Goal: Task Accomplishment & Management: Manage account settings

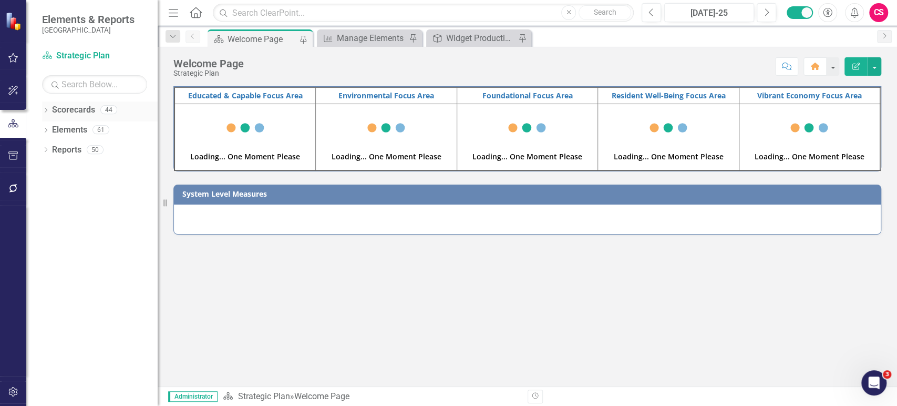
click at [47, 110] on icon at bounding box center [46, 110] width 3 height 5
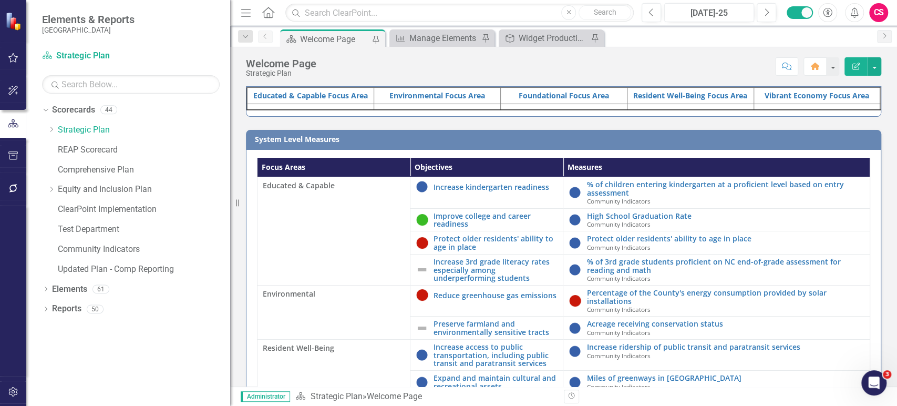
drag, startPoint x: 162, startPoint y: 243, endPoint x: 230, endPoint y: 242, distance: 68.4
click at [230, 242] on div "Resize" at bounding box center [234, 203] width 8 height 406
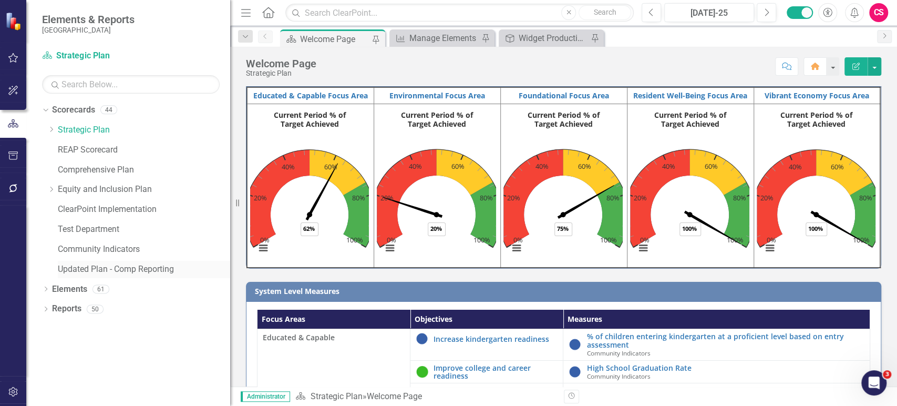
click at [150, 273] on link "Updated Plan - Comp Reporting" at bounding box center [144, 269] width 172 height 12
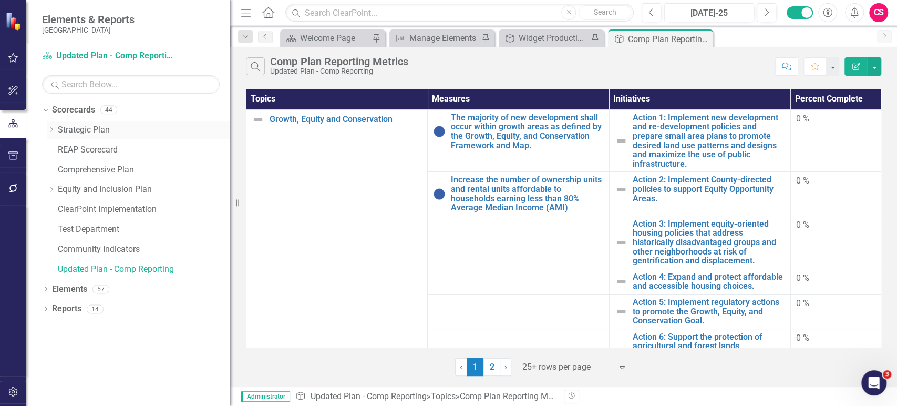
click at [52, 126] on icon "Dropdown" at bounding box center [51, 129] width 8 height 6
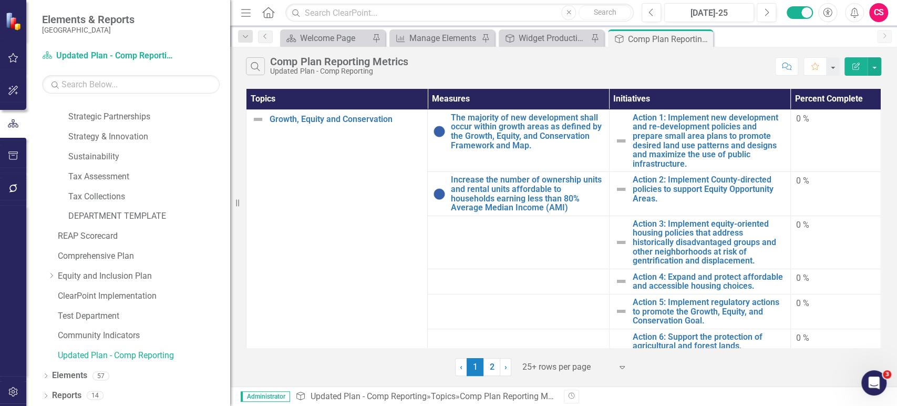
scroll to position [610, 0]
click at [49, 274] on icon "Dropdown" at bounding box center [51, 275] width 8 height 6
click at [49, 274] on icon at bounding box center [50, 274] width 5 height 3
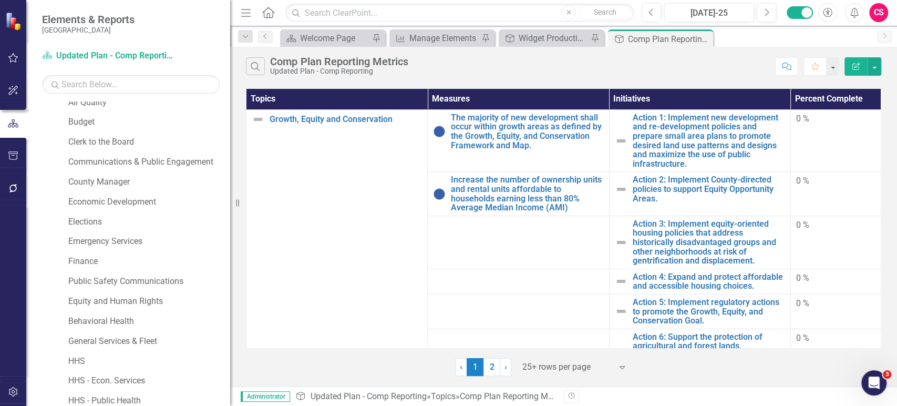
scroll to position [0, 0]
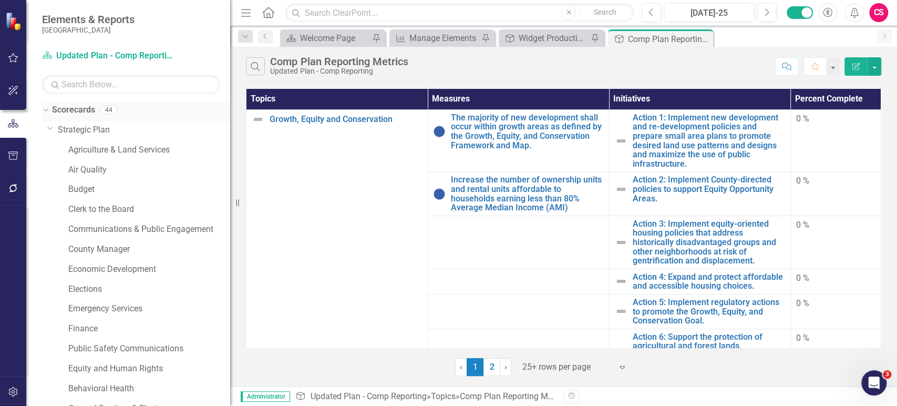
click at [71, 103] on div "Scorecards" at bounding box center [73, 109] width 43 height 17
click at [69, 109] on link "Scorecards" at bounding box center [73, 110] width 43 height 12
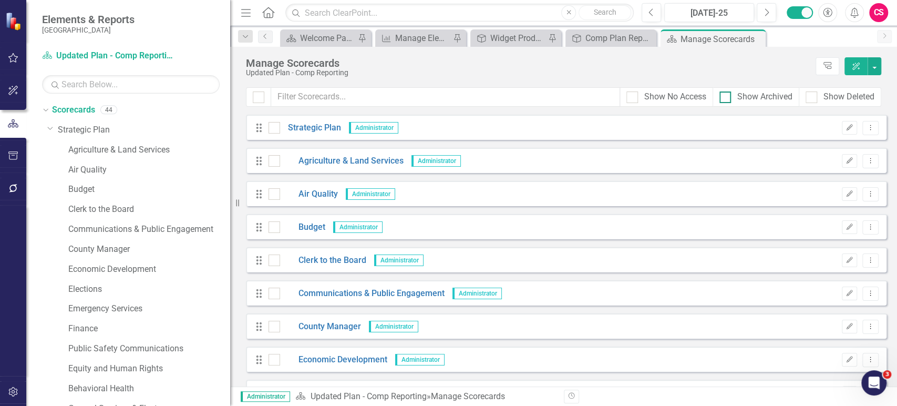
click at [751, 97] on div "Show Archived" at bounding box center [765, 97] width 55 height 12
click at [727, 97] on input "Show Archived" at bounding box center [723, 94] width 7 height 7
checkbox input "true"
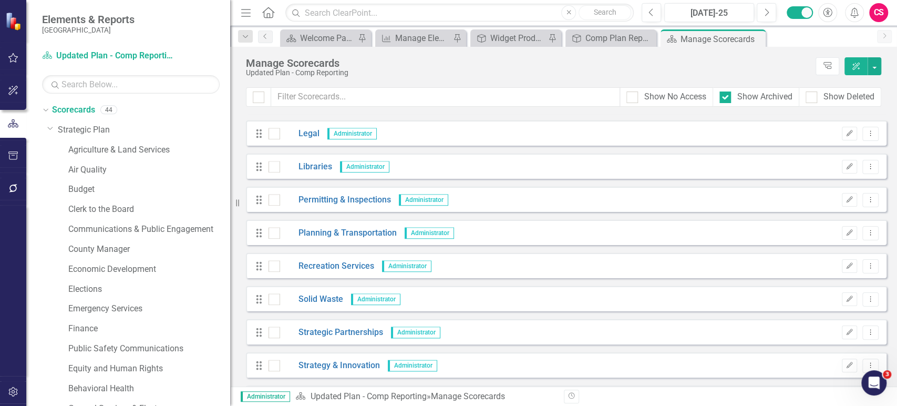
scroll to position [1185, 0]
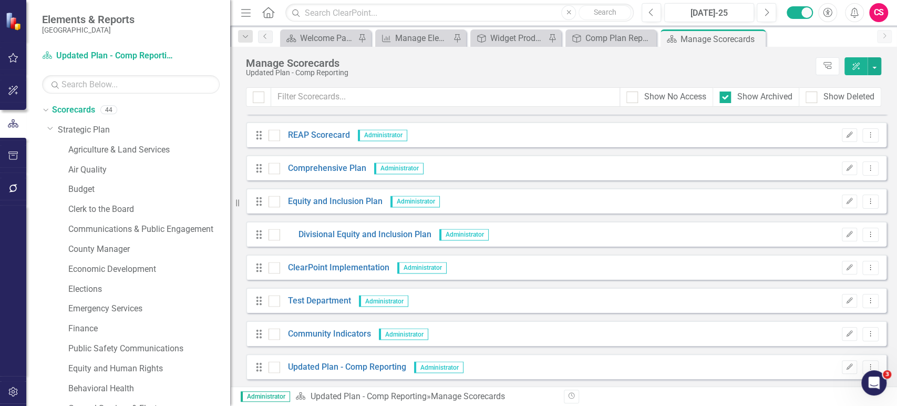
click at [688, 107] on div "Show No Access Show Archived Show Deleted" at bounding box center [563, 100] width 667 height 27
click at [689, 101] on div "Show No Access" at bounding box center [676, 97] width 62 height 12
click at [633, 98] on input "Show No Access" at bounding box center [630, 94] width 7 height 7
checkbox input "true"
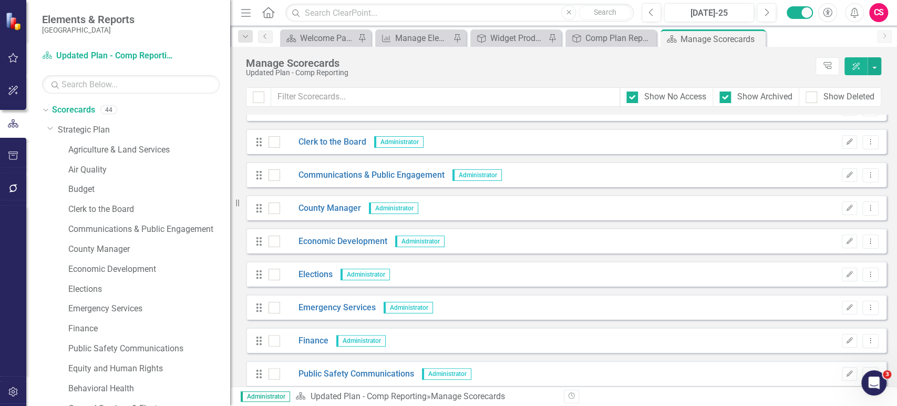
scroll to position [0, 0]
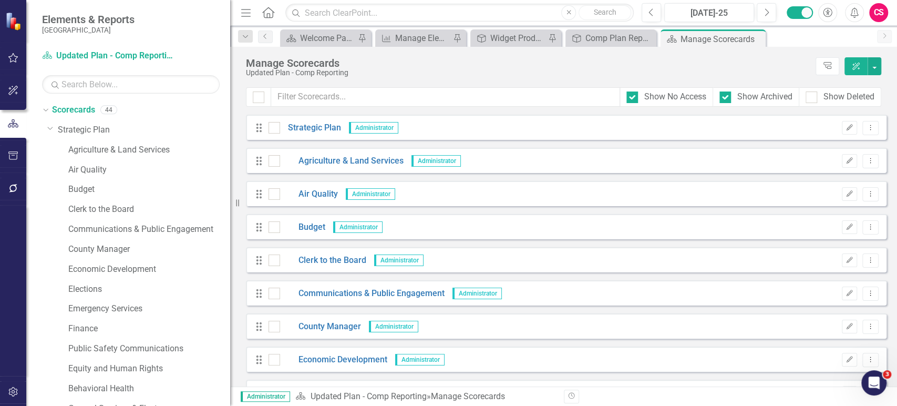
click at [812, 90] on div "Show Deleted" at bounding box center [841, 96] width 82 height 19
click at [811, 96] on input "Show Deleted" at bounding box center [809, 94] width 7 height 7
checkbox input "true"
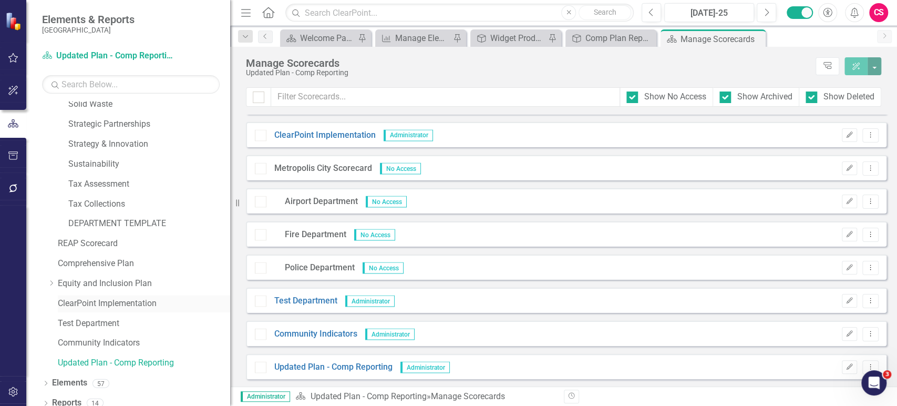
scroll to position [603, 0]
click at [97, 365] on link "Updated Plan - Comp Reporting" at bounding box center [144, 362] width 172 height 12
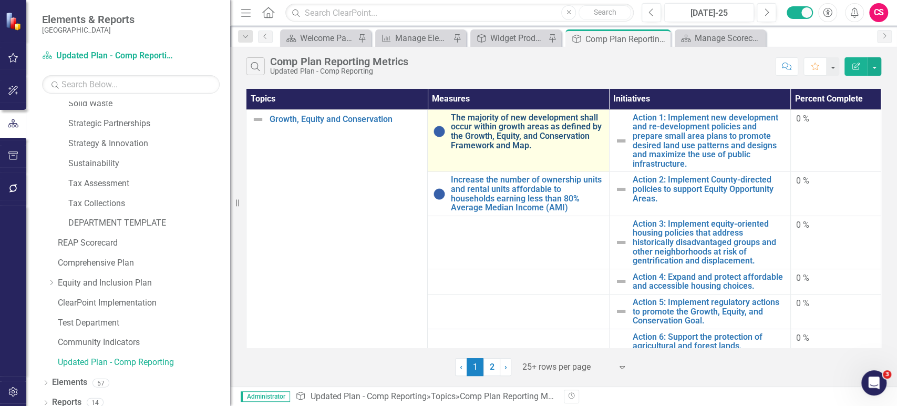
click at [517, 128] on link "The majority of new development shall occur within growth areas as defined by t…" at bounding box center [527, 131] width 152 height 37
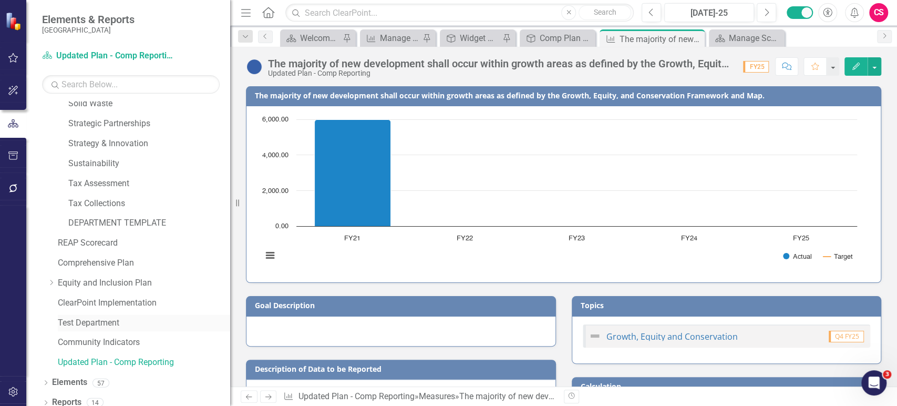
click at [122, 320] on link "Test Department" at bounding box center [144, 323] width 172 height 12
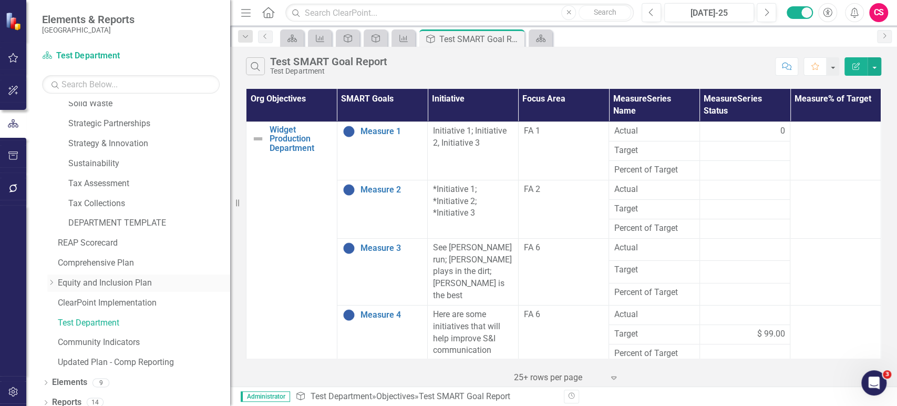
click at [50, 289] on div "Dropdown Equity and Inclusion Plan" at bounding box center [138, 282] width 183 height 17
click at [93, 322] on link "Test Department" at bounding box center [144, 323] width 172 height 12
click at [81, 359] on link "Updated Plan - Comp Reporting" at bounding box center [144, 362] width 172 height 12
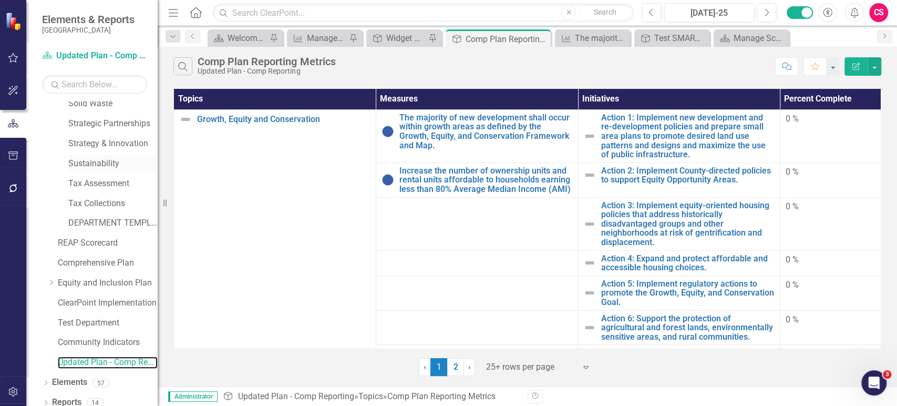
drag, startPoint x: 234, startPoint y: 167, endPoint x: 131, endPoint y: 171, distance: 103.1
click at [131, 171] on div "Elements & Reports Buncombe County Scorecard Updated Plan - Comp Reporting Sear…" at bounding box center [79, 203] width 158 height 406
click at [68, 382] on link "Elements" at bounding box center [69, 382] width 35 height 12
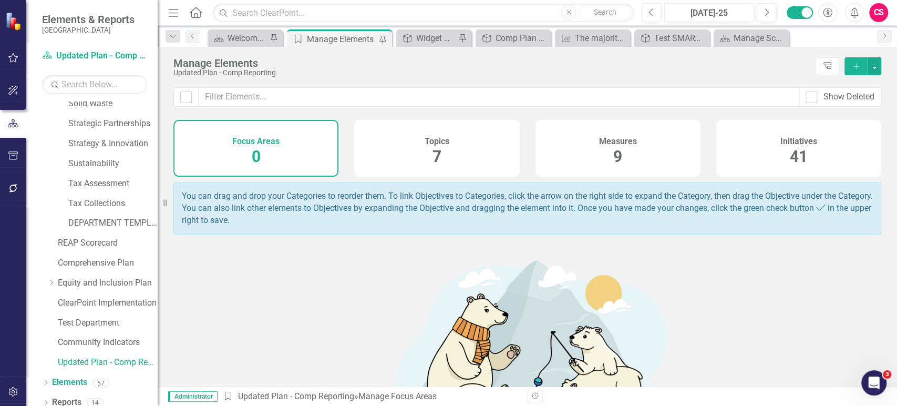
click at [433, 155] on span "7" at bounding box center [437, 156] width 9 height 18
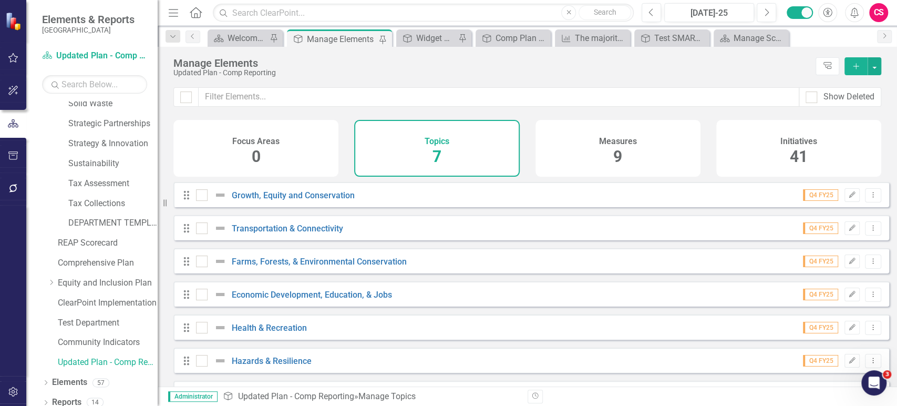
click at [654, 152] on div "Measures 9" at bounding box center [618, 148] width 165 height 57
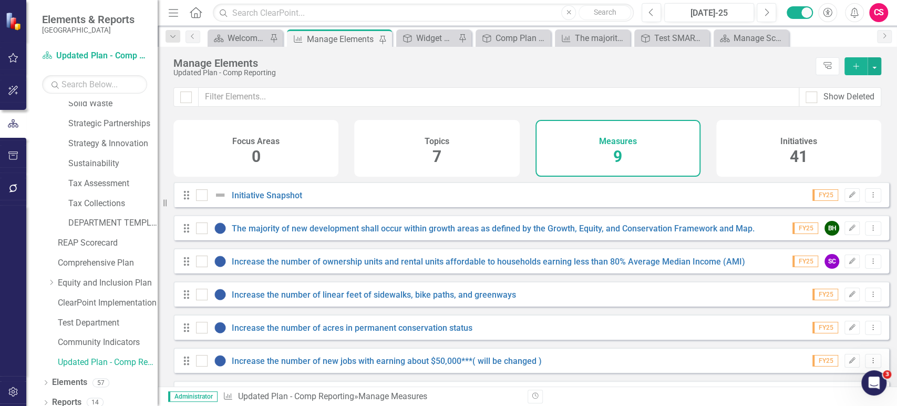
click at [802, 134] on div "Initiatives" at bounding box center [799, 140] width 37 height 12
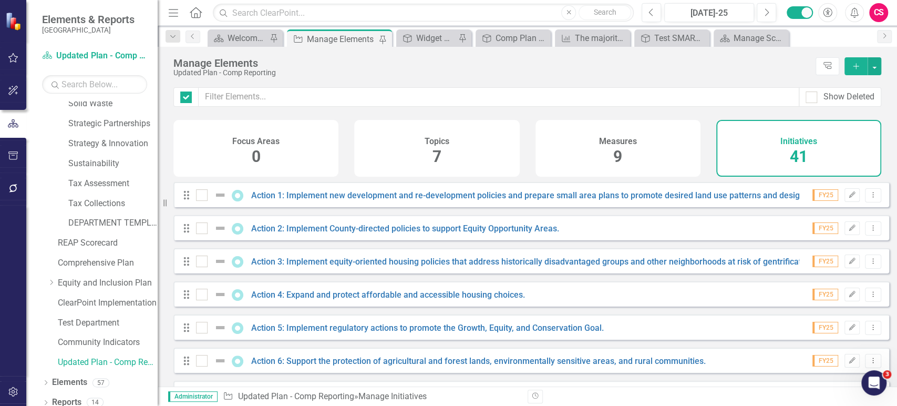
checkbox input "false"
click at [421, 150] on div "Topics 7" at bounding box center [436, 148] width 165 height 57
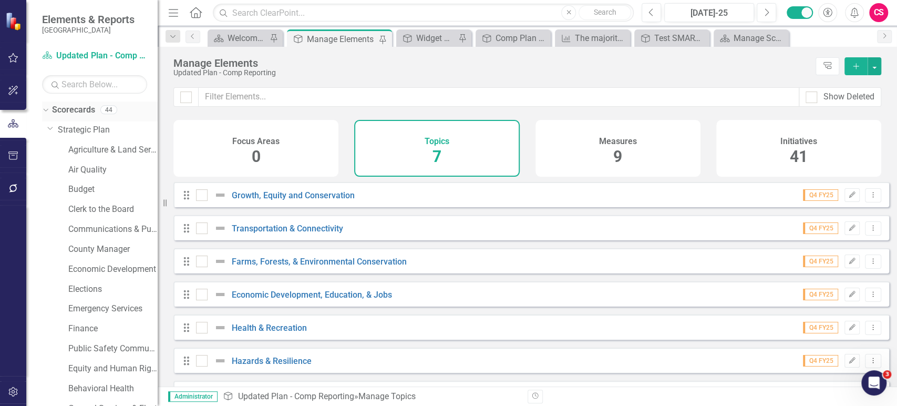
click at [77, 114] on link "Scorecards" at bounding box center [73, 110] width 43 height 12
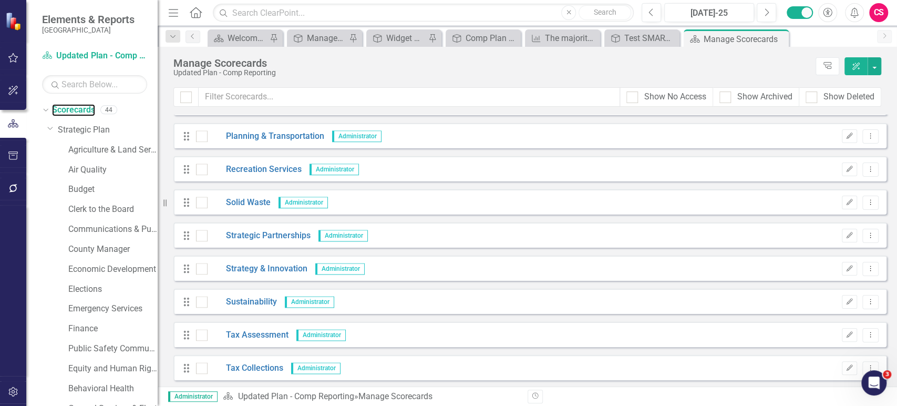
scroll to position [1185, 0]
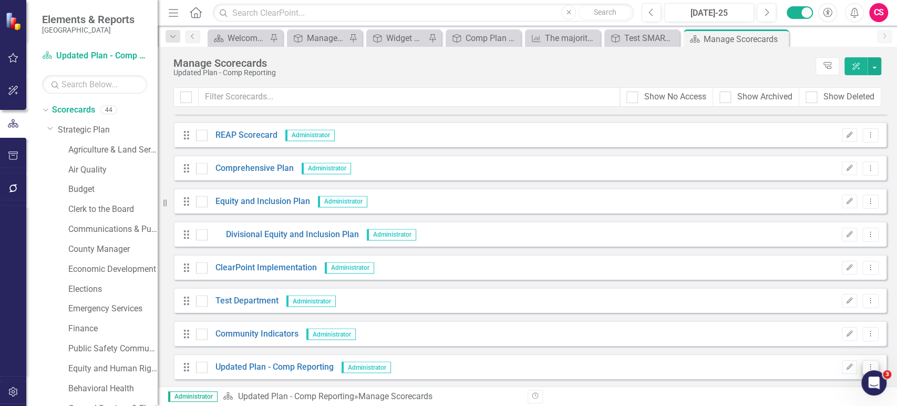
click at [863, 360] on button "Dropdown Menu" at bounding box center [871, 367] width 16 height 14
click at [803, 325] on link "Copy Duplicate Scorecard" at bounding box center [812, 330] width 116 height 19
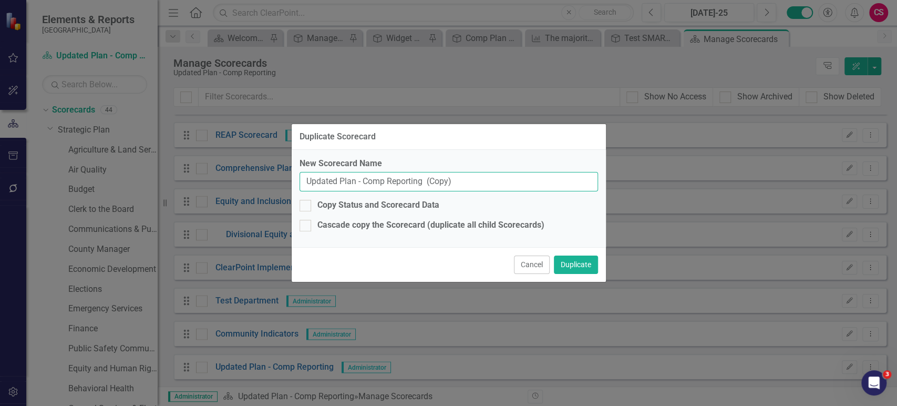
drag, startPoint x: 363, startPoint y: 178, endPoint x: 556, endPoint y: 179, distance: 192.4
click at [556, 179] on input "Updated Plan - Comp Reporting (Copy)" at bounding box center [449, 181] width 299 height 19
type input "Updated Plan - 2030 Strategic Plan"
click at [393, 205] on div "Copy Status and Scorecard Data" at bounding box center [379, 205] width 122 height 12
click at [306, 205] on input "Copy Status and Scorecard Data" at bounding box center [303, 203] width 7 height 7
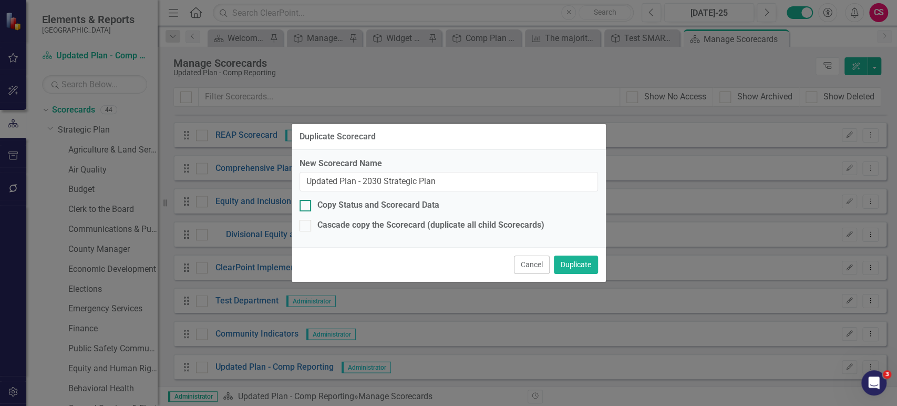
checkbox input "true"
click at [564, 267] on button "Duplicate" at bounding box center [576, 264] width 44 height 18
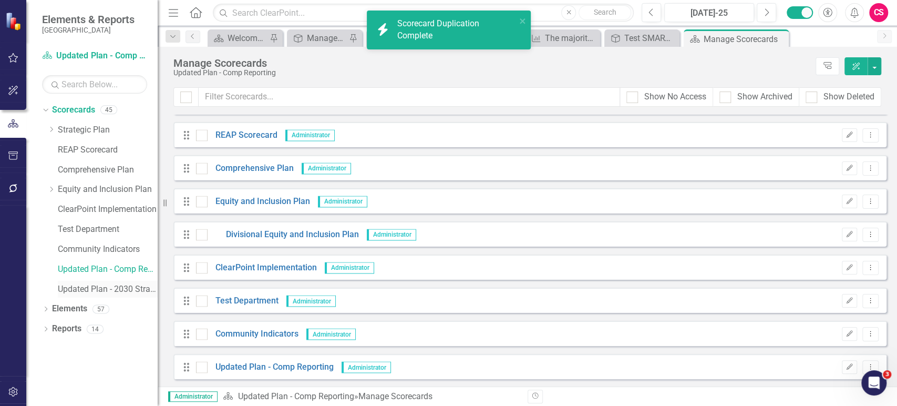
click at [123, 294] on link "Updated Plan - 2030 Strategic Plan" at bounding box center [108, 289] width 100 height 12
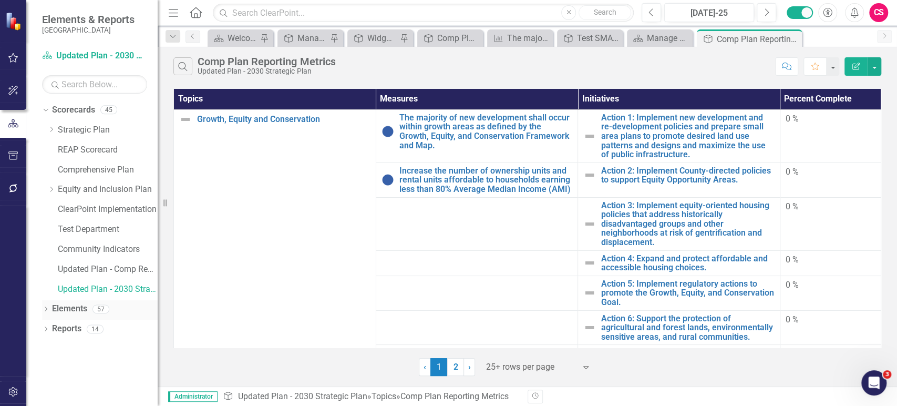
click at [59, 311] on link "Elements" at bounding box center [69, 309] width 35 height 12
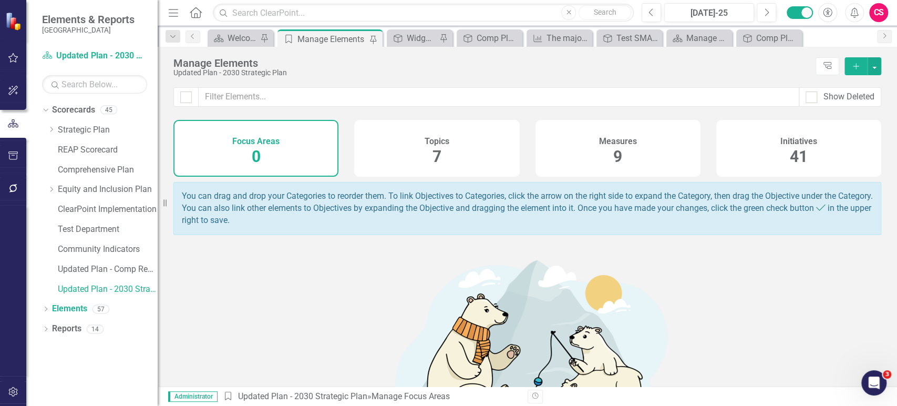
click at [853, 64] on icon "Add" at bounding box center [856, 66] width 9 height 7
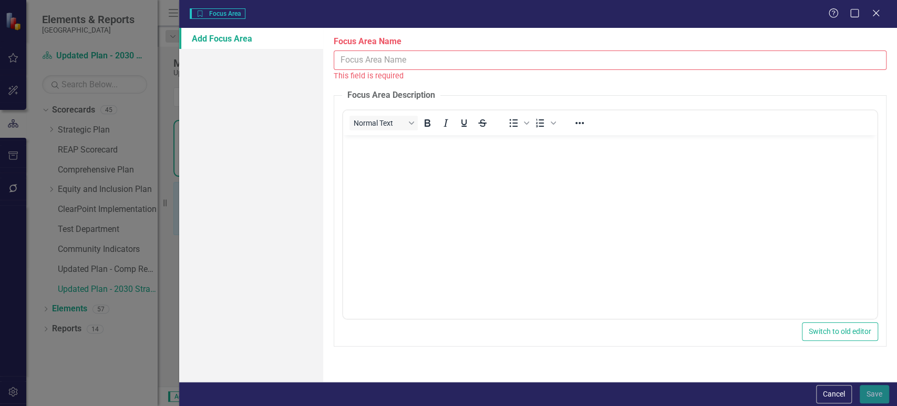
click at [449, 62] on input "Focus Area Name" at bounding box center [610, 59] width 553 height 19
paste input "Growth & Development"
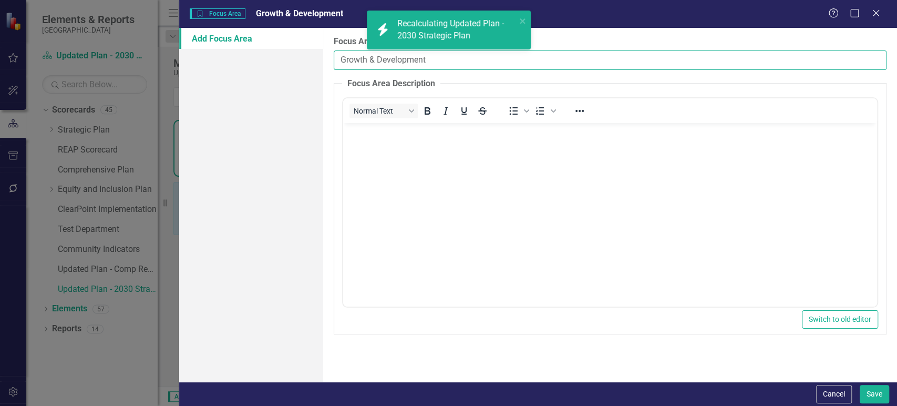
type input "Growth & Development"
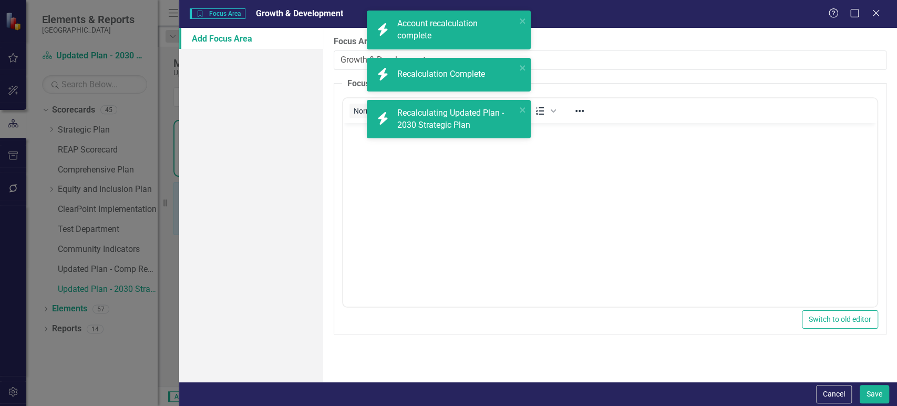
click at [504, 255] on body "Rich Text Area. Press ALT-0 for help." at bounding box center [610, 202] width 534 height 158
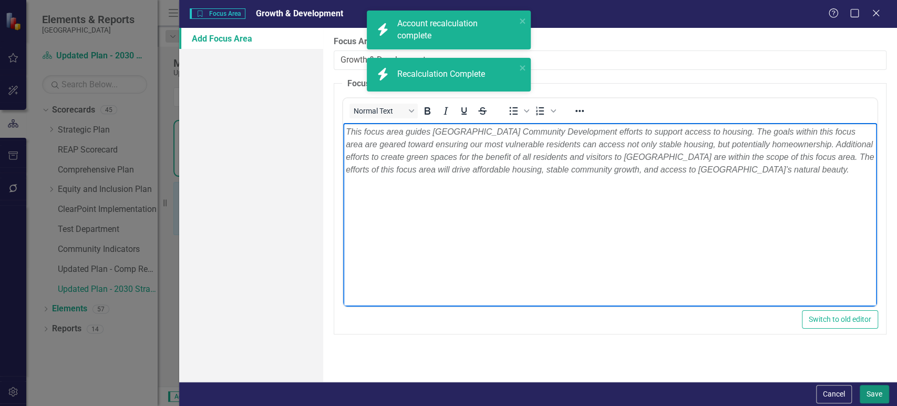
click at [873, 390] on button "Save" at bounding box center [874, 394] width 29 height 18
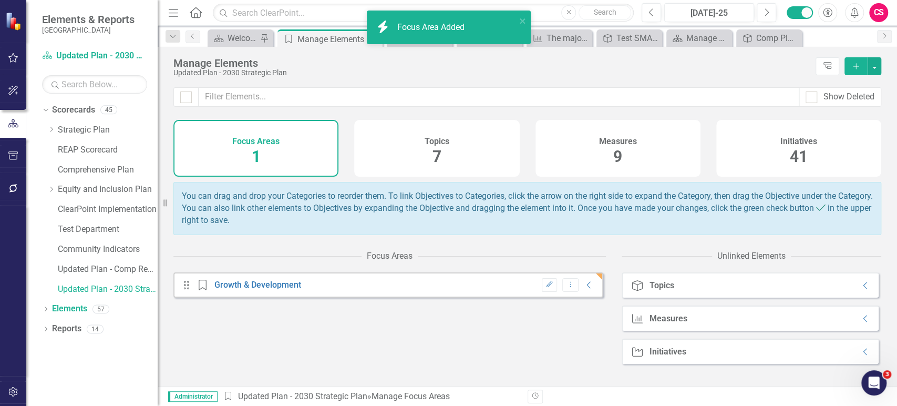
click at [412, 135] on div "Topics 7" at bounding box center [436, 148] width 165 height 57
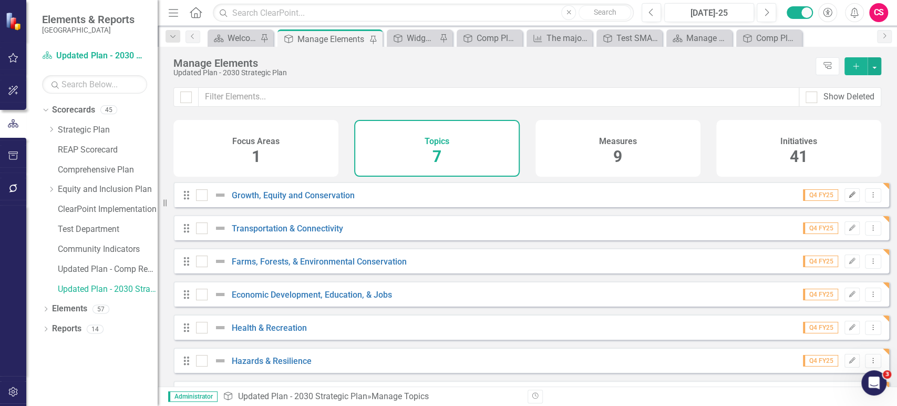
click at [848, 198] on icon "Edit" at bounding box center [852, 195] width 8 height 6
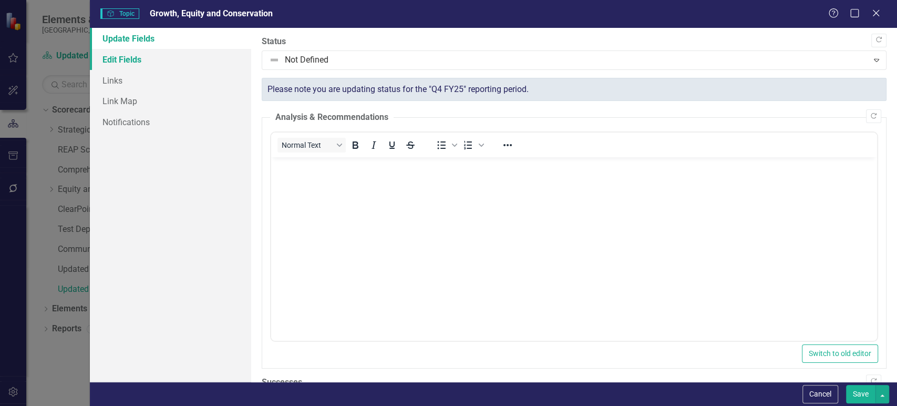
click at [199, 56] on link "Edit Fields" at bounding box center [170, 59] width 161 height 21
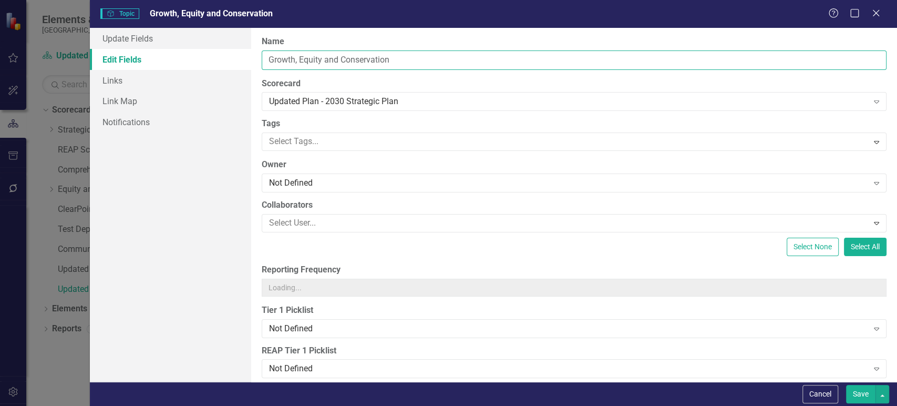
click at [335, 64] on input "Growth, Equity and Conservation" at bounding box center [574, 59] width 625 height 19
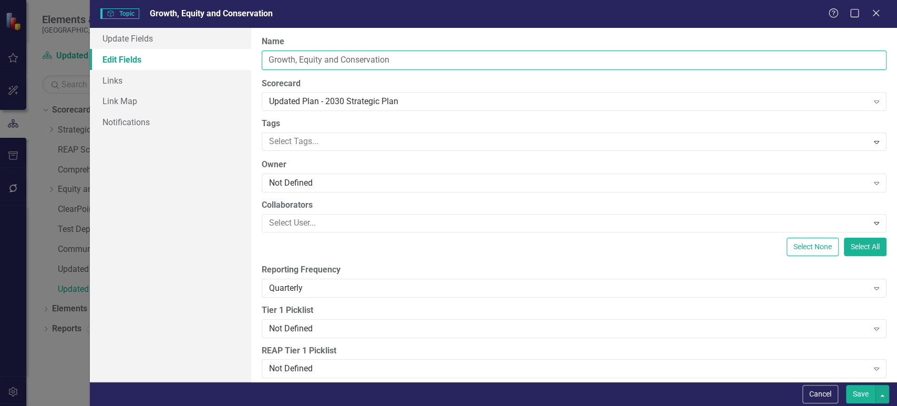
paste input "ENCOURAGE A DIVERSITY OF HOUSING AS A FOUNDATION FOR AFFORDABLE, HEALTHY, AND T…"
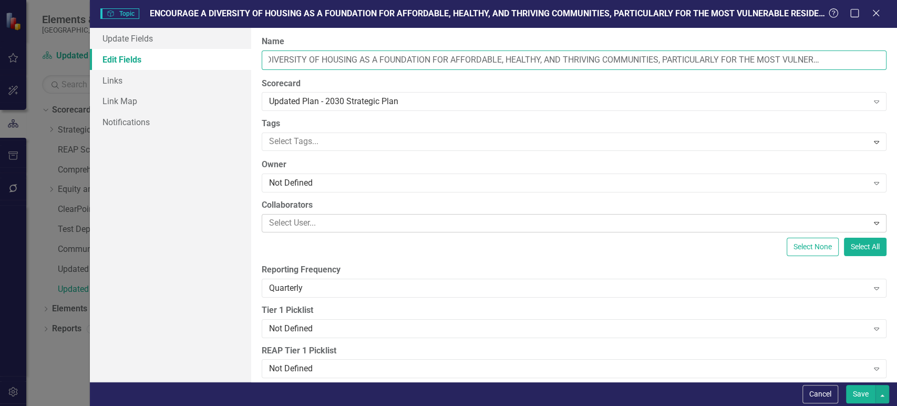
scroll to position [0, 68]
type input "ENCOURAGE A DIVERSITY OF HOUSING AS A FOUNDATION FOR AFFORDABLE, HEALTHY, AND T…"
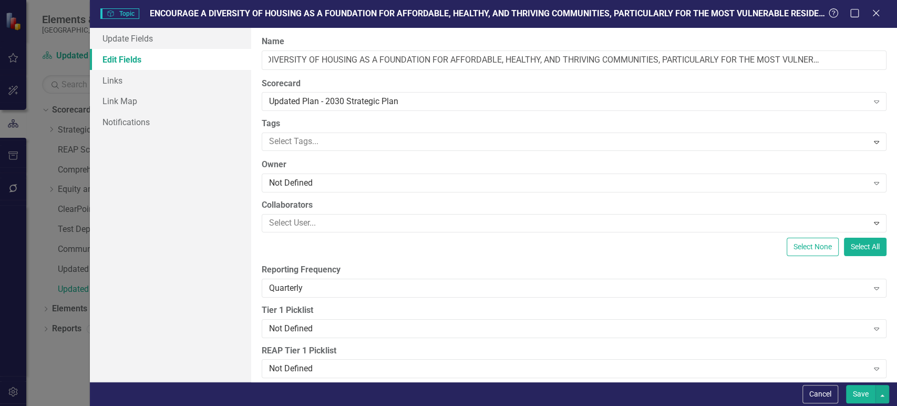
click at [855, 394] on button "Save" at bounding box center [860, 394] width 29 height 18
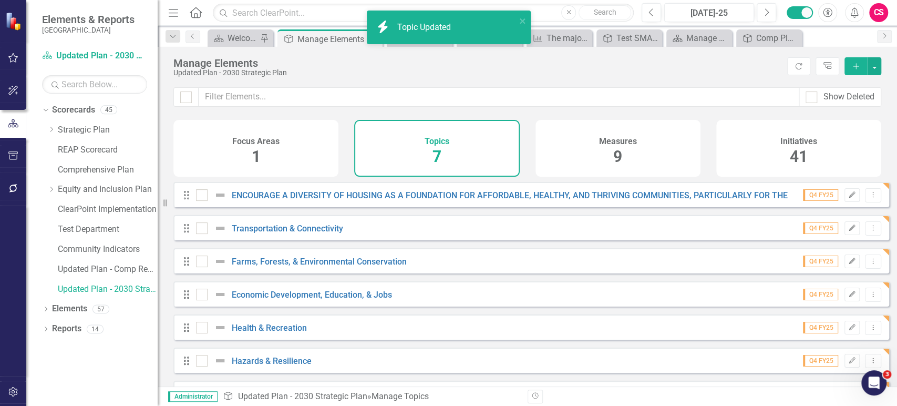
click at [317, 168] on div "Focus Areas 1" at bounding box center [255, 148] width 165 height 57
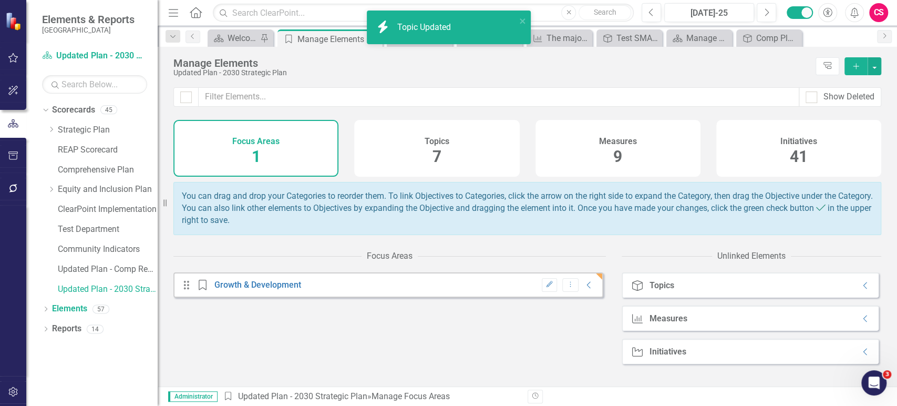
click at [848, 298] on div "Topic Topics Collapse" at bounding box center [750, 284] width 257 height 25
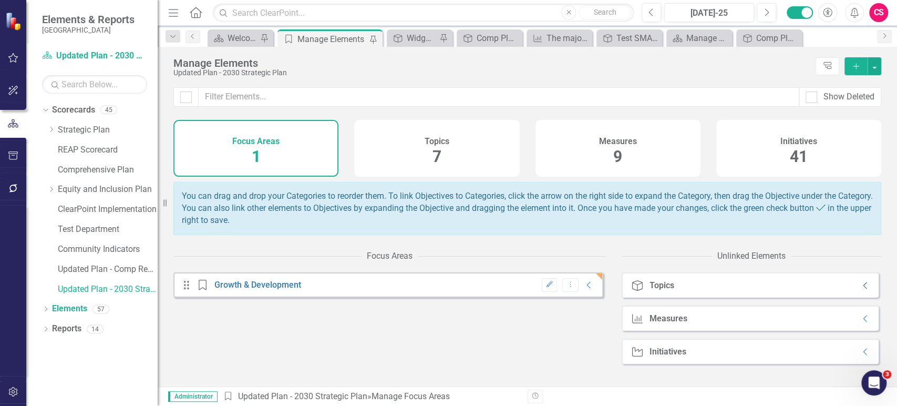
click at [861, 290] on icon "Collapse" at bounding box center [866, 285] width 11 height 8
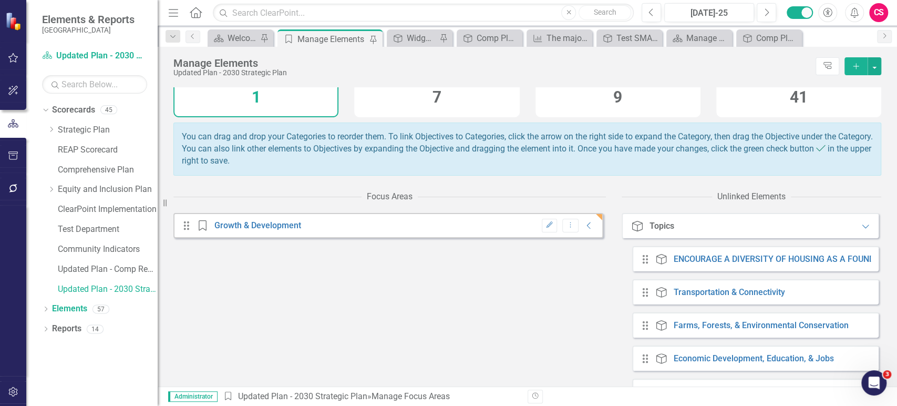
scroll to position [60, 0]
drag, startPoint x: 635, startPoint y: 263, endPoint x: 497, endPoint y: 251, distance: 138.8
click at [415, 255] on div "Focus Areas Drag Focus Area Growth & Development Edit Dropdown Menu Collapse Un…" at bounding box center [527, 365] width 708 height 358
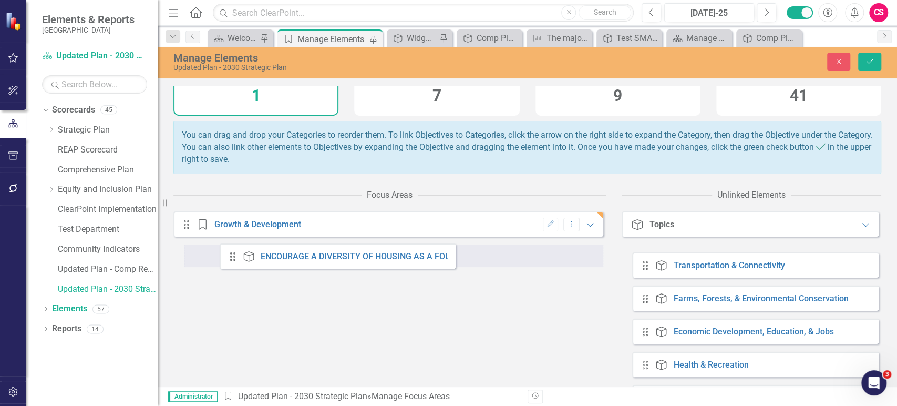
drag, startPoint x: 458, startPoint y: 269, endPoint x: 234, endPoint y: 258, distance: 224.2
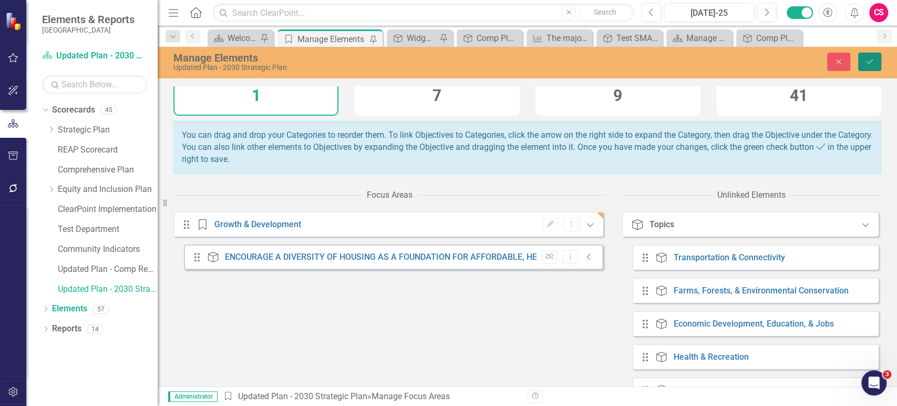
click at [866, 65] on icon "Save" at bounding box center [869, 61] width 9 height 7
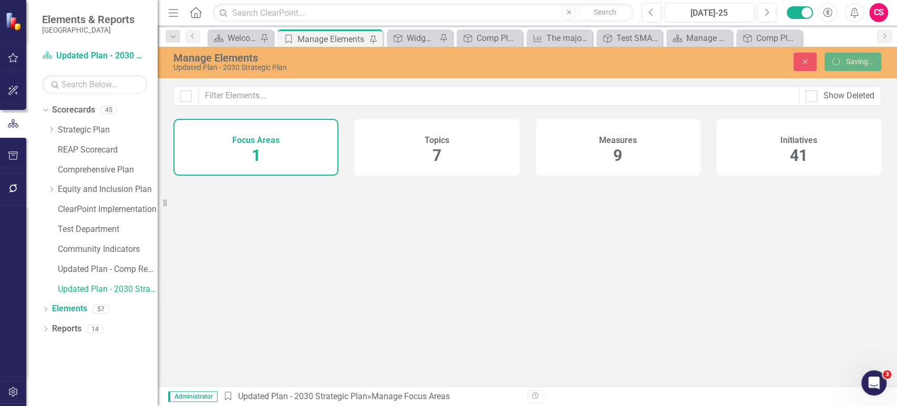
scroll to position [0, 0]
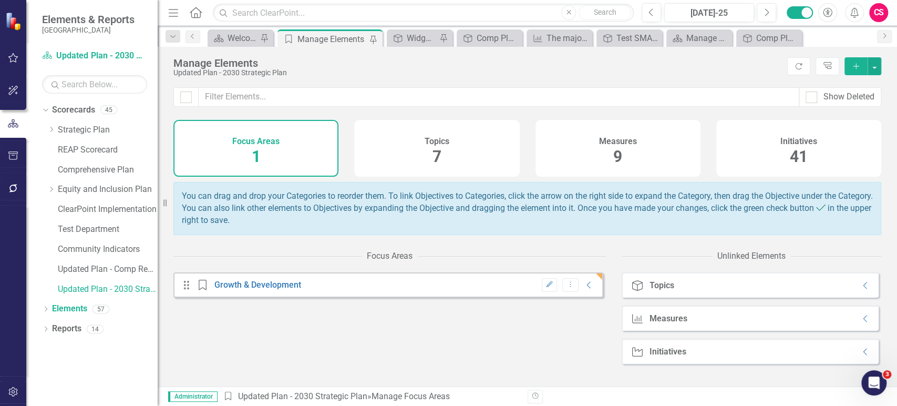
click at [463, 167] on div "Topics 7" at bounding box center [436, 148] width 165 height 57
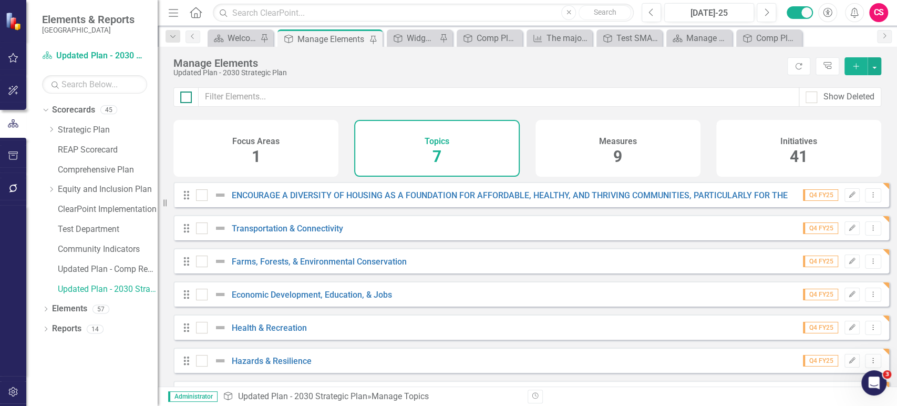
click at [186, 91] on input "checkbox" at bounding box center [183, 94] width 7 height 7
checkbox input "true"
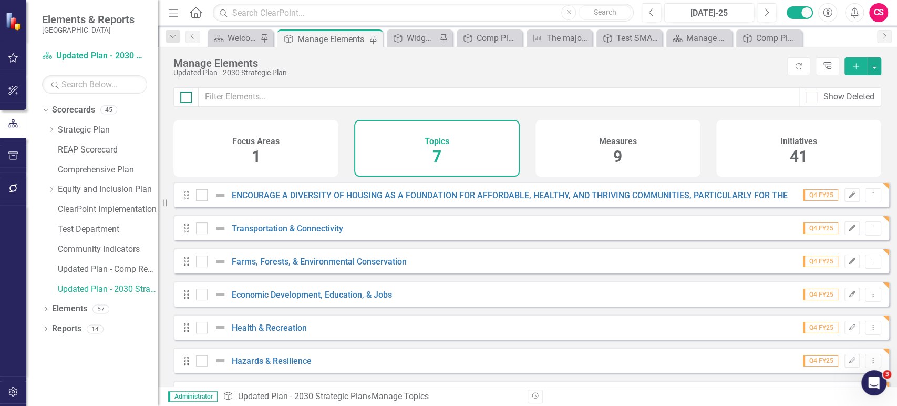
checkbox input "true"
click at [199, 196] on input "checkbox" at bounding box center [199, 192] width 7 height 7
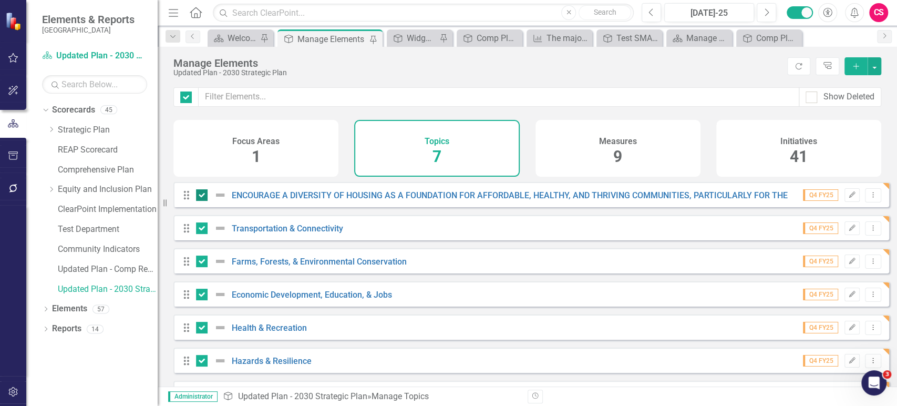
checkbox input "false"
click at [874, 68] on button "button" at bounding box center [875, 66] width 14 height 18
click at [844, 138] on link "Trash Delete Multiple" at bounding box center [839, 143] width 83 height 19
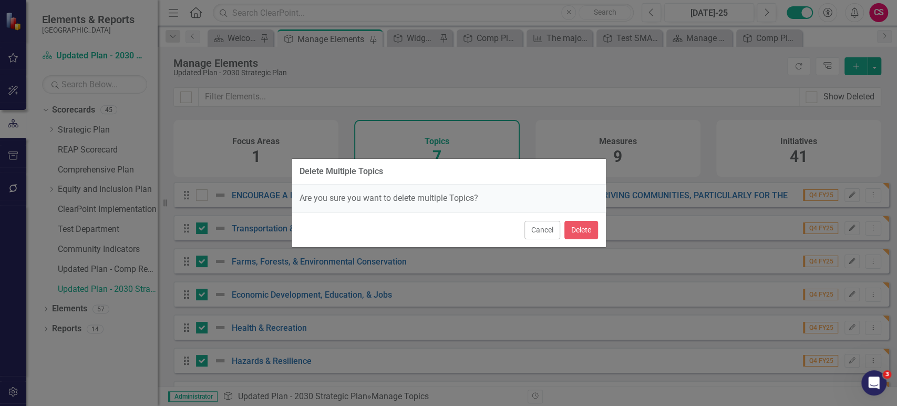
click at [598, 229] on div "Cancel Delete" at bounding box center [449, 229] width 314 height 35
click at [589, 233] on button "Delete" at bounding box center [582, 230] width 34 height 18
checkbox input "false"
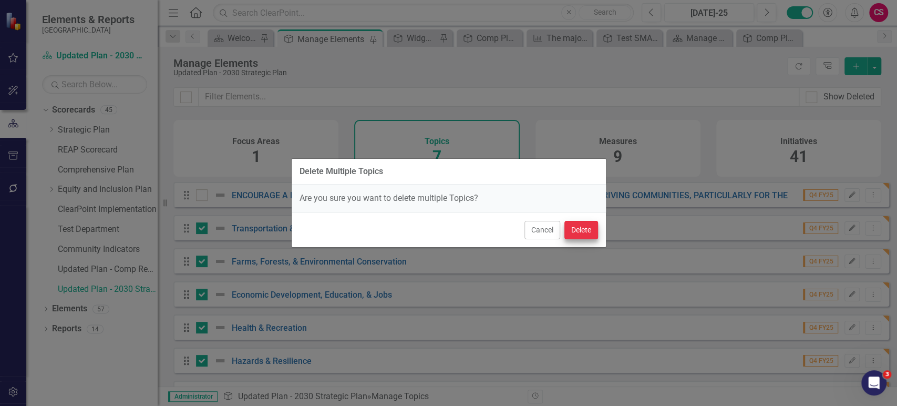
checkbox input "false"
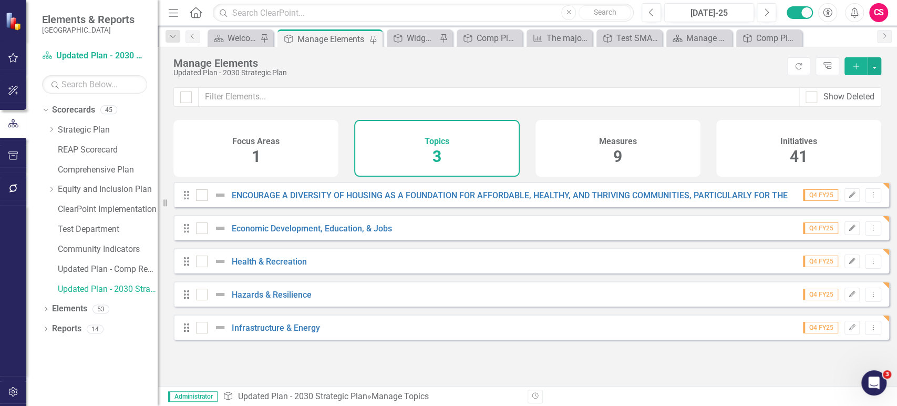
click at [619, 155] on span "9" at bounding box center [618, 156] width 9 height 18
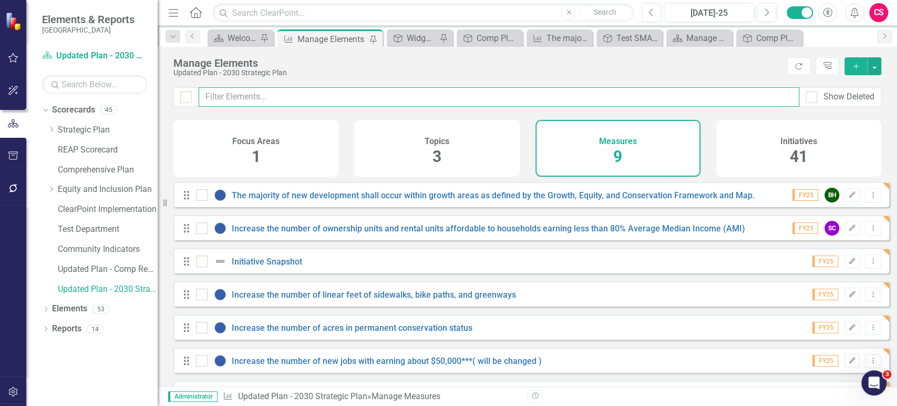
click at [452, 88] on input "text" at bounding box center [499, 96] width 601 height 19
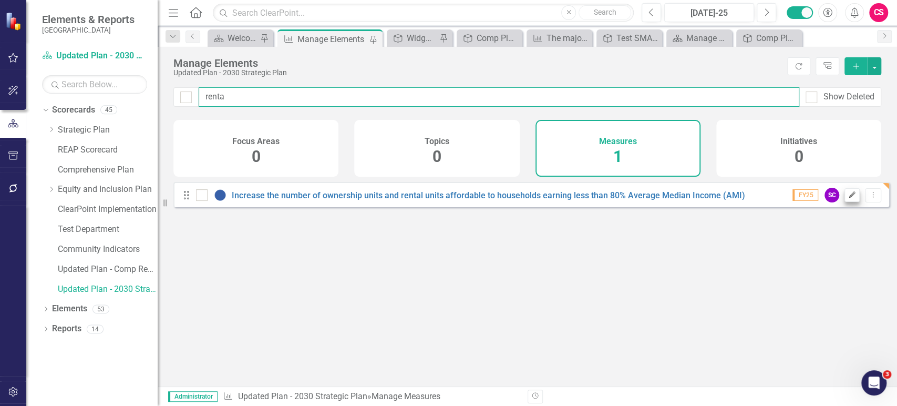
type input "renta"
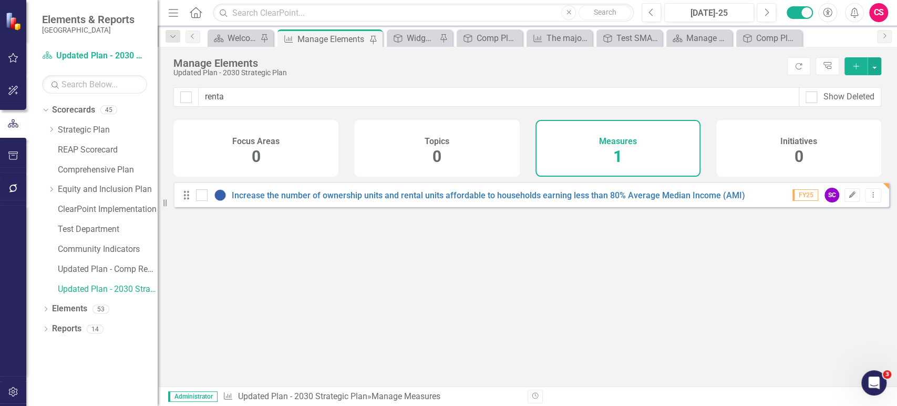
click at [850, 198] on icon "button" at bounding box center [853, 194] width 6 height 6
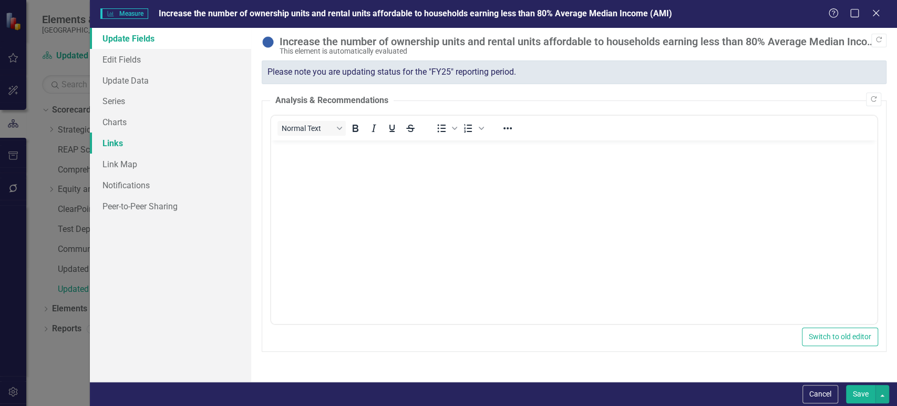
click at [132, 145] on link "Links" at bounding box center [170, 142] width 161 height 21
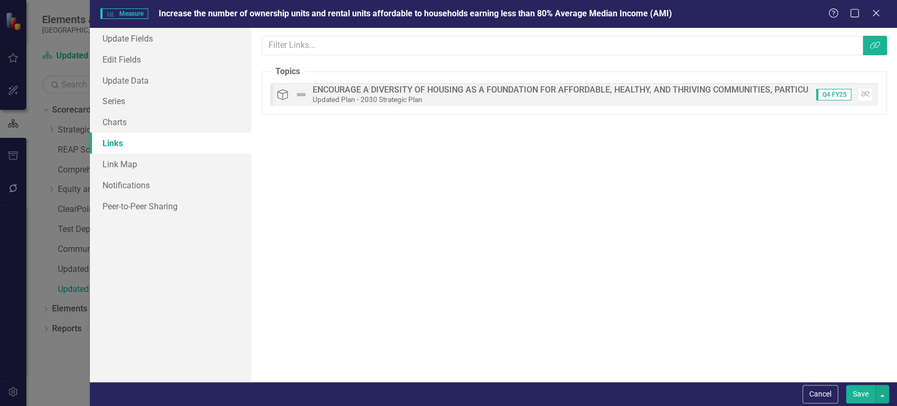
drag, startPoint x: 830, startPoint y: 394, endPoint x: 765, endPoint y: 370, distance: 68.4
click at [830, 394] on button "Cancel" at bounding box center [821, 394] width 36 height 18
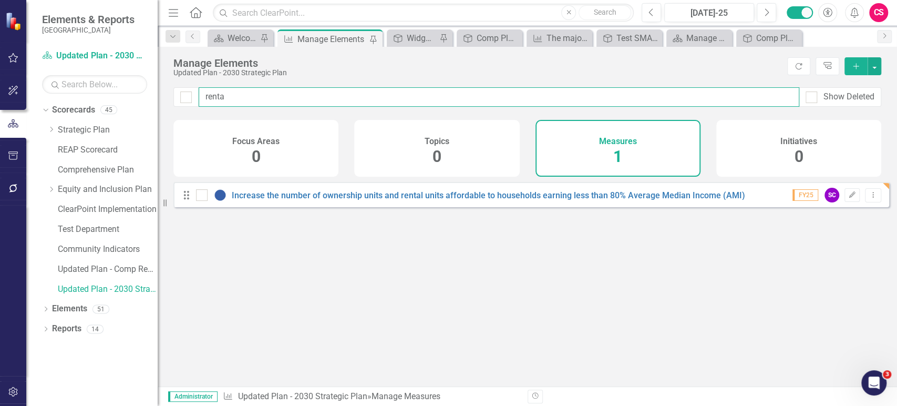
click at [281, 96] on input "renta" at bounding box center [499, 96] width 601 height 19
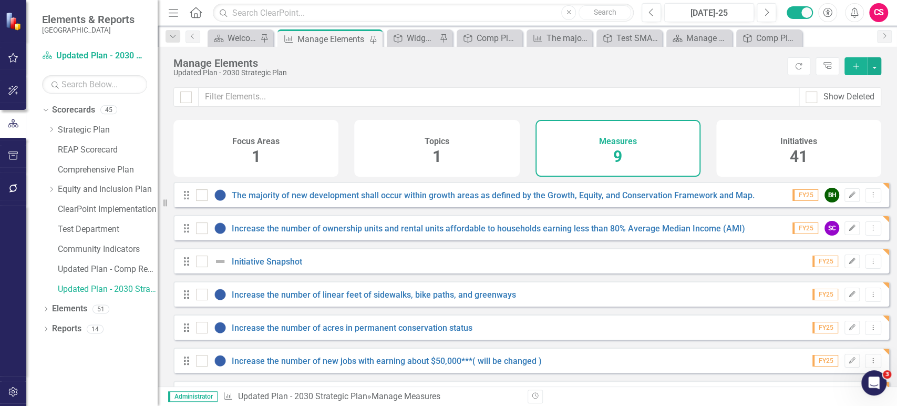
drag, startPoint x: 186, startPoint y: 90, endPoint x: 189, endPoint y: 129, distance: 39.6
click at [186, 89] on div at bounding box center [185, 96] width 25 height 19
click at [191, 101] on div at bounding box center [186, 97] width 12 height 12
click at [187, 98] on input "checkbox" at bounding box center [183, 94] width 7 height 7
checkbox input "true"
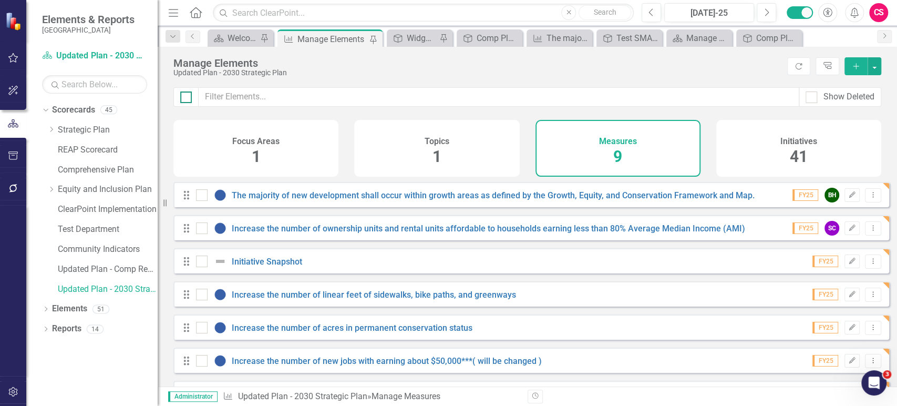
checkbox input "true"
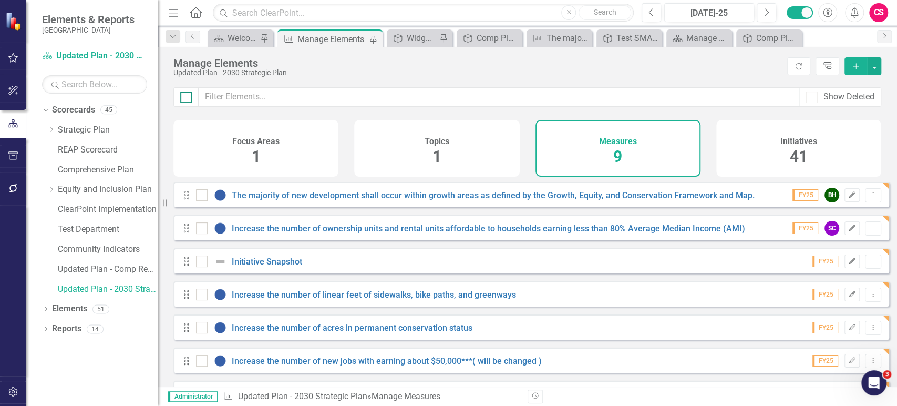
checkbox input "true"
click at [197, 196] on input "checkbox" at bounding box center [199, 192] width 7 height 7
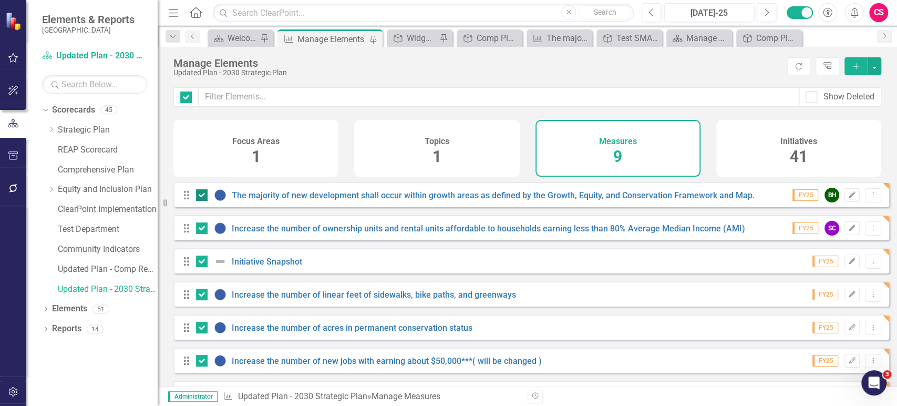
checkbox input "false"
click at [201, 201] on div at bounding box center [202, 195] width 12 height 12
click at [201, 196] on input "checkbox" at bounding box center [199, 192] width 7 height 7
checkbox input "true"
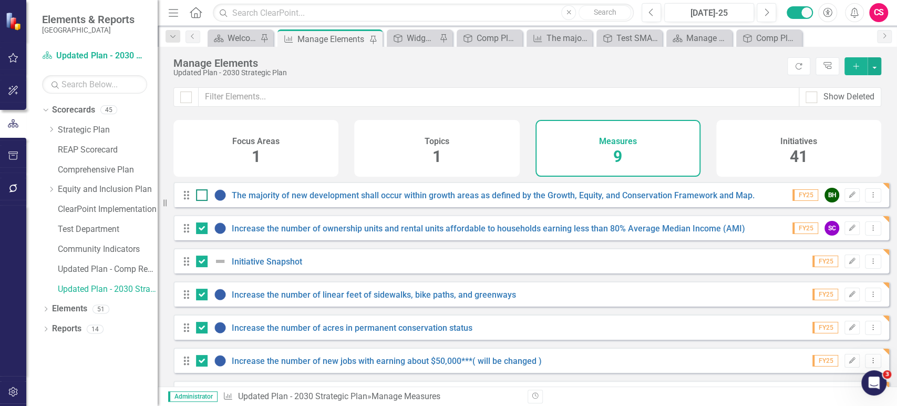
checkbox input "true"
click at [203, 240] on div "Drag Increase the number of ownership units and rental units affordable to hous…" at bounding box center [531, 227] width 716 height 25
click at [200, 229] on input "checkbox" at bounding box center [199, 225] width 7 height 7
checkbox input "false"
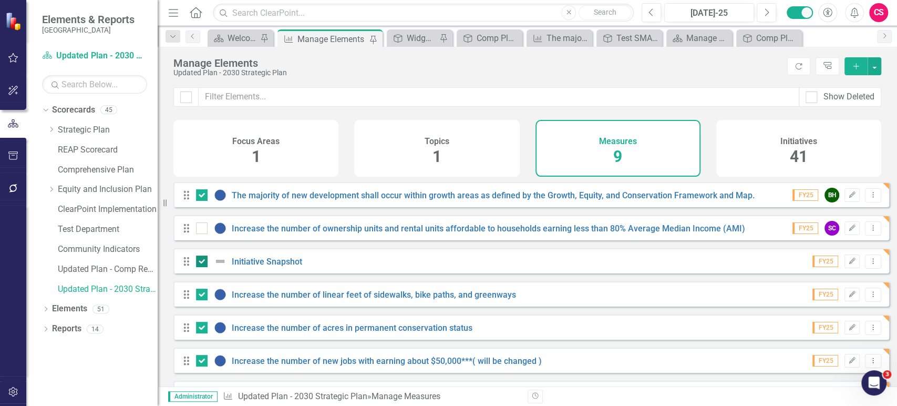
click at [198, 267] on div at bounding box center [202, 261] width 12 height 12
click at [198, 262] on input "checkbox" at bounding box center [199, 258] width 7 height 7
checkbox input "false"
drag, startPoint x: 884, startPoint y: 69, endPoint x: 874, endPoint y: 71, distance: 9.8
click at [884, 69] on div "Manage Elements Updated Plan - 2030 Strategic Plan Refresh Tree Explorer Add" at bounding box center [528, 67] width 740 height 40
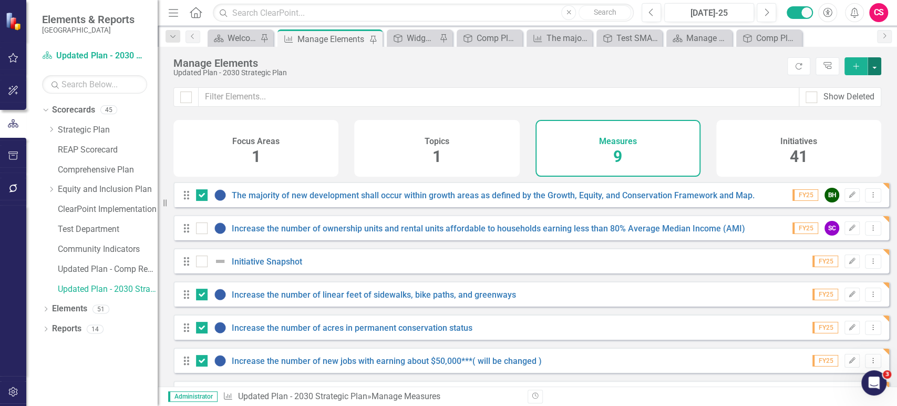
click at [873, 71] on button "button" at bounding box center [875, 66] width 14 height 18
click at [825, 145] on link "Trash Delete Multiple" at bounding box center [839, 143] width 83 height 19
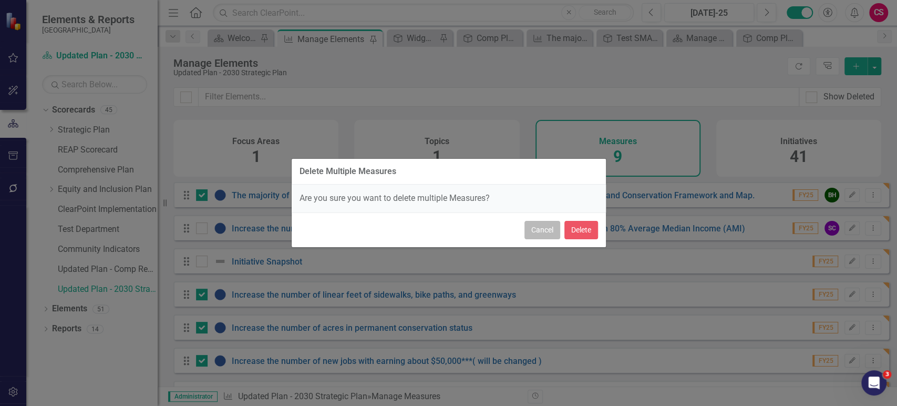
click at [543, 232] on button "Cancel" at bounding box center [543, 230] width 36 height 18
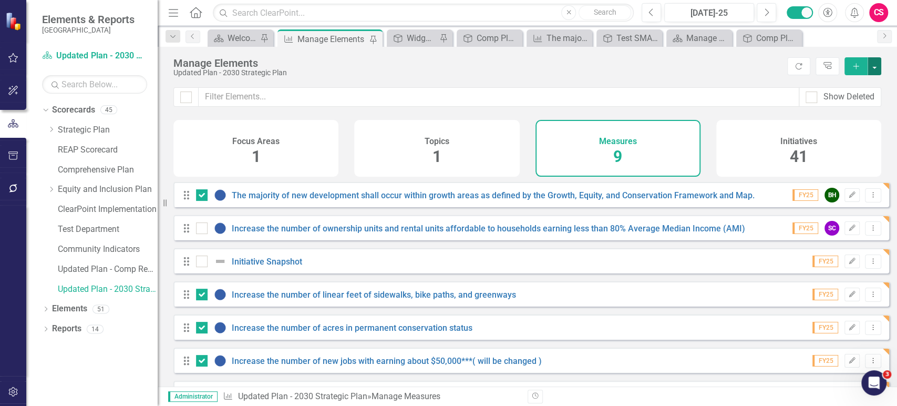
click at [877, 70] on button "button" at bounding box center [875, 66] width 14 height 18
click at [826, 139] on link "Trash Delete Multiple" at bounding box center [839, 143] width 83 height 19
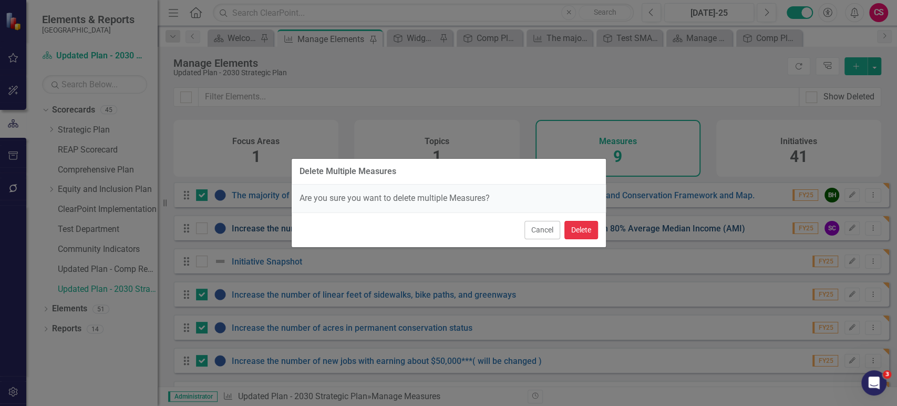
click at [586, 234] on button "Delete" at bounding box center [582, 230] width 34 height 18
checkbox input "false"
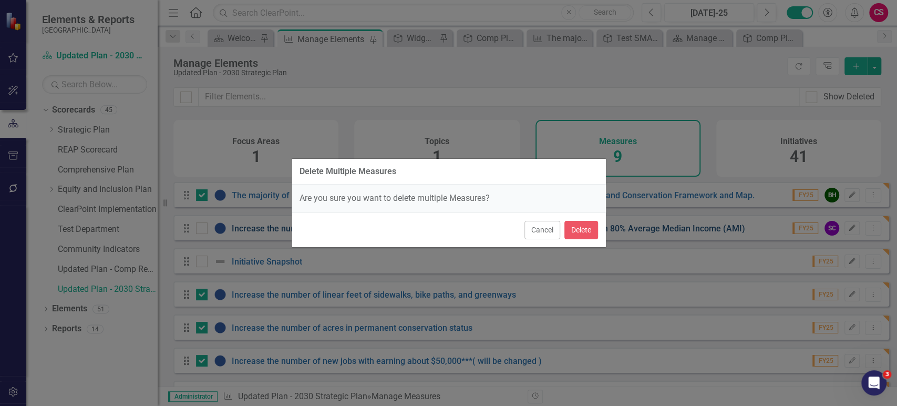
checkbox input "false"
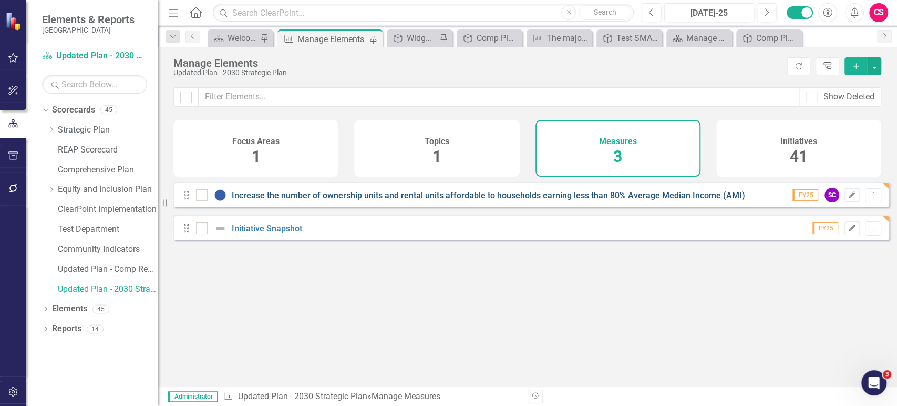
click at [541, 197] on link "Increase the number of ownership units and rental units affordable to household…" at bounding box center [489, 195] width 514 height 10
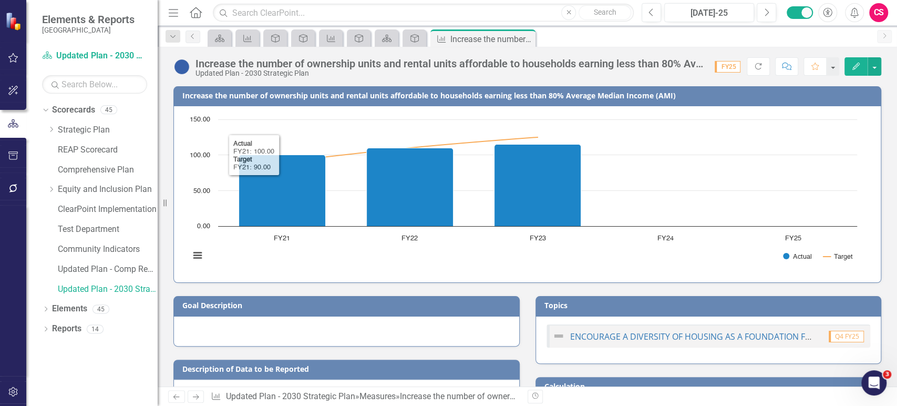
click at [278, 61] on div "Increase the number of ownership units and rental units affordable to household…" at bounding box center [450, 64] width 509 height 12
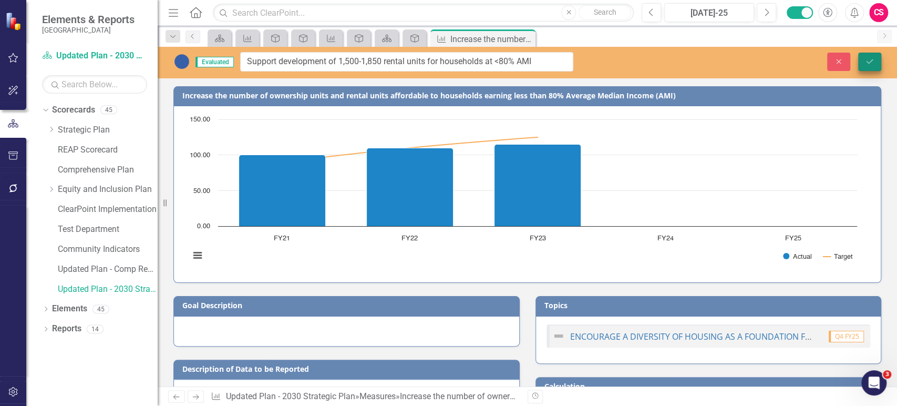
type input "Support development of 1,500-1,850 rental units for households at <80% AMI"
click at [870, 63] on icon "Save" at bounding box center [869, 61] width 9 height 7
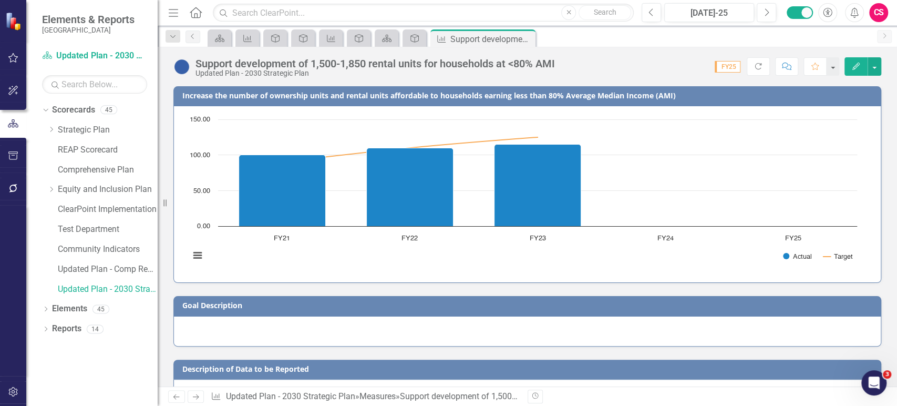
scroll to position [147, 0]
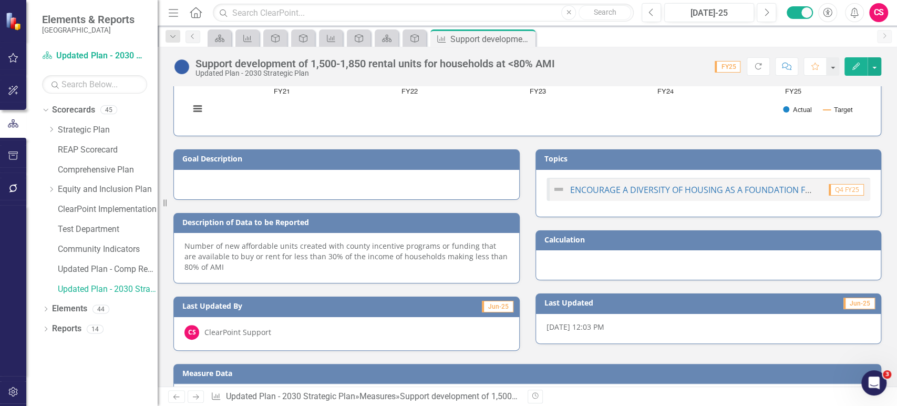
click at [267, 258] on div "Number of new affordable units created with county incentive programs or fundin…" at bounding box center [347, 257] width 324 height 32
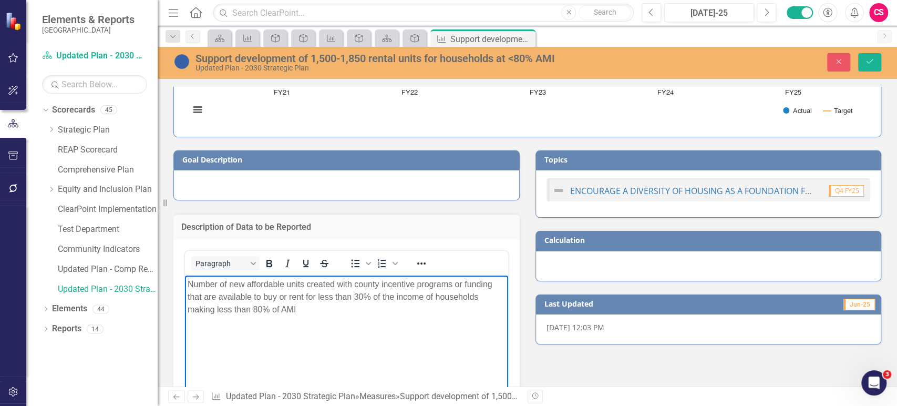
scroll to position [0, 0]
click at [275, 312] on p "Number of new affordable units created with county incentive programs or fundin…" at bounding box center [347, 297] width 318 height 38
paste body "Rich Text Area. Press ALT-0 for help."
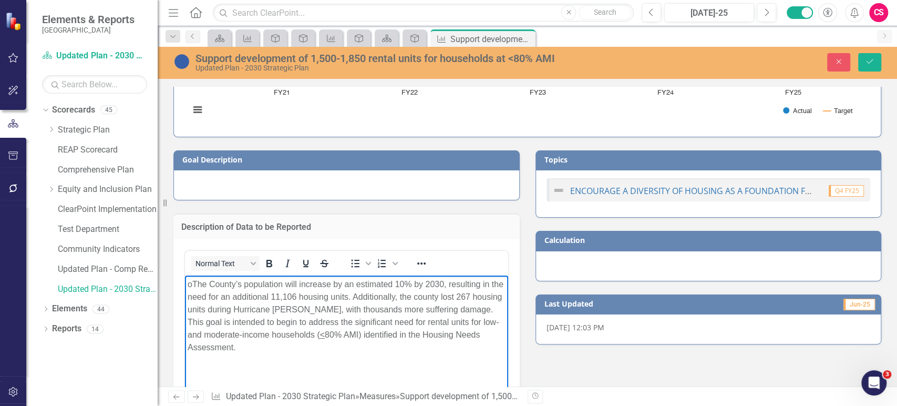
click at [200, 281] on p "o The County’s population will increase by an estimated 10% by 2030, resulting …" at bounding box center [347, 316] width 318 height 76
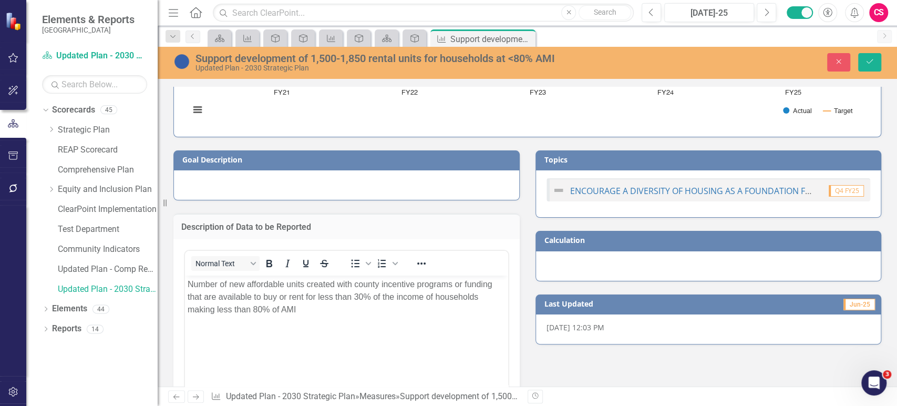
click at [240, 156] on h3 "Goal Description" at bounding box center [348, 160] width 332 height 8
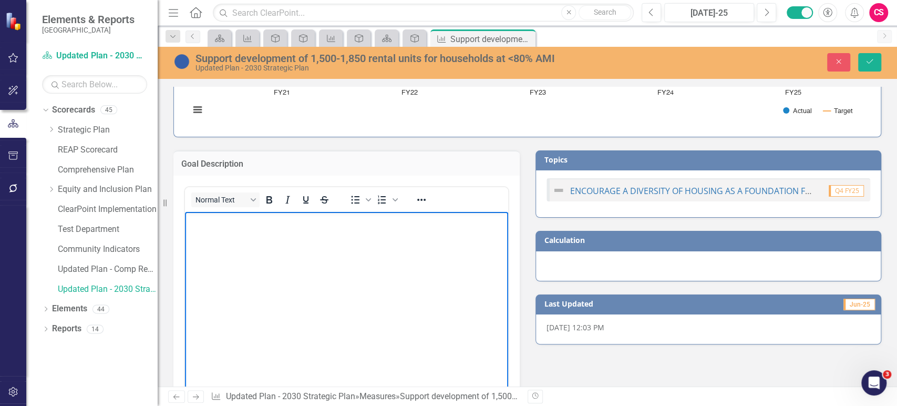
click at [228, 253] on body "Rich Text Area. Press ALT-0 for help." at bounding box center [346, 291] width 323 height 158
paste body "Rich Text Area. Press ALT-0 for help."
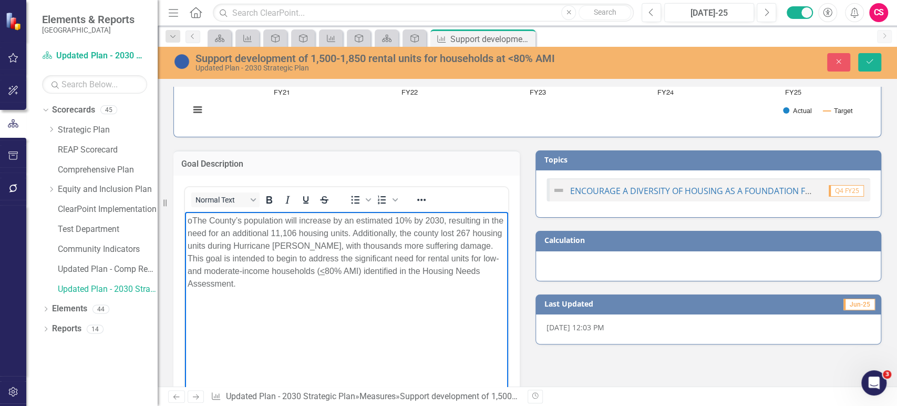
drag, startPoint x: 201, startPoint y: 222, endPoint x: 182, endPoint y: 219, distance: 19.2
click at [185, 219] on html "o The County’s population will increase by an estimated 10% by 2030, resulting …" at bounding box center [346, 291] width 323 height 158
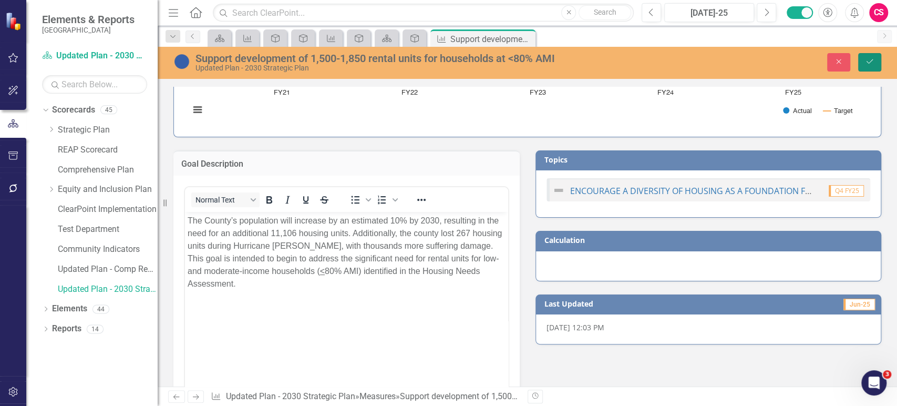
click at [868, 60] on icon "Save" at bounding box center [869, 61] width 9 height 7
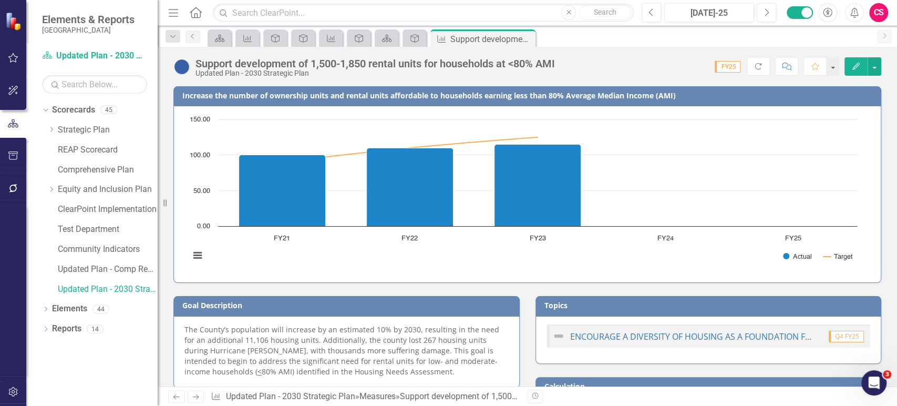
scroll to position [324, 0]
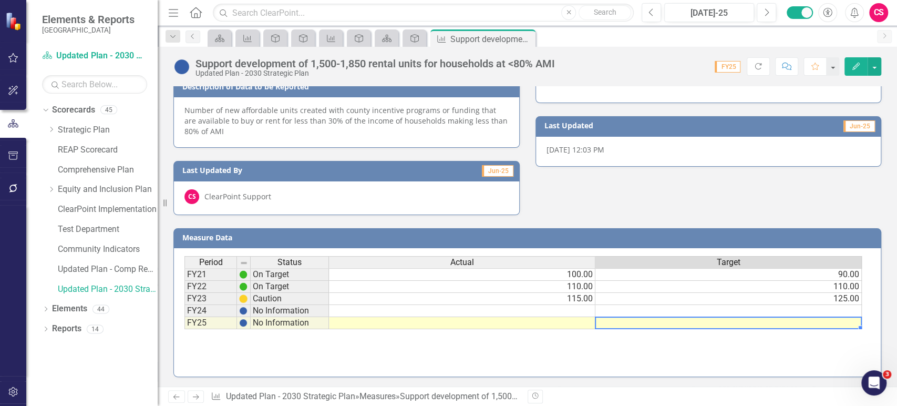
click at [713, 319] on td at bounding box center [729, 323] width 267 height 12
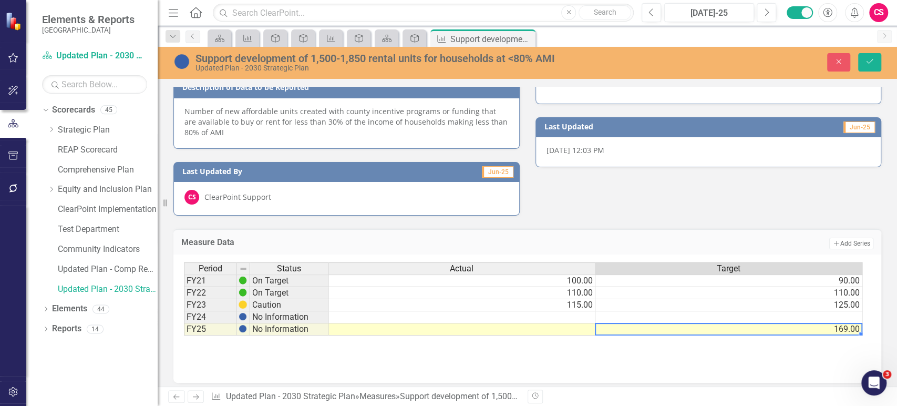
type textarea "169"
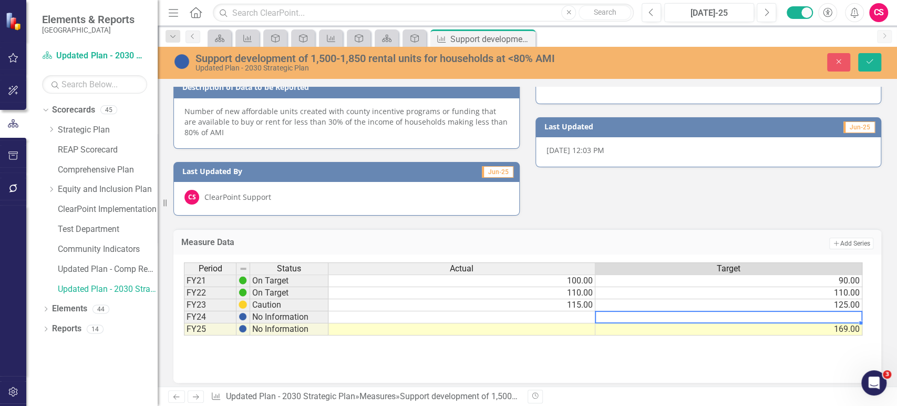
click at [712, 320] on td at bounding box center [729, 317] width 267 height 12
click at [650, 331] on td "169.00" at bounding box center [729, 329] width 267 height 12
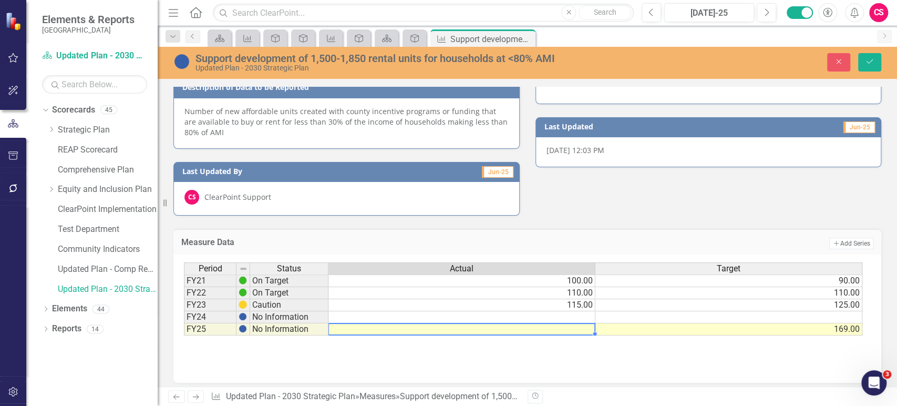
click at [542, 325] on td at bounding box center [462, 329] width 267 height 12
type textarea "169"
click at [762, 327] on td "169.00" at bounding box center [729, 329] width 267 height 12
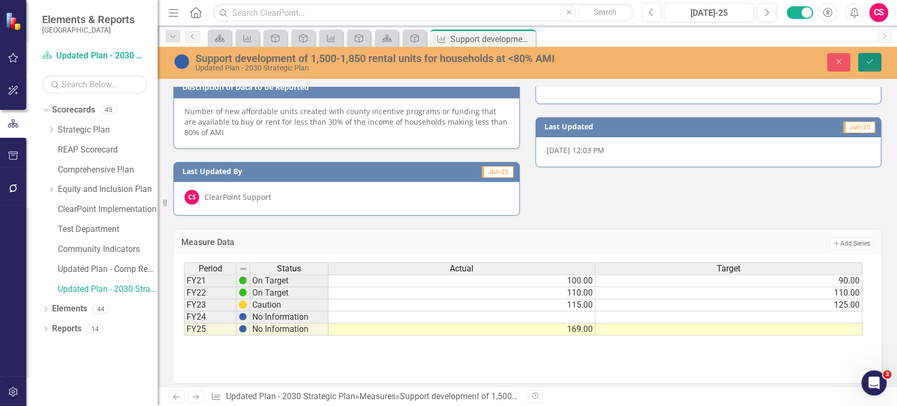
click at [872, 65] on icon "Save" at bounding box center [869, 61] width 9 height 7
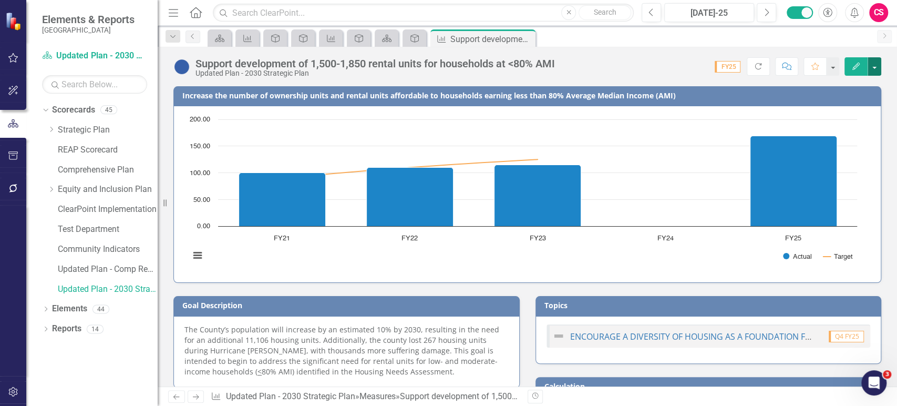
click at [875, 69] on button "button" at bounding box center [875, 66] width 14 height 18
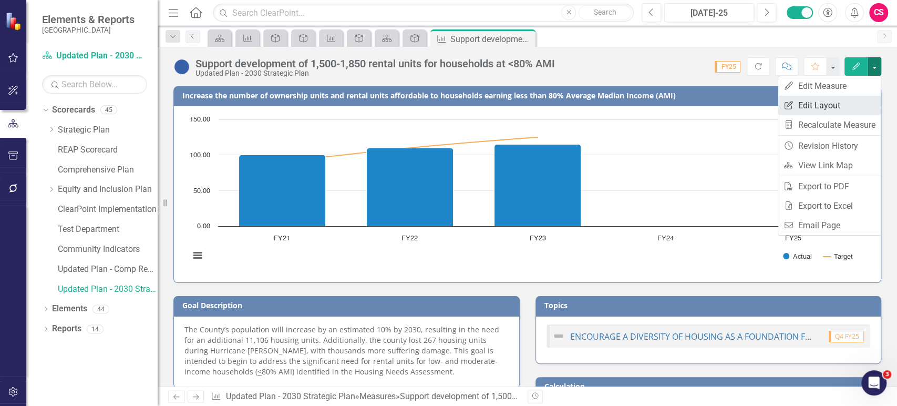
click at [837, 104] on link "Edit Report Edit Layout" at bounding box center [830, 105] width 103 height 19
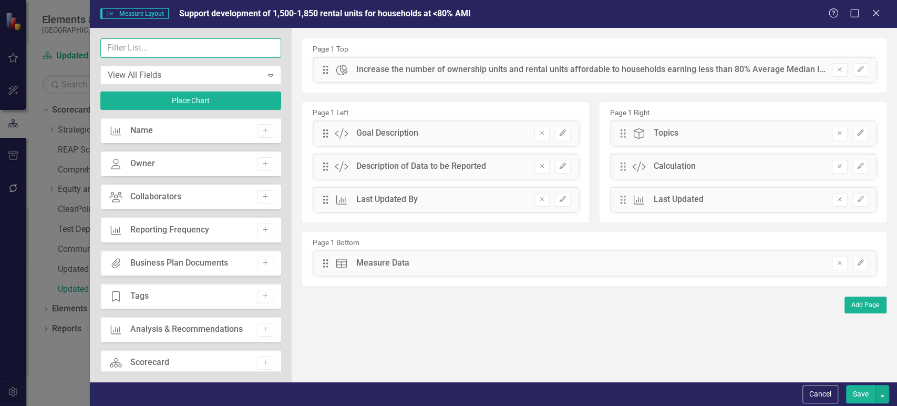
click at [216, 50] on input "text" at bounding box center [190, 47] width 181 height 19
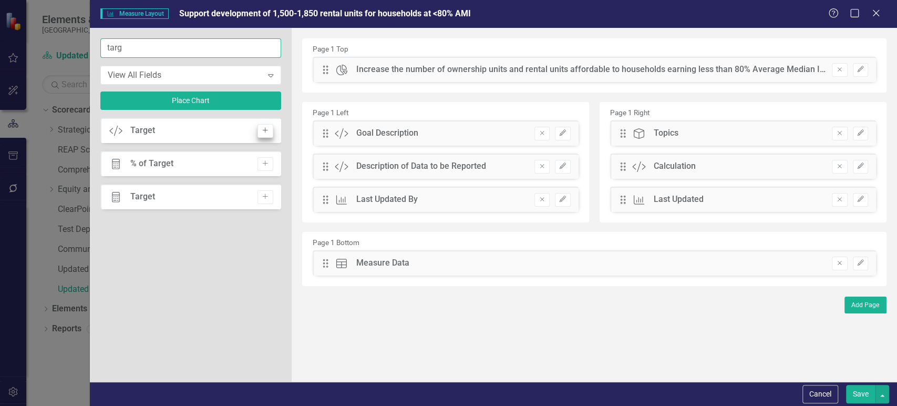
type input "targ"
click at [266, 126] on button "Add" at bounding box center [265, 131] width 15 height 14
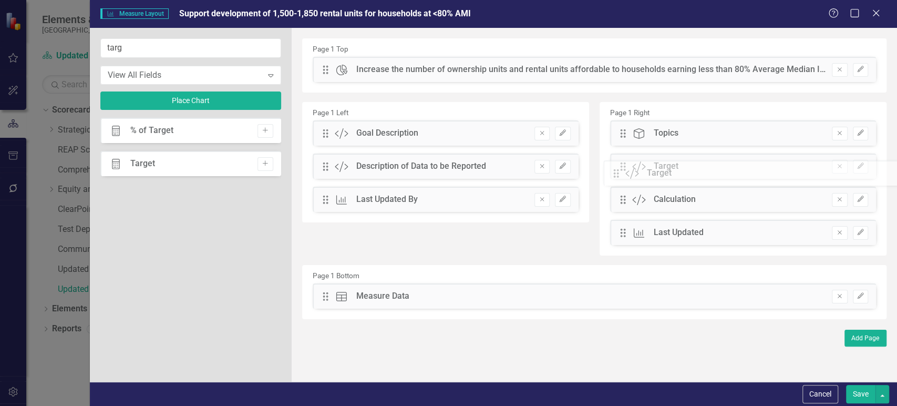
drag, startPoint x: 333, startPoint y: 65, endPoint x: 632, endPoint y: 168, distance: 316.1
click at [864, 398] on button "Save" at bounding box center [860, 394] width 29 height 18
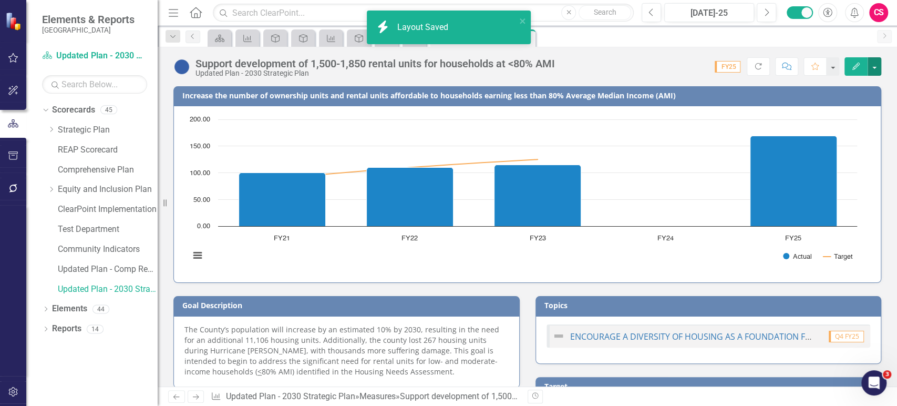
scroll to position [150, 0]
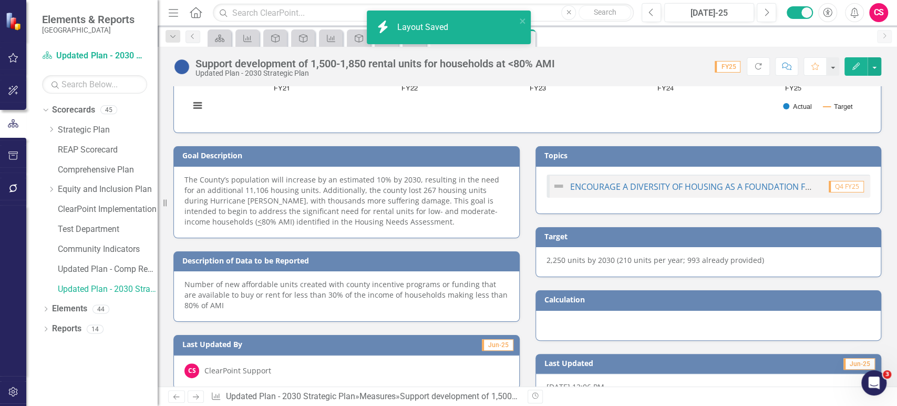
click at [620, 265] on div "2,250 units by 2030 (210 units per year; 993 already provided)" at bounding box center [709, 262] width 346 height 30
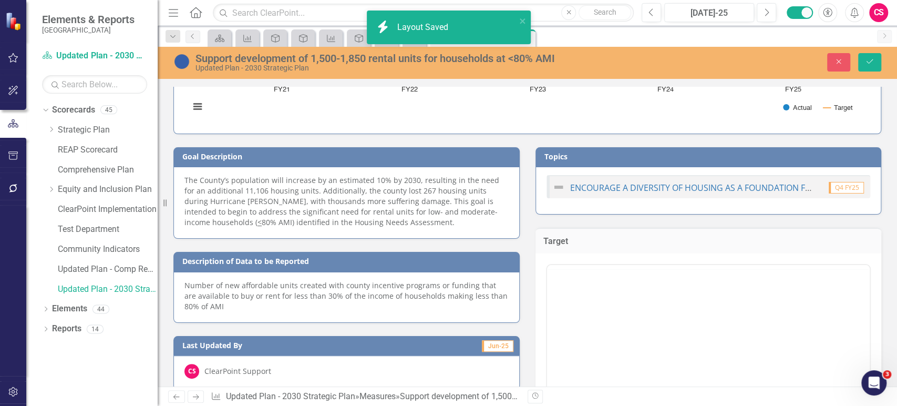
click at [620, 265] on div at bounding box center [708, 267] width 323 height 4
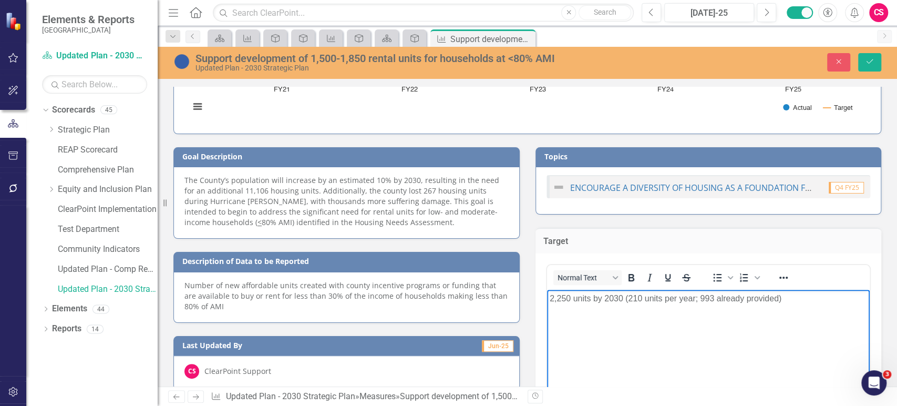
click at [621, 318] on body "2,250 units by 2030 (210 units per year; 993 already provided)" at bounding box center [708, 368] width 323 height 158
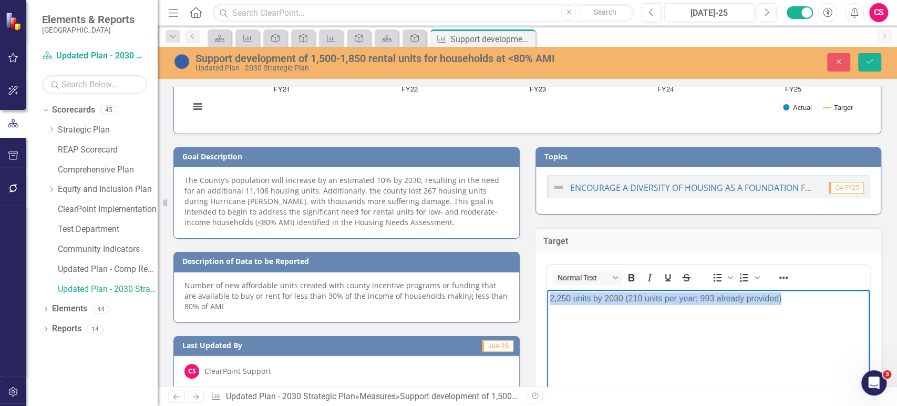
click at [621, 318] on body "2,250 units by 2030 (210 units per year; 993 already provided)" at bounding box center [708, 368] width 323 height 158
click at [630, 316] on body "2,250 units by 2030 (210 units per year; 993 already provided)" at bounding box center [708, 368] width 323 height 158
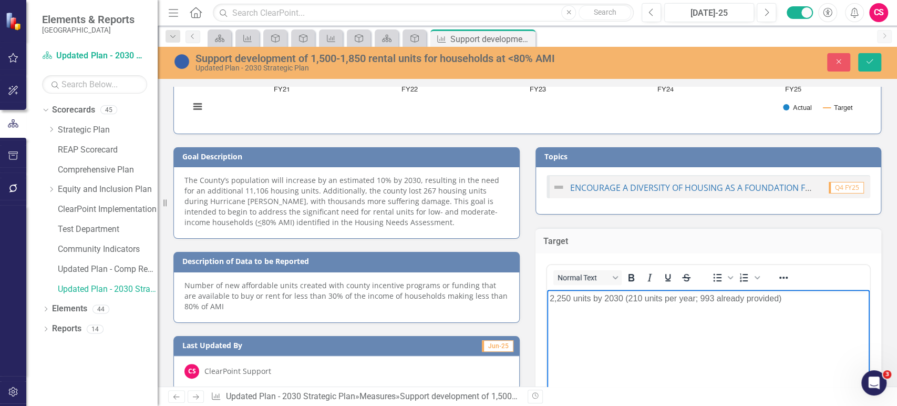
paste body "Rich Text Area. Press ALT-0 for help."
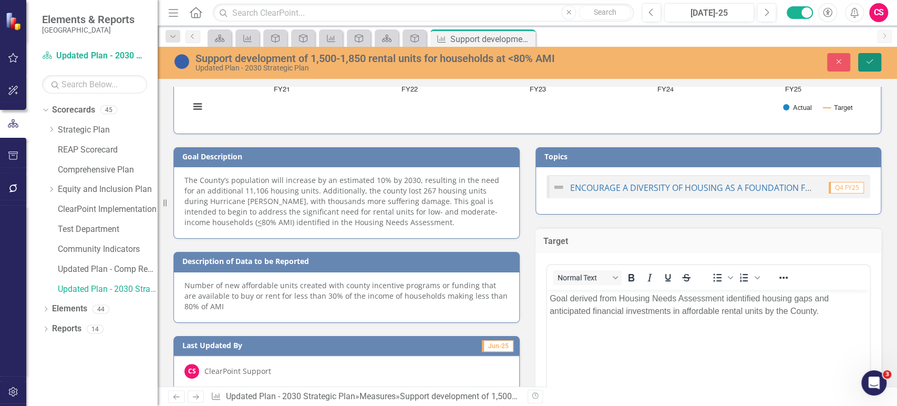
drag, startPoint x: 866, startPoint y: 62, endPoint x: 543, endPoint y: 211, distance: 356.1
click at [866, 60] on icon "Save" at bounding box center [869, 61] width 9 height 7
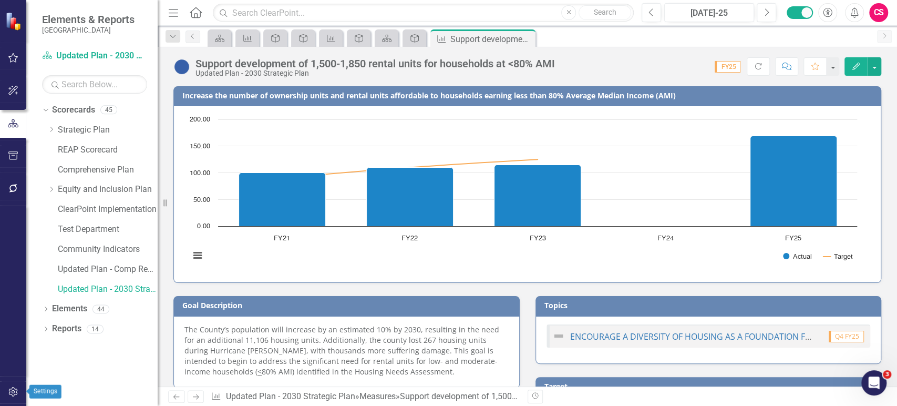
click at [20, 396] on button "button" at bounding box center [14, 392] width 24 height 22
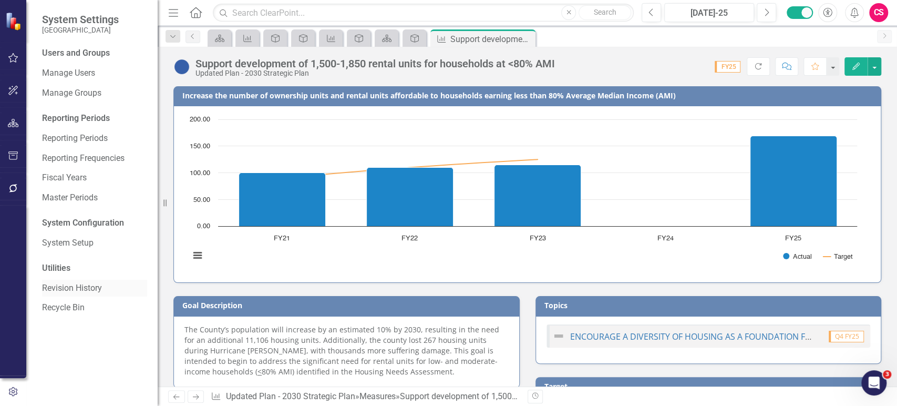
click at [72, 290] on link "Revision History" at bounding box center [94, 288] width 105 height 12
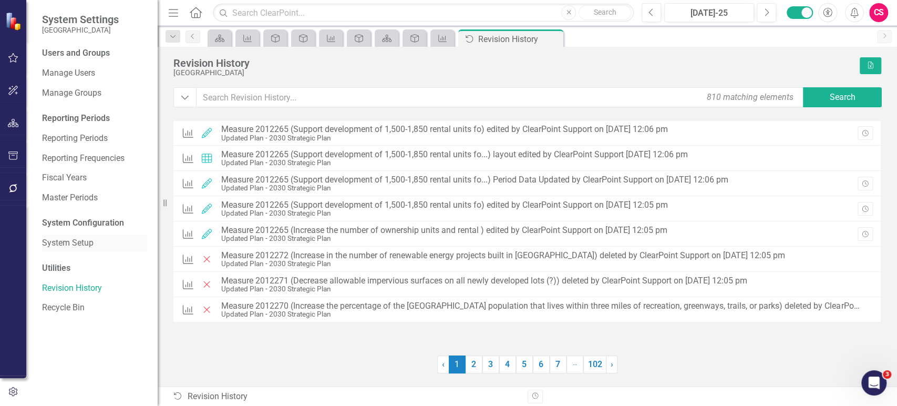
drag, startPoint x: 79, startPoint y: 243, endPoint x: 95, endPoint y: 238, distance: 16.5
click at [77, 242] on link "System Setup" at bounding box center [94, 243] width 105 height 12
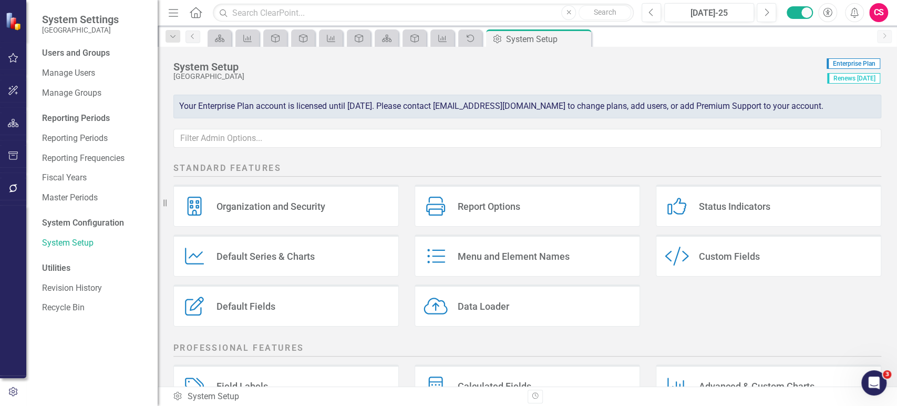
click at [513, 247] on div "Menu and Element Names Menu and Element Names" at bounding box center [528, 255] width 226 height 42
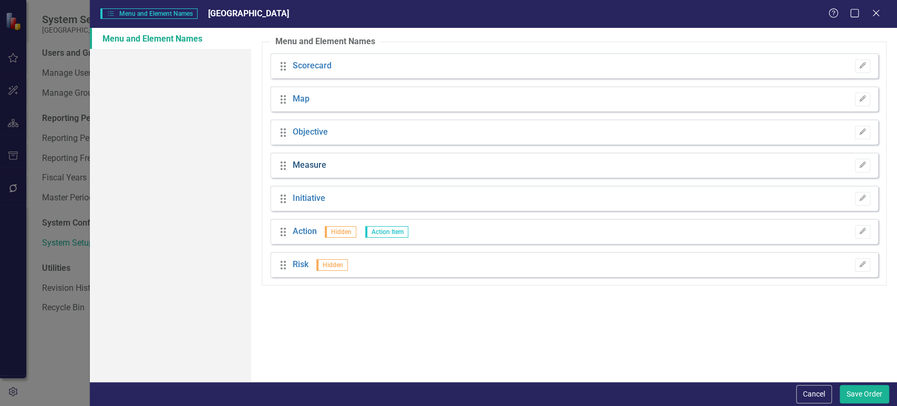
drag, startPoint x: 309, startPoint y: 177, endPoint x: 312, endPoint y: 168, distance: 10.2
click at [311, 171] on div "Drag Measure Edit" at bounding box center [574, 164] width 608 height 25
click at [312, 167] on link "Measure" at bounding box center [310, 165] width 34 height 12
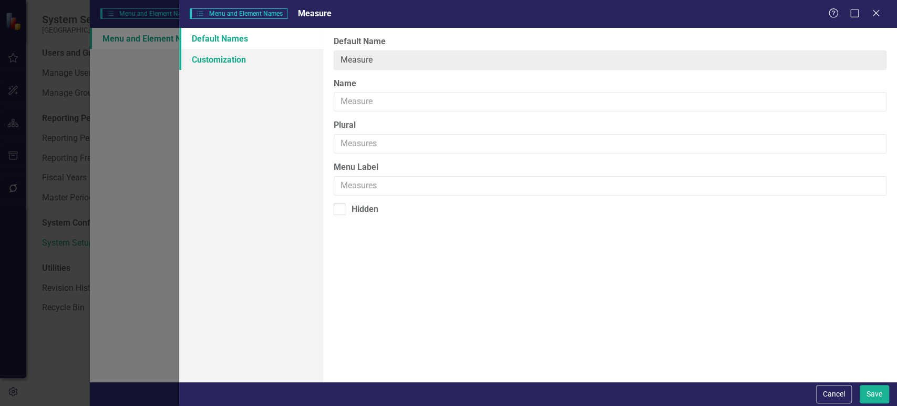
click at [239, 60] on link "Customization" at bounding box center [251, 59] width 144 height 21
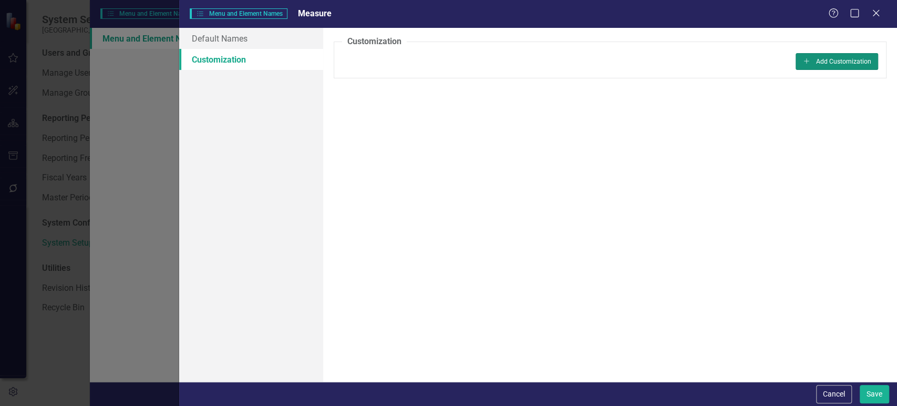
click at [847, 64] on button "Add Add Customization" at bounding box center [837, 61] width 83 height 17
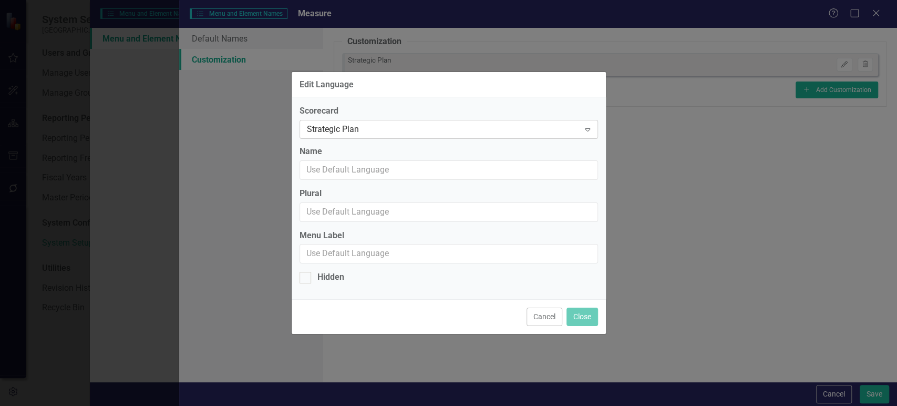
click at [443, 131] on div "Strategic Plan" at bounding box center [443, 130] width 273 height 12
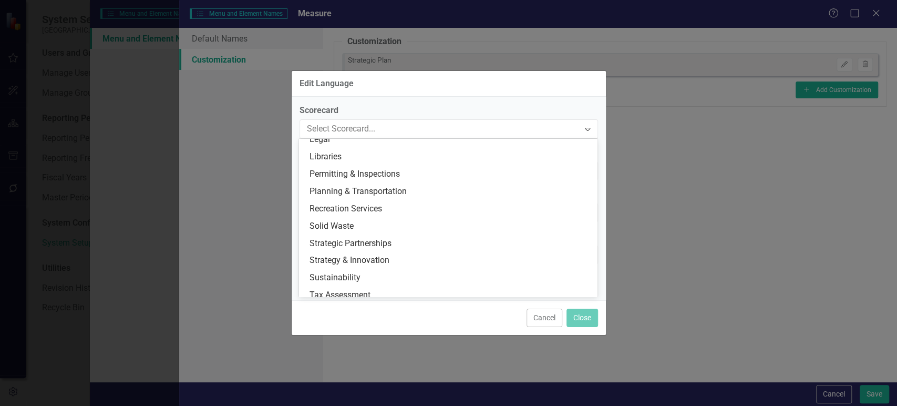
scroll to position [619, 0]
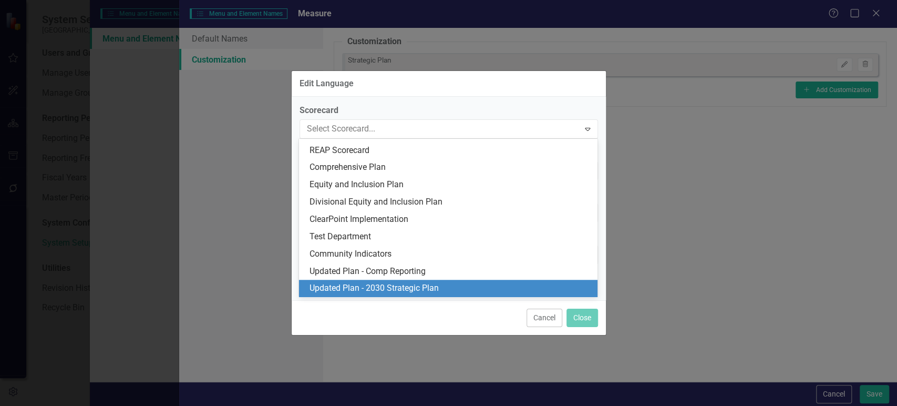
click at [377, 288] on div "Updated Plan - 2030 Strategic Plan" at bounding box center [451, 288] width 282 height 12
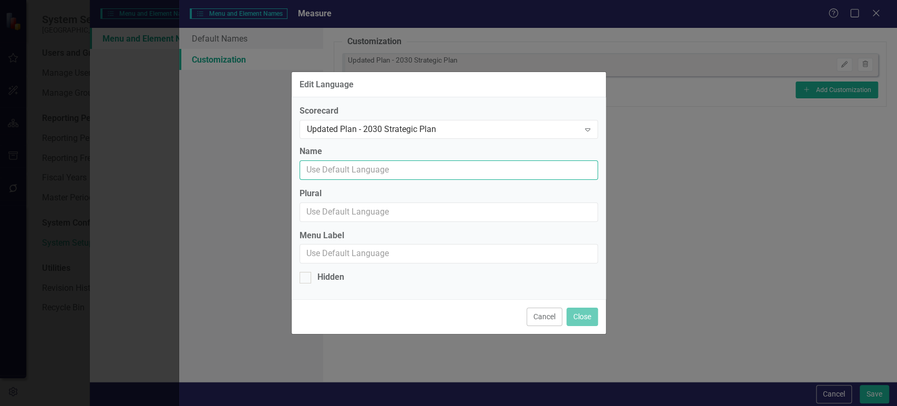
click at [359, 167] on input "Name" at bounding box center [449, 169] width 299 height 19
type input "Goal"
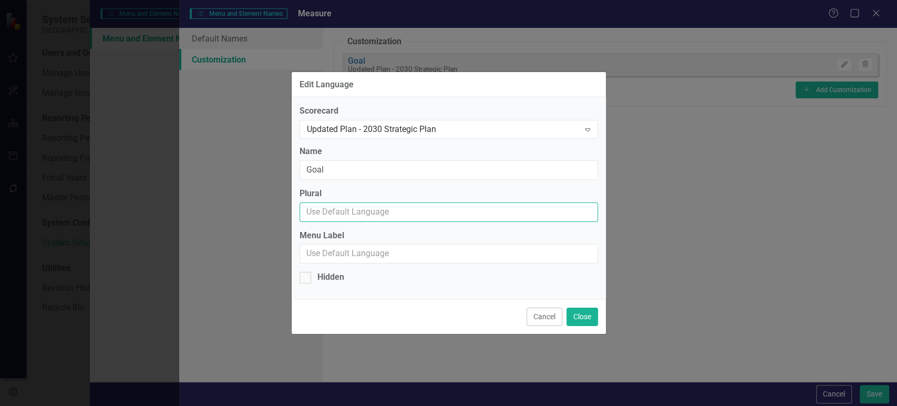
paste input "Goal"
type input "Goals"
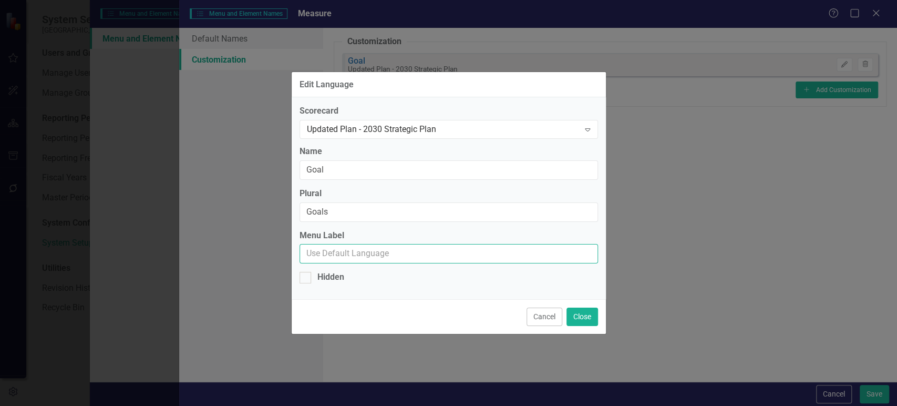
paste input "Goals"
type input "Goals"
click at [581, 323] on button "Close" at bounding box center [583, 317] width 32 height 18
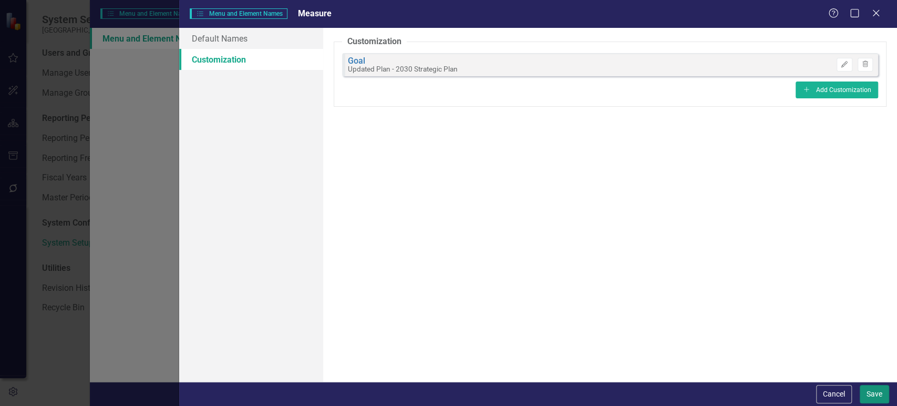
click at [875, 395] on button "Save" at bounding box center [874, 394] width 29 height 18
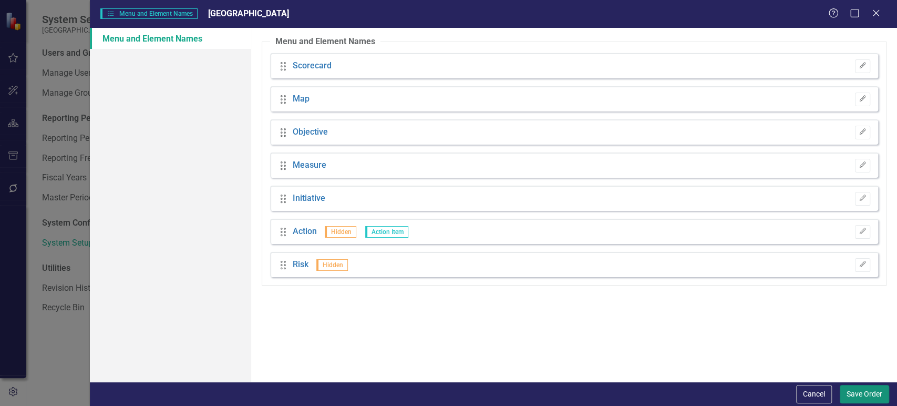
click at [847, 396] on button "Save Order" at bounding box center [864, 394] width 49 height 18
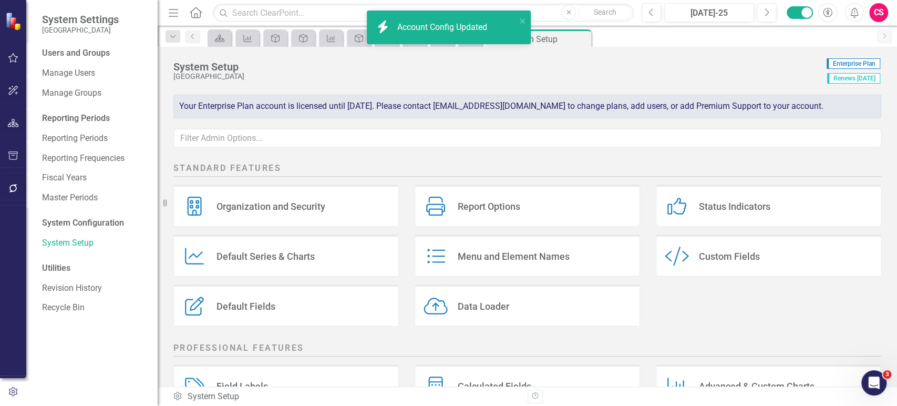
click at [260, 375] on div "Field Labels Field Labels" at bounding box center [286, 385] width 226 height 42
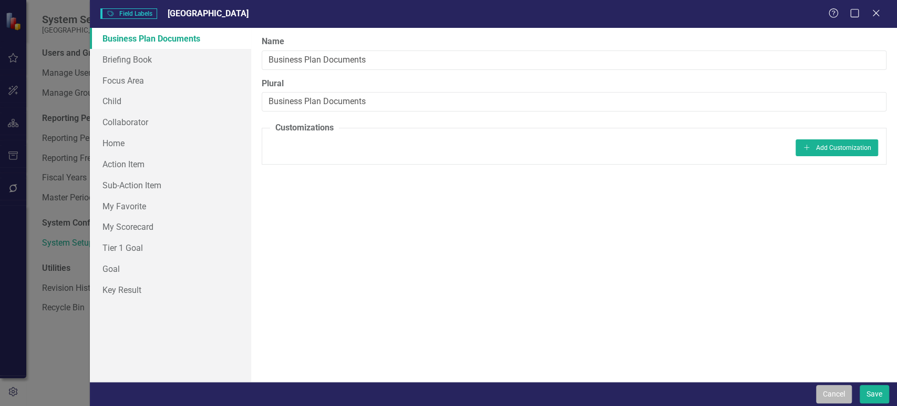
click at [843, 396] on button "Cancel" at bounding box center [834, 394] width 36 height 18
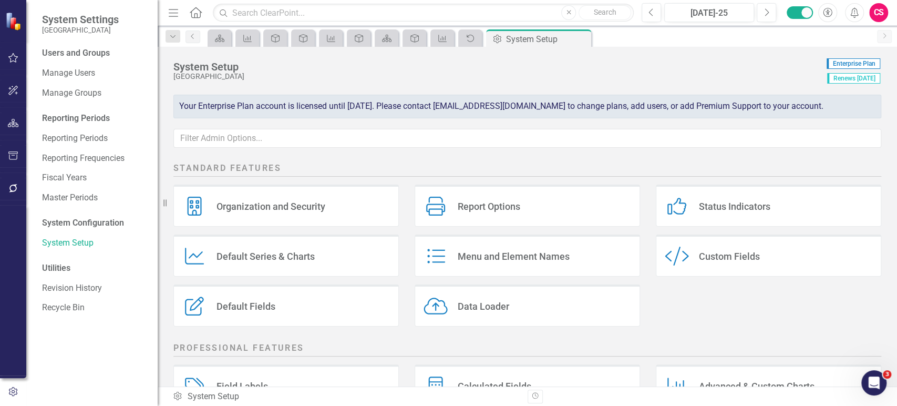
click at [471, 257] on div "Menu and Element Names" at bounding box center [514, 256] width 112 height 12
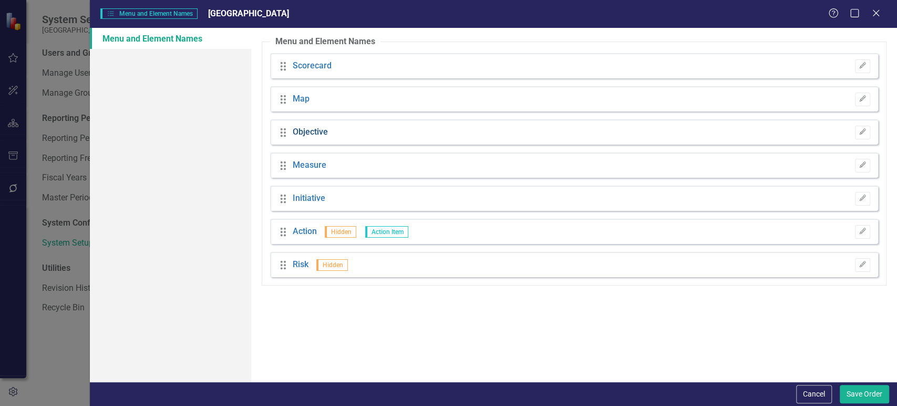
click at [320, 129] on link "Objective" at bounding box center [310, 132] width 35 height 12
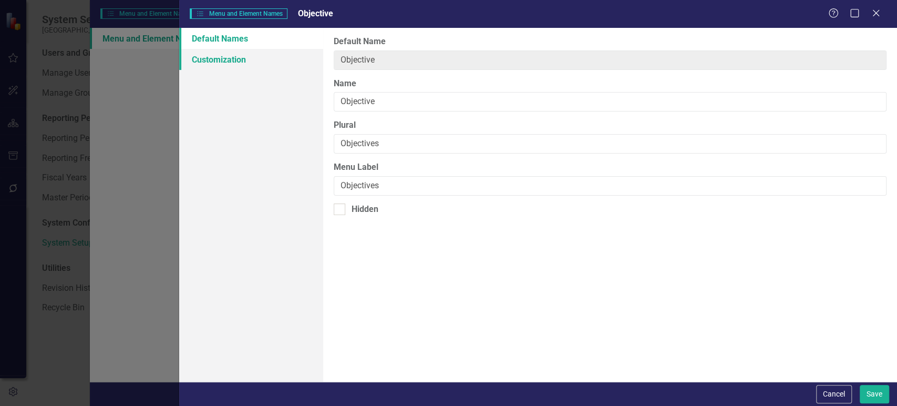
click at [255, 54] on link "Customization" at bounding box center [251, 59] width 144 height 21
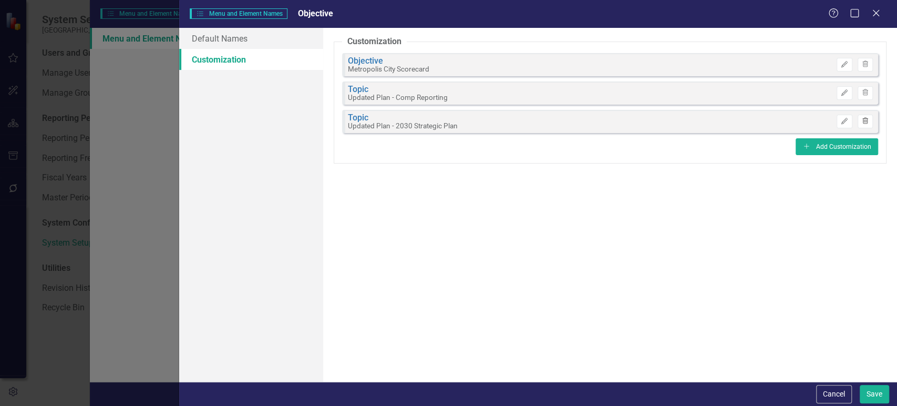
click at [867, 121] on icon "Trash" at bounding box center [866, 121] width 8 height 6
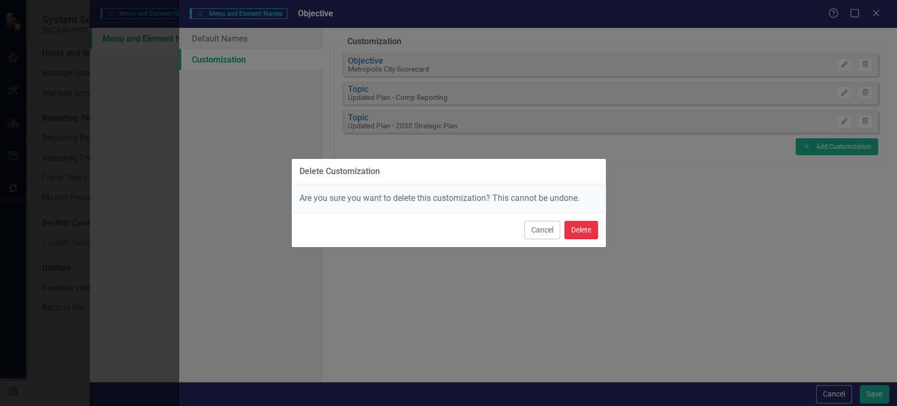
click at [585, 228] on button "Delete" at bounding box center [582, 230] width 34 height 18
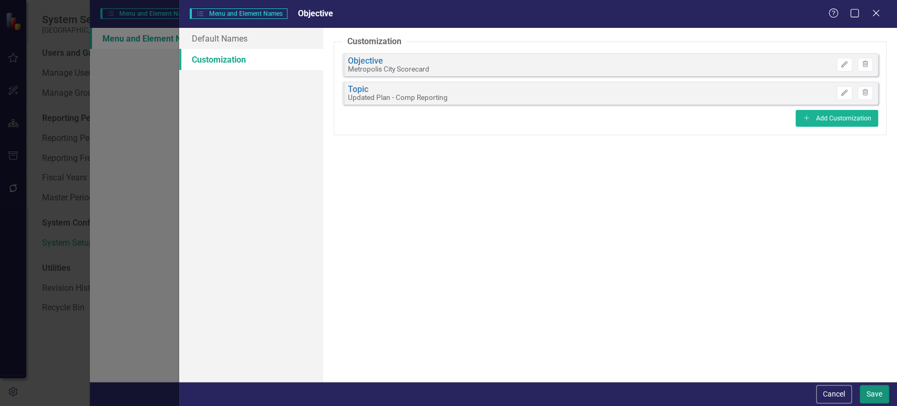
click at [882, 390] on button "Save" at bounding box center [874, 394] width 29 height 18
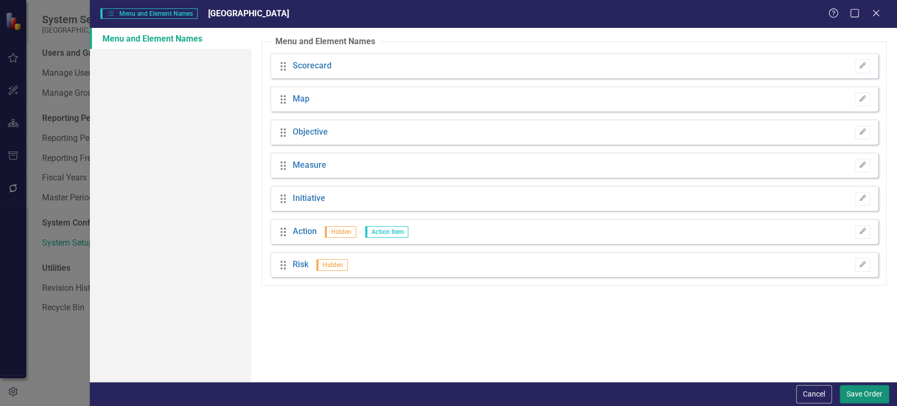
click at [858, 398] on button "Save Order" at bounding box center [864, 394] width 49 height 18
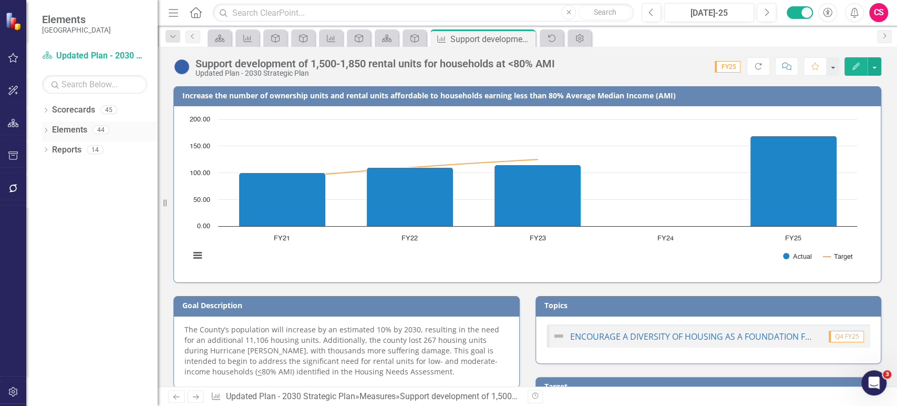
click at [70, 137] on div "Elements" at bounding box center [69, 129] width 35 height 17
click at [70, 127] on link "Elements" at bounding box center [69, 130] width 35 height 12
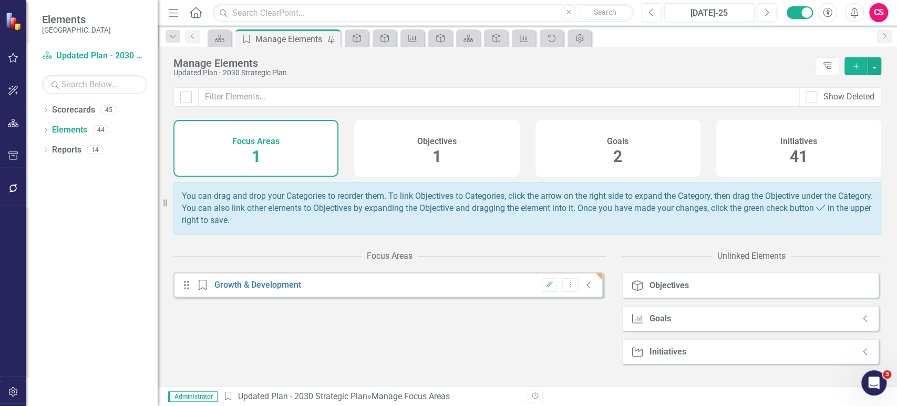
click at [807, 158] on div "Initiatives 41" at bounding box center [799, 148] width 165 height 57
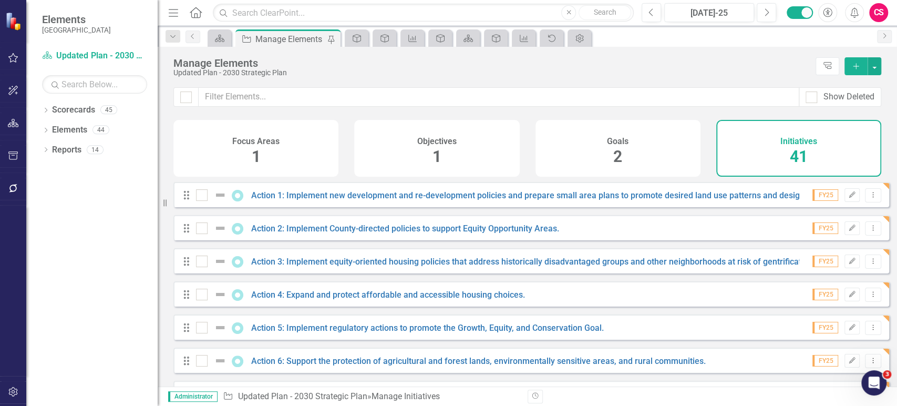
checkbox input "false"
click at [80, 61] on link "Scorecard Updated Plan - 2030 Strategic Plan" at bounding box center [94, 56] width 105 height 12
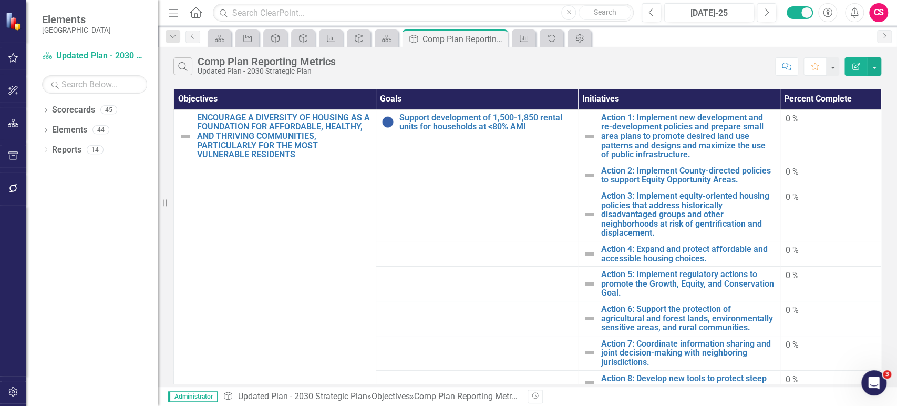
click at [855, 69] on icon "button" at bounding box center [856, 66] width 7 height 7
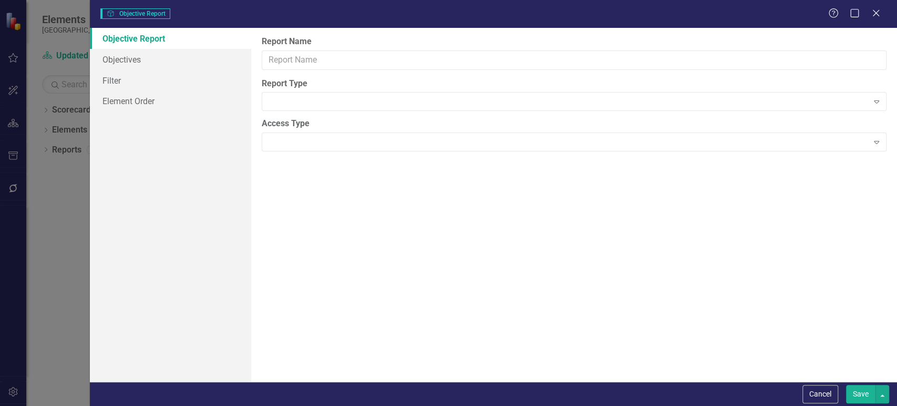
type input "Comp Plan Reporting Metrics"
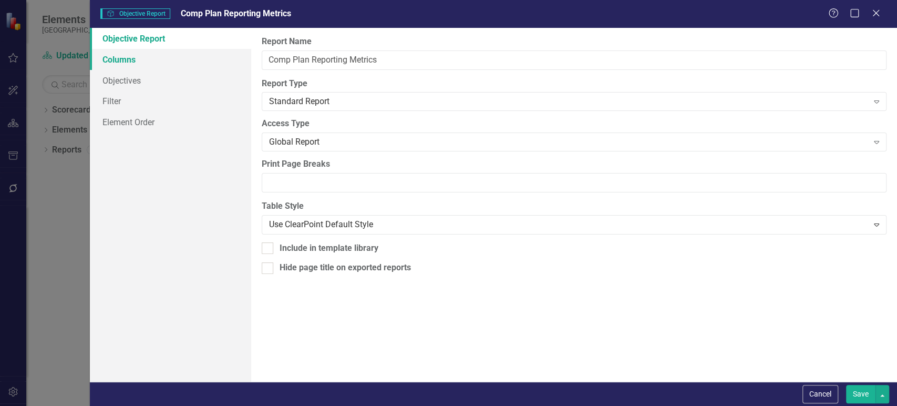
click at [136, 66] on link "Columns" at bounding box center [170, 59] width 161 height 21
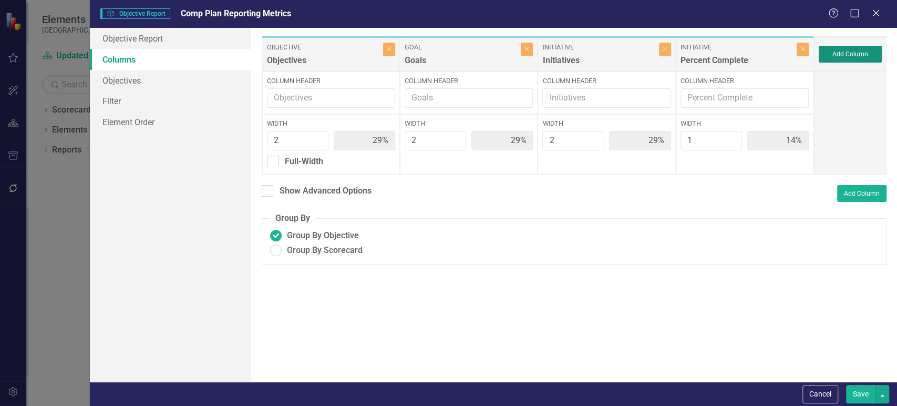
click at [832, 55] on button "Add Column" at bounding box center [850, 54] width 63 height 17
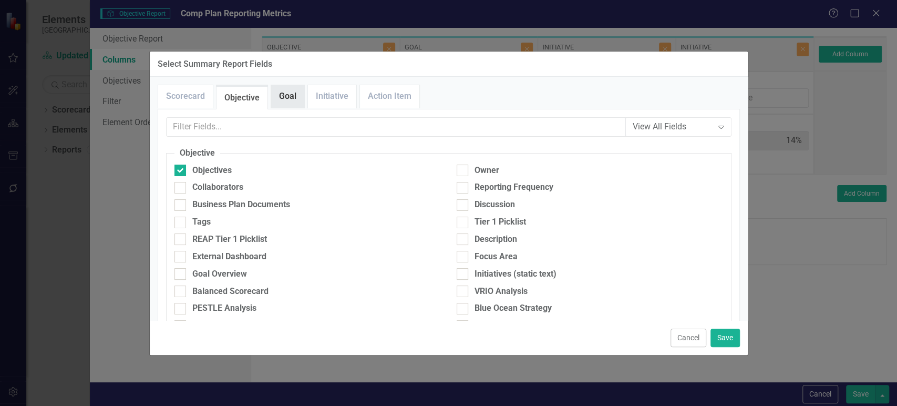
click at [286, 103] on link "Goal" at bounding box center [287, 96] width 33 height 23
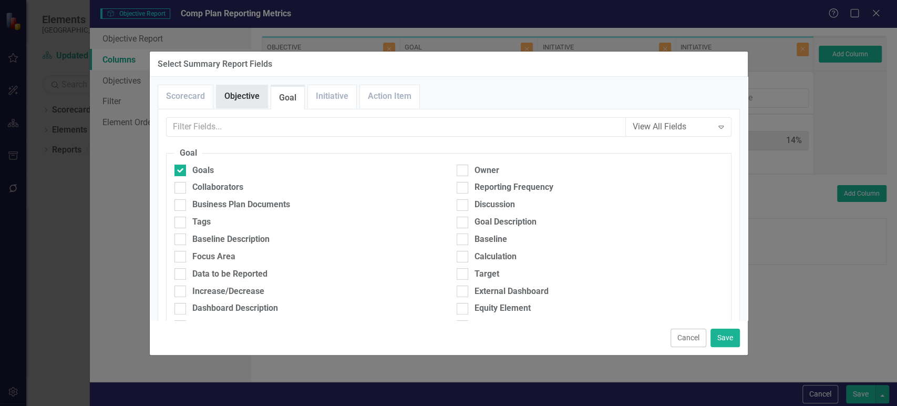
click at [240, 97] on link "Objective" at bounding box center [242, 96] width 51 height 23
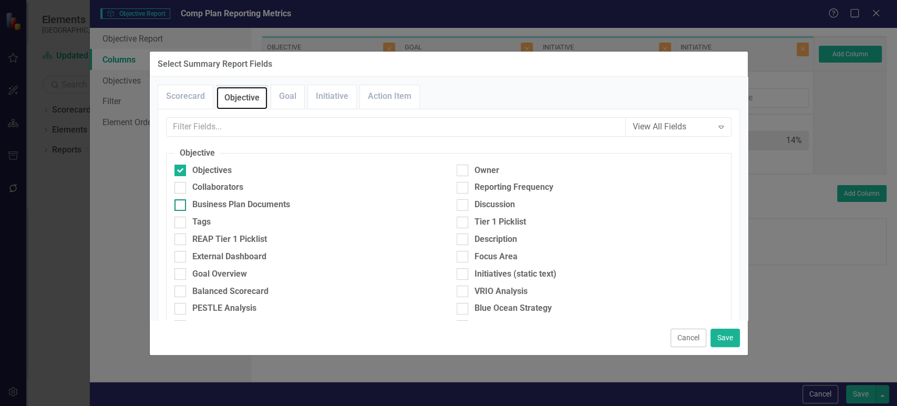
scroll to position [273, 0]
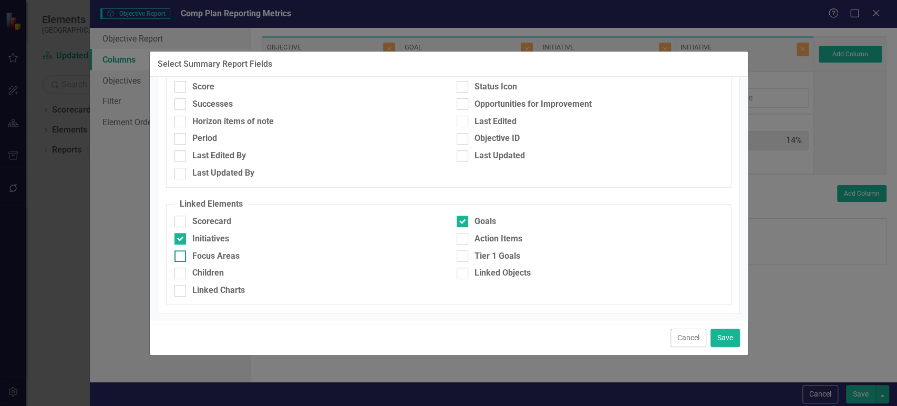
click at [212, 258] on div "Focus Areas" at bounding box center [215, 256] width 47 height 12
click at [181, 257] on input "Focus Areas" at bounding box center [178, 253] width 7 height 7
checkbox input "true"
click at [722, 344] on button "Save" at bounding box center [725, 338] width 29 height 18
type input "25%"
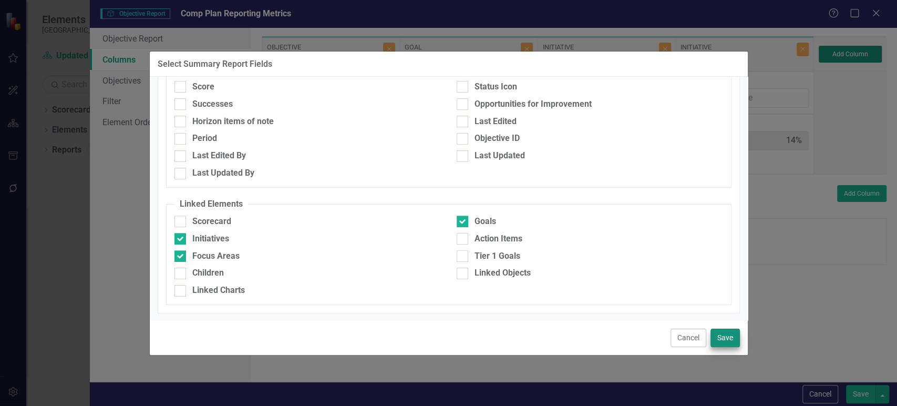
type input "25%"
type input "13%"
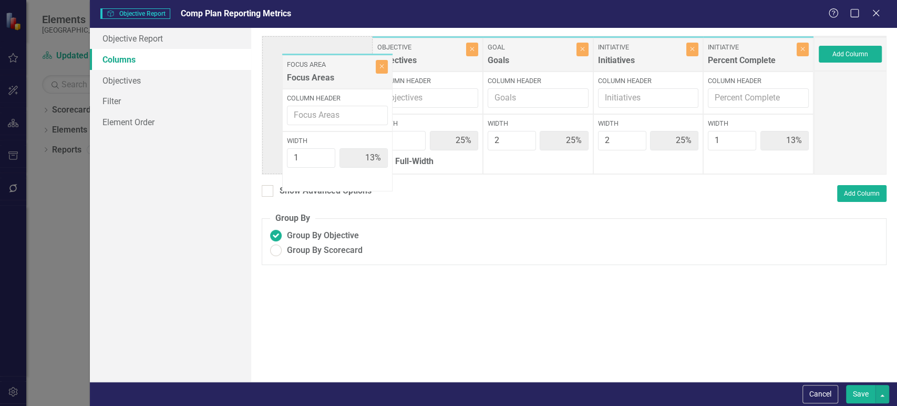
drag, startPoint x: 734, startPoint y: 58, endPoint x: 272, endPoint y: 70, distance: 462.8
click at [272, 70] on div "Objective Objectives Close Column Header Width 2 25% Full-Width Goal Goals Clos…" at bounding box center [538, 105] width 553 height 139
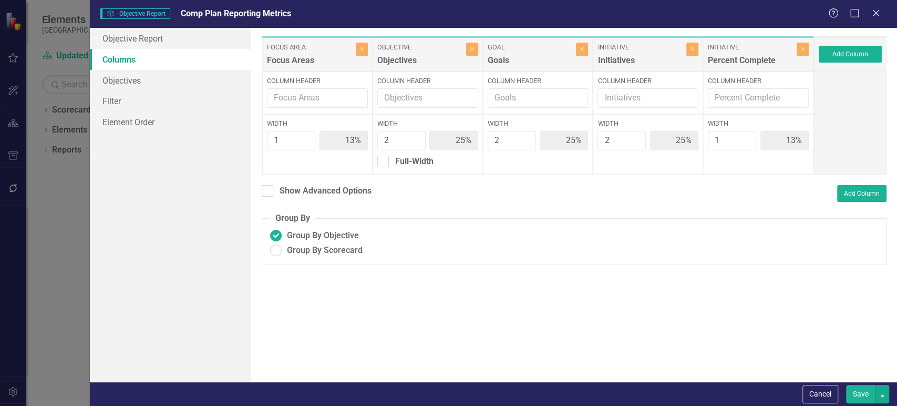
click at [269, 251] on ins at bounding box center [276, 250] width 16 height 16
click at [269, 251] on input "Group By Scorecard" at bounding box center [276, 250] width 16 height 16
radio input "true"
click at [293, 290] on div at bounding box center [292, 288] width 12 height 12
click at [293, 289] on input "Group By Focus Area" at bounding box center [289, 285] width 7 height 7
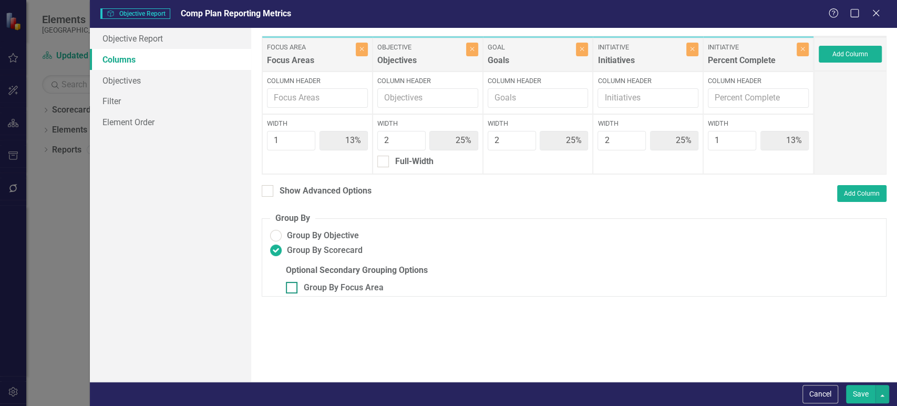
checkbox input "true"
click at [859, 398] on button "Save" at bounding box center [860, 394] width 29 height 18
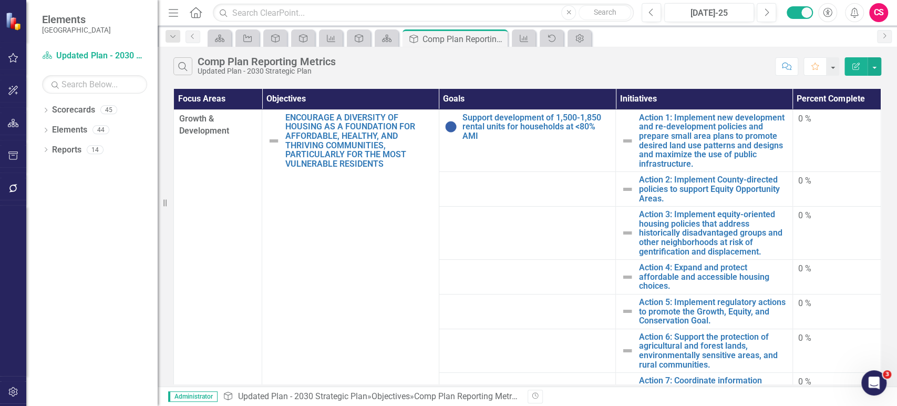
click at [858, 71] on button "Edit Report" at bounding box center [856, 66] width 23 height 18
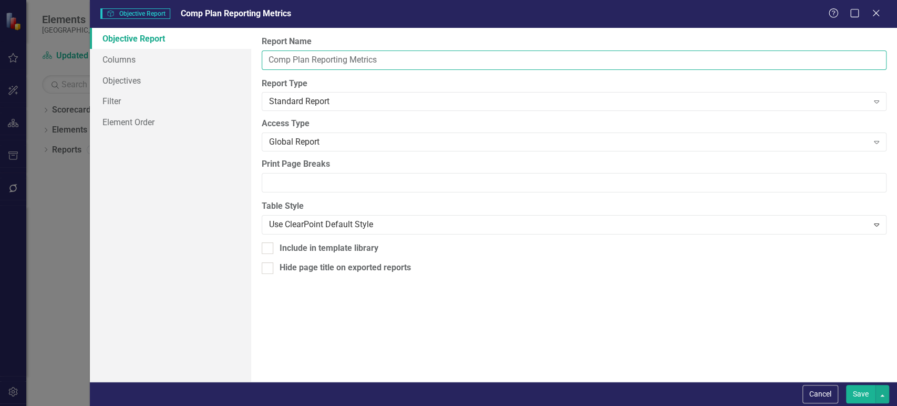
drag, startPoint x: 299, startPoint y: 54, endPoint x: 93, endPoint y: 47, distance: 206.2
click at [93, 47] on div "Objective Report Columns Objectives Filter Element Order Report Name Comp Plan …" at bounding box center [493, 205] width 807 height 354
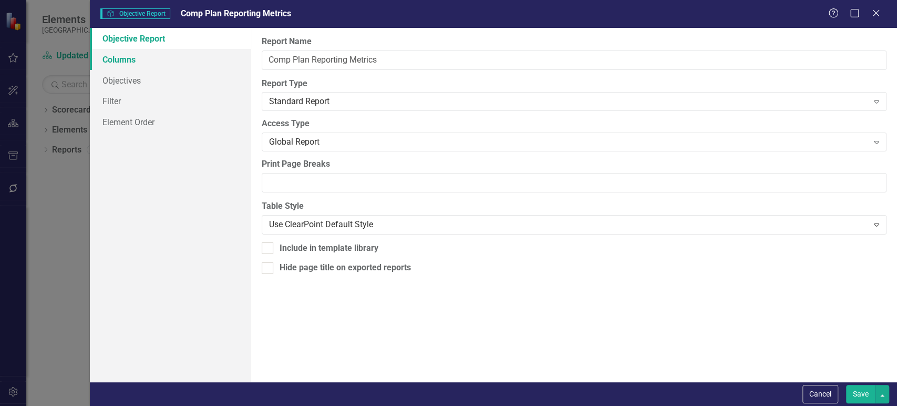
click at [249, 64] on link "Columns" at bounding box center [170, 59] width 161 height 21
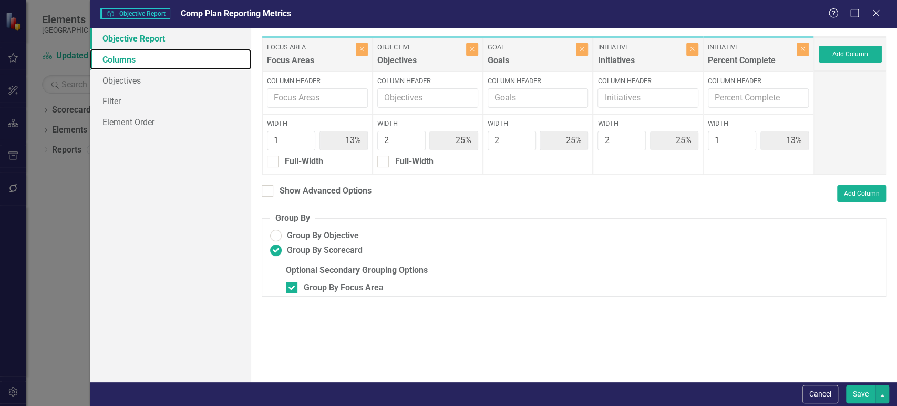
click at [204, 49] on link "Columns" at bounding box center [170, 59] width 161 height 21
click at [218, 37] on link "Objective Report" at bounding box center [170, 38] width 161 height 21
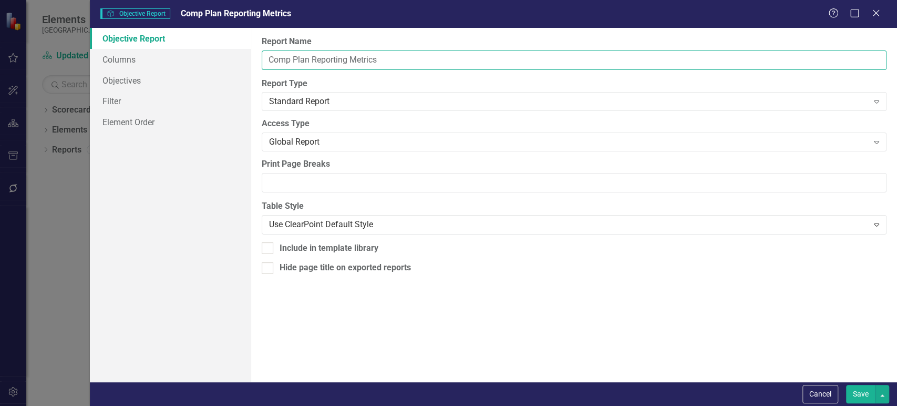
click at [331, 59] on input "Comp Plan Reporting Metrics" at bounding box center [574, 59] width 625 height 19
type input "2030 Strategic Plan"
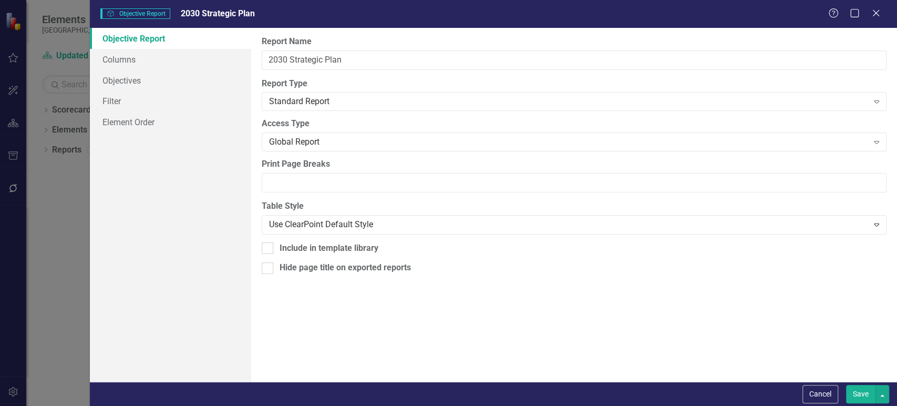
click at [870, 400] on button "Save" at bounding box center [860, 394] width 29 height 18
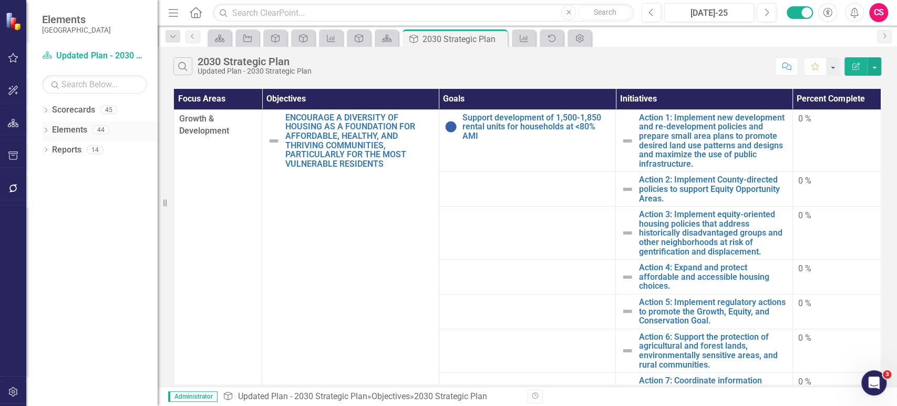
click at [74, 130] on link "Elements" at bounding box center [69, 130] width 35 height 12
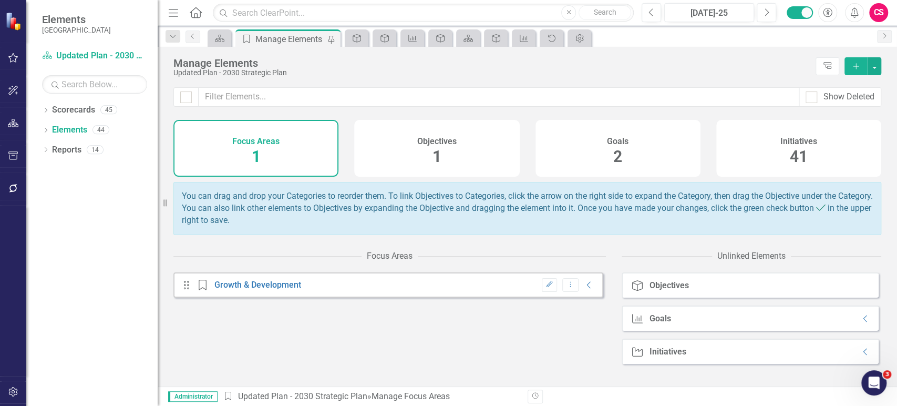
click at [850, 138] on div "Initiatives 41" at bounding box center [799, 148] width 165 height 57
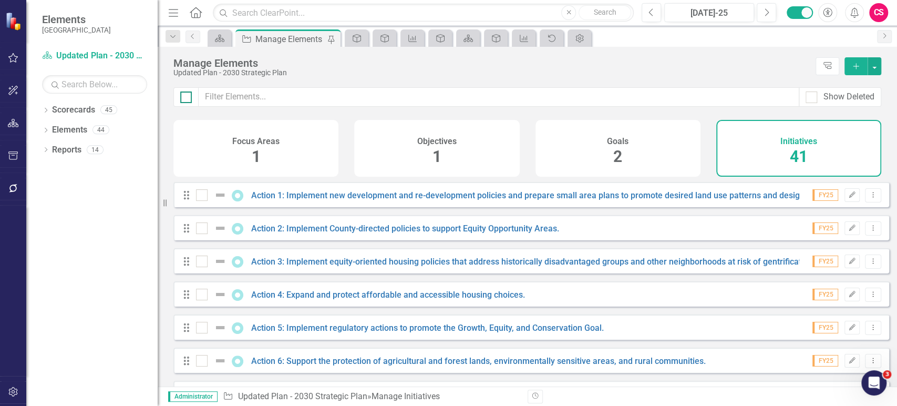
click at [190, 97] on div at bounding box center [186, 97] width 12 height 12
click at [187, 97] on input "checkbox" at bounding box center [183, 94] width 7 height 7
checkbox input "true"
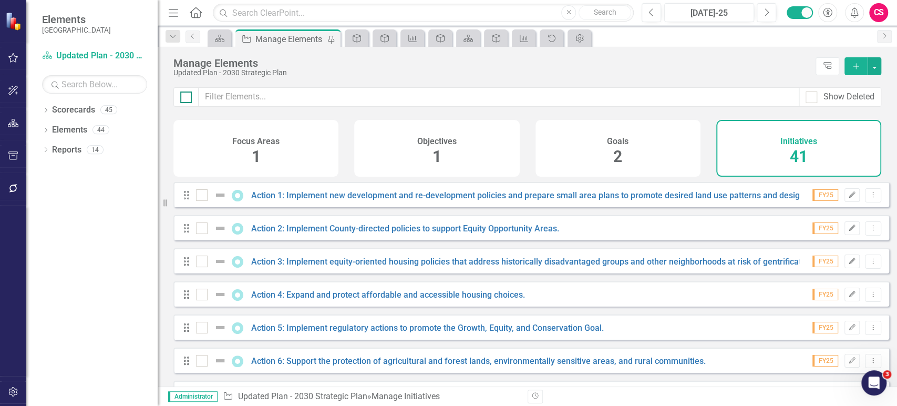
checkbox input "true"
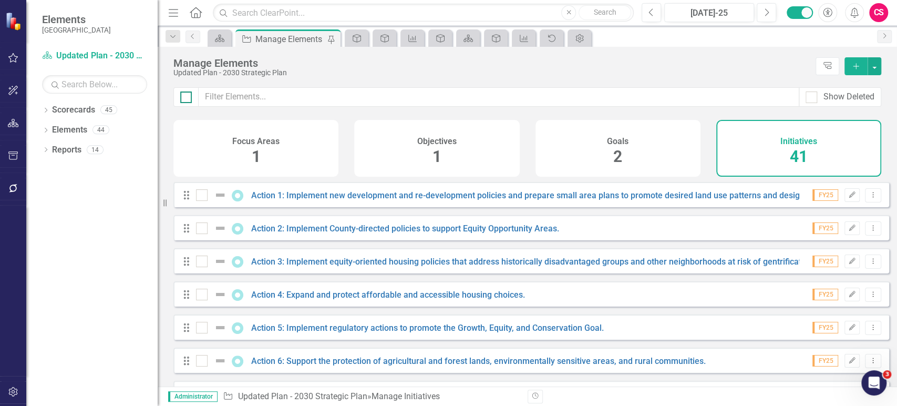
checkbox input "true"
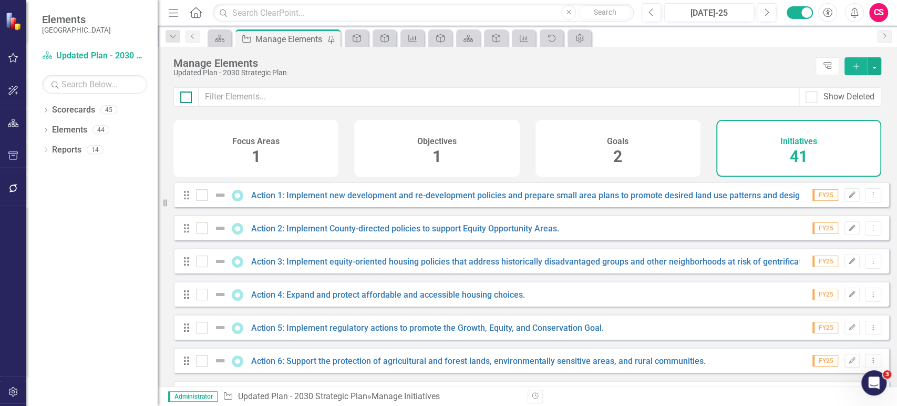
checkbox input "true"
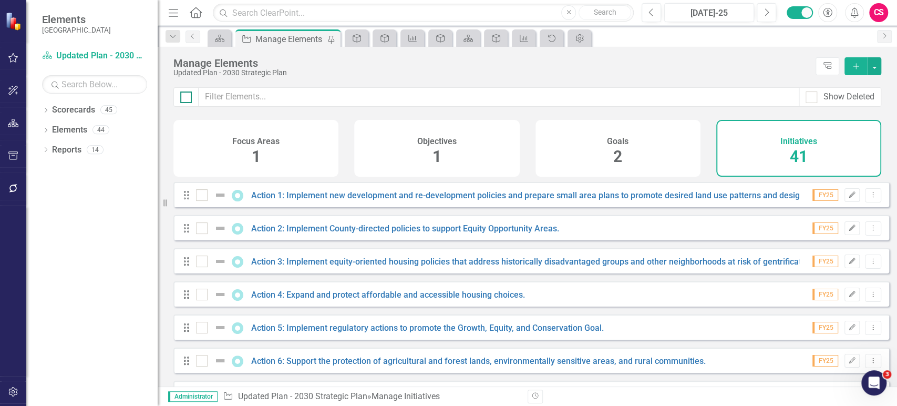
checkbox input "true"
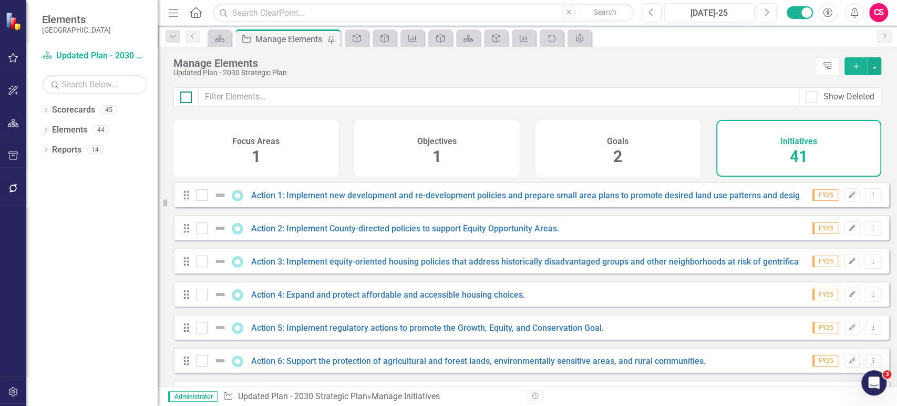
checkbox input "true"
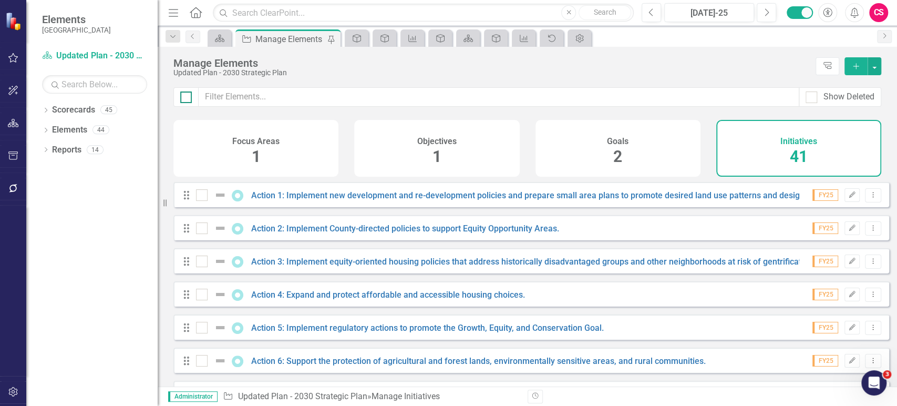
checkbox input "true"
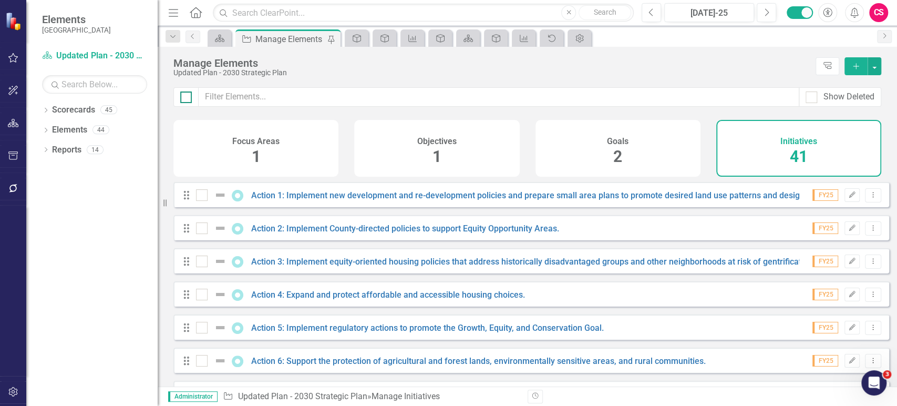
checkbox input "true"
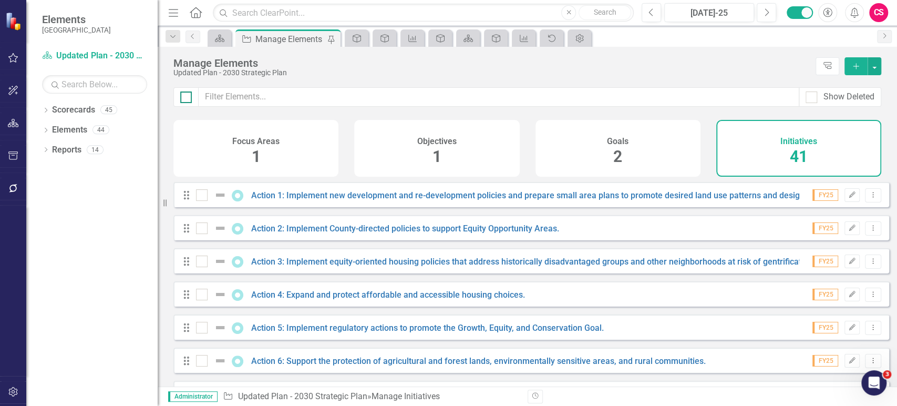
checkbox input "true"
click at [878, 66] on button "button" at bounding box center [875, 66] width 14 height 18
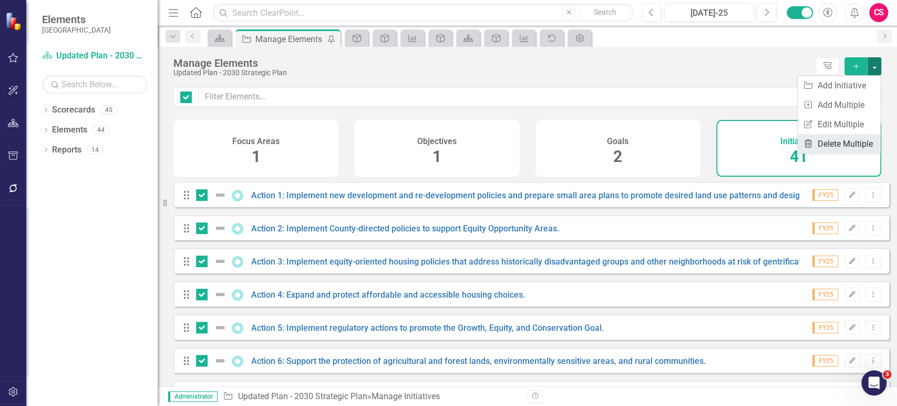
click at [822, 142] on link "Trash Delete Multiple" at bounding box center [839, 143] width 83 height 19
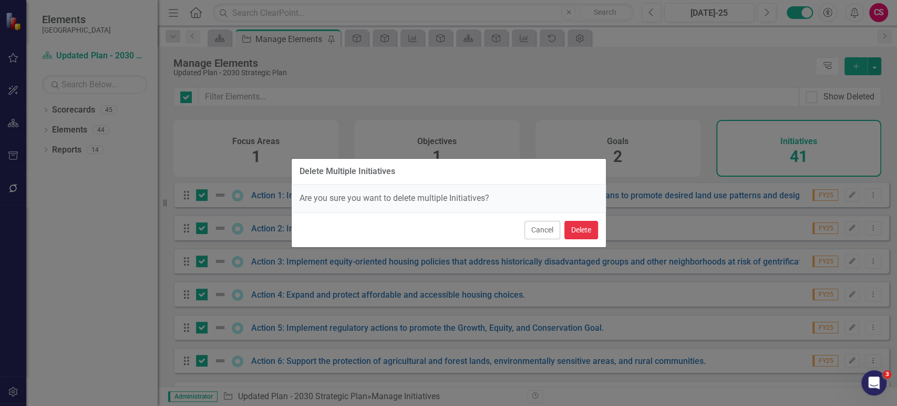
click at [588, 234] on button "Delete" at bounding box center [582, 230] width 34 height 18
checkbox input "false"
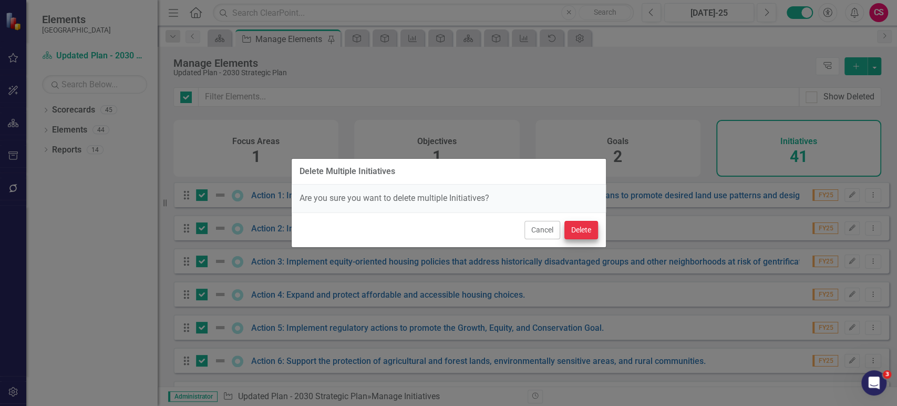
checkbox input "false"
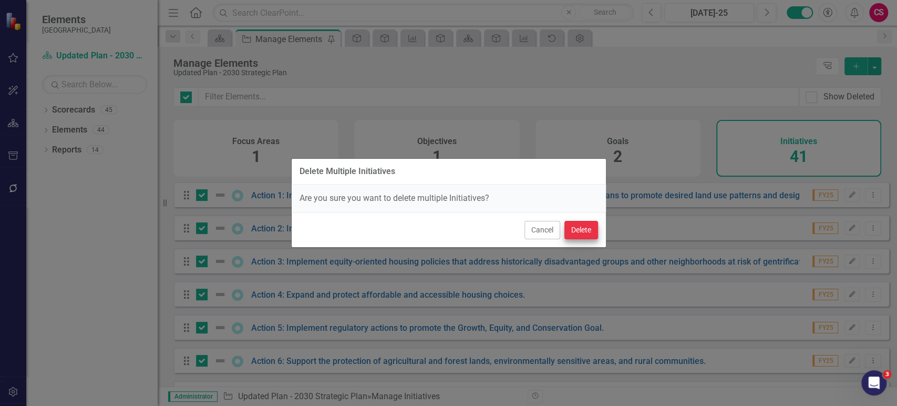
checkbox input "false"
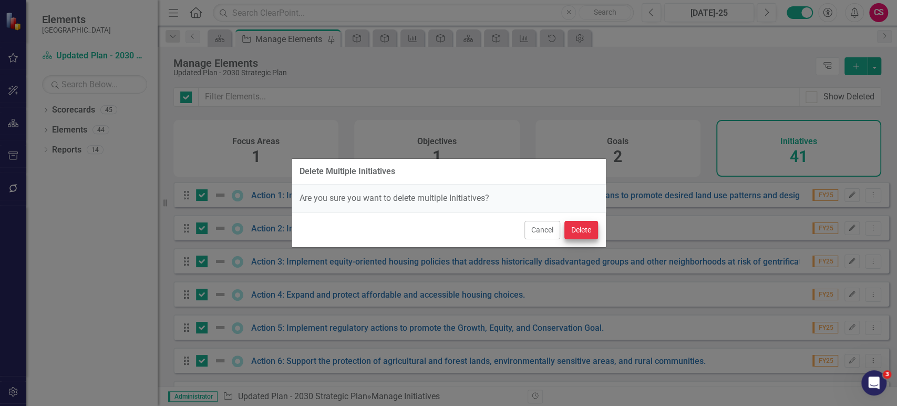
checkbox input "false"
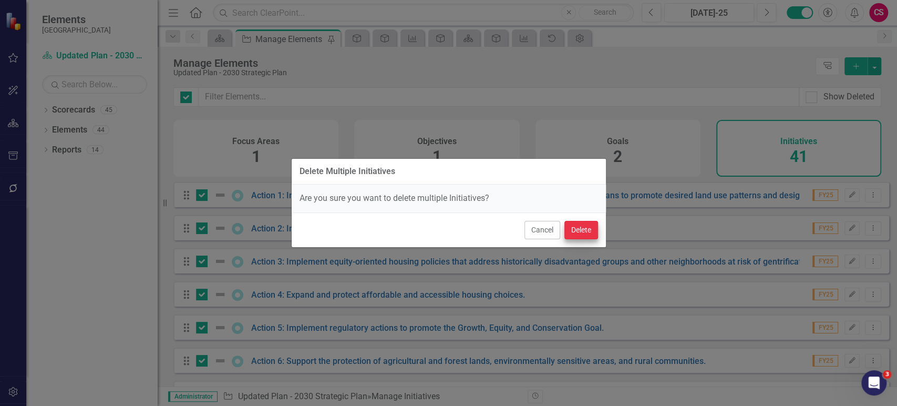
checkbox input "false"
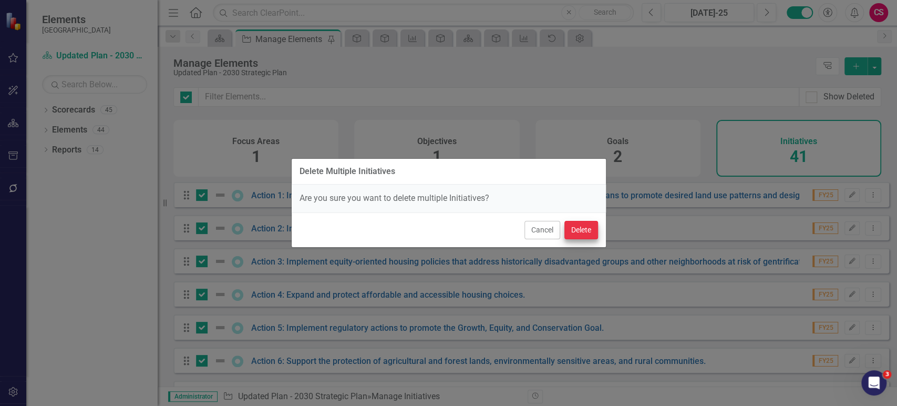
checkbox input "false"
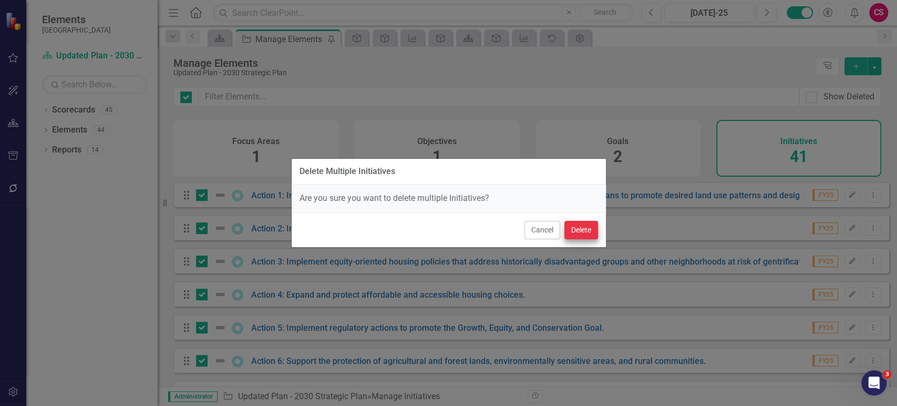
checkbox input "false"
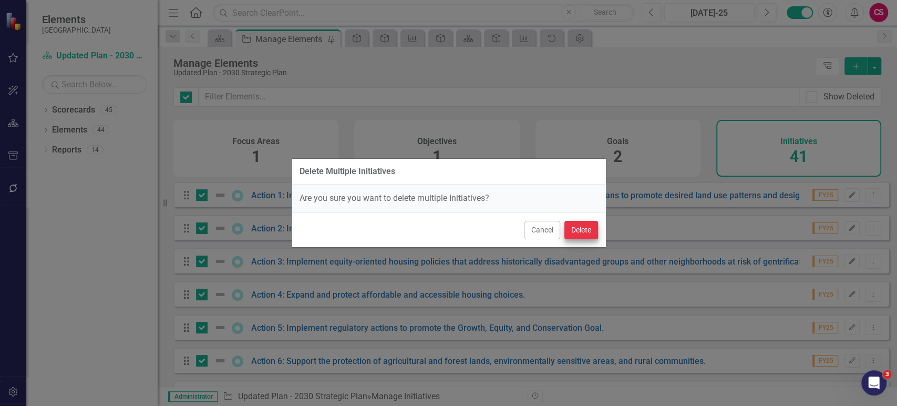
checkbox input "false"
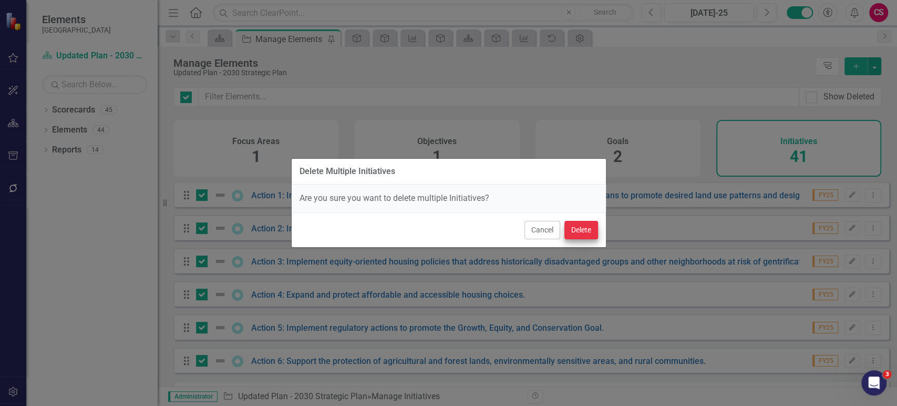
checkbox input "false"
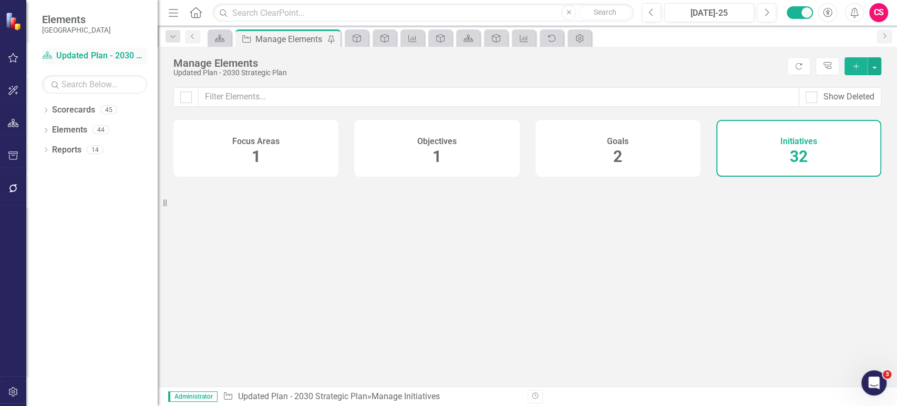
click at [102, 55] on link "Scorecard Updated Plan - 2030 Strategic Plan" at bounding box center [94, 56] width 105 height 12
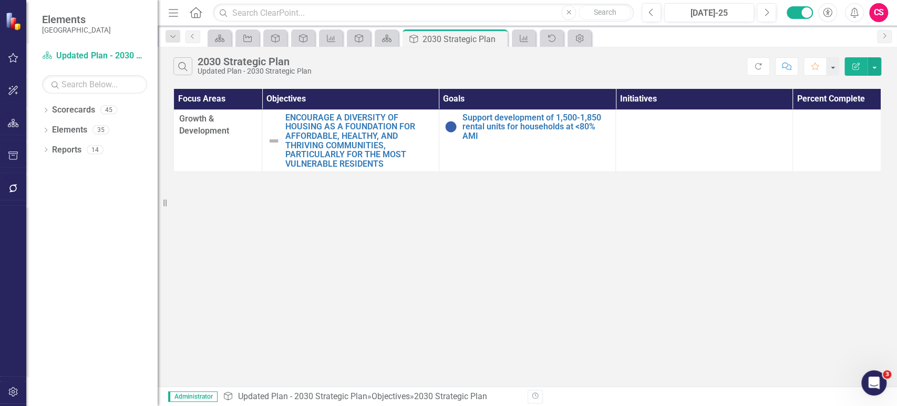
click at [851, 72] on button "Edit Report" at bounding box center [856, 66] width 23 height 18
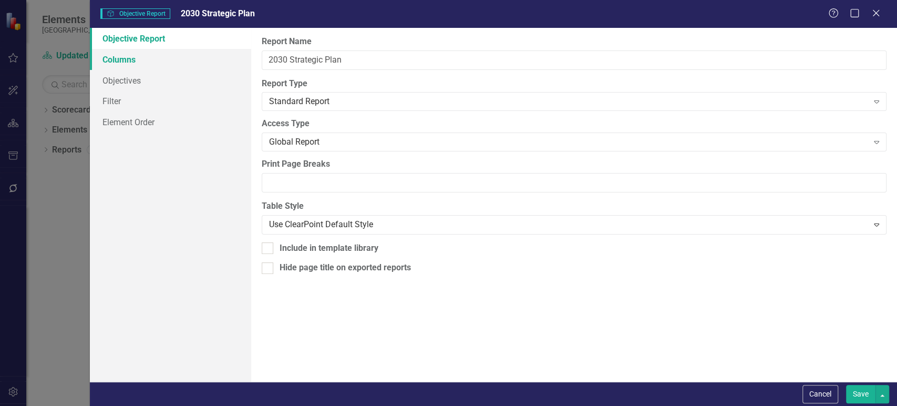
click at [181, 54] on link "Columns" at bounding box center [170, 59] width 161 height 21
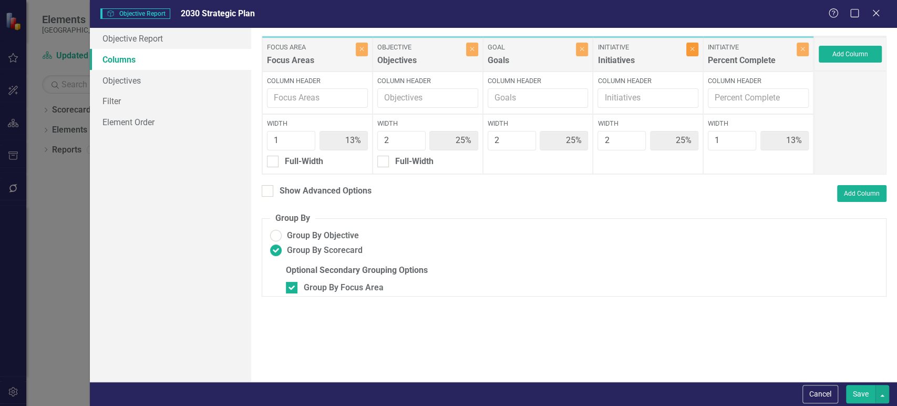
drag, startPoint x: 692, startPoint y: 47, endPoint x: 712, endPoint y: 46, distance: 20.5
click at [691, 46] on icon "Close" at bounding box center [692, 49] width 5 height 6
type input "17%"
type input "33%"
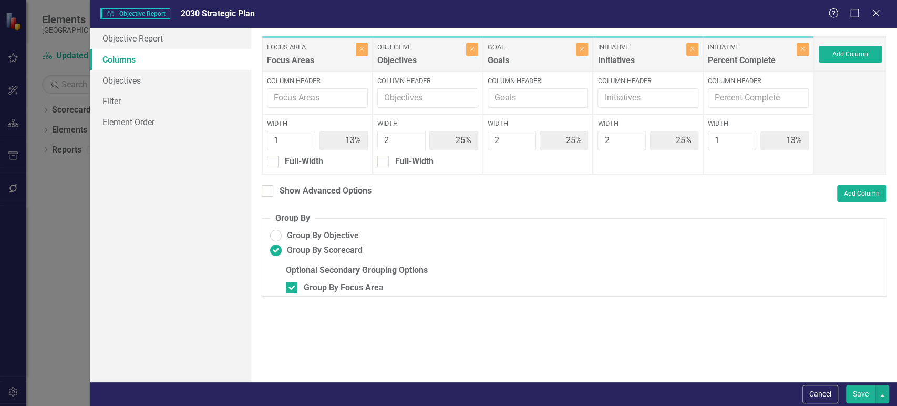
type input "17%"
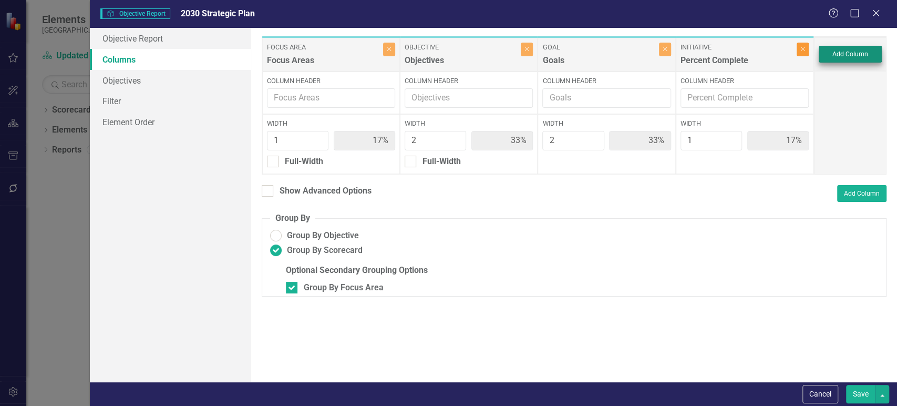
drag, startPoint x: 803, startPoint y: 49, endPoint x: 830, endPoint y: 61, distance: 29.2
click at [803, 49] on icon "Close" at bounding box center [803, 49] width 5 height 6
type input "20%"
type input "40%"
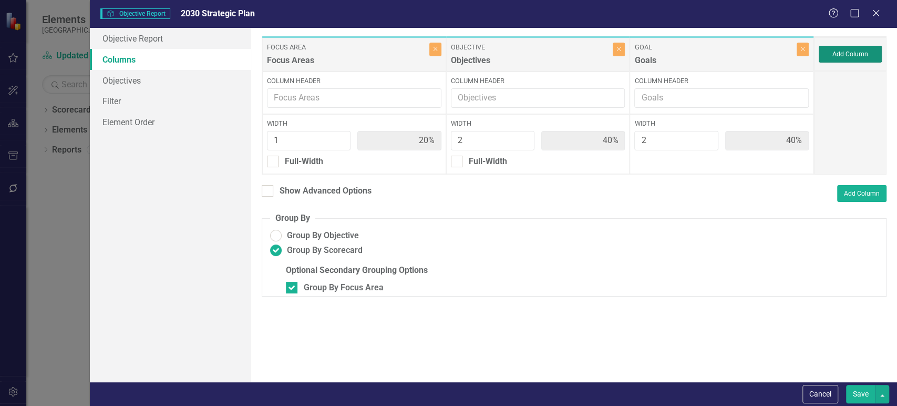
click at [834, 62] on button "Add Column" at bounding box center [850, 54] width 63 height 17
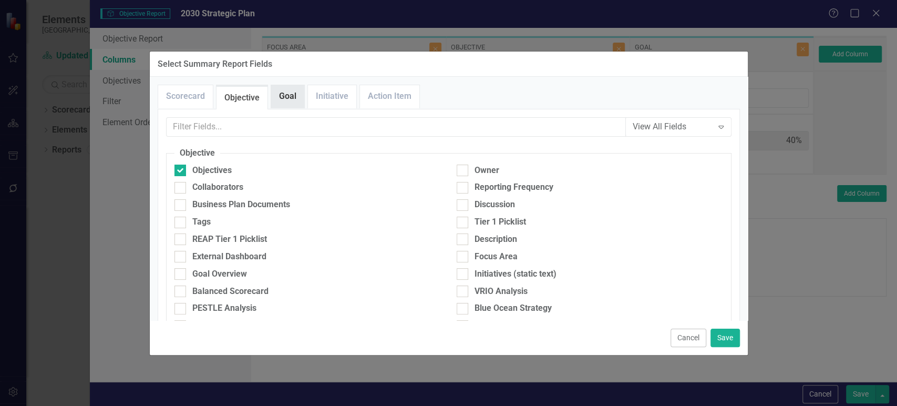
click at [277, 105] on link "Goal" at bounding box center [287, 96] width 33 height 23
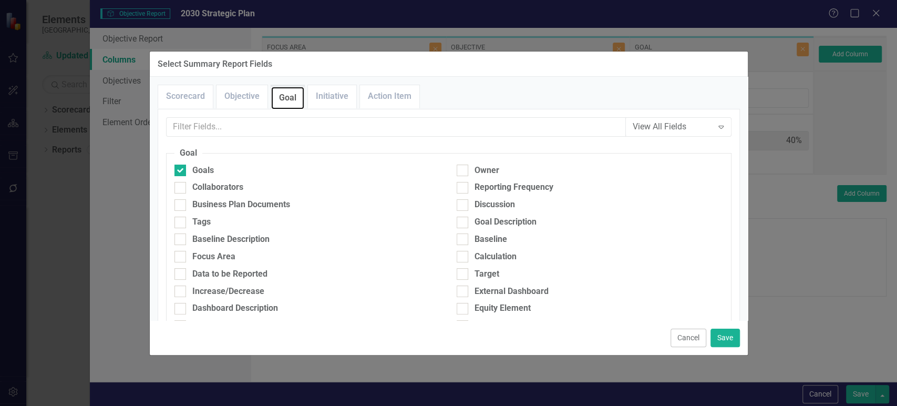
scroll to position [74, 0]
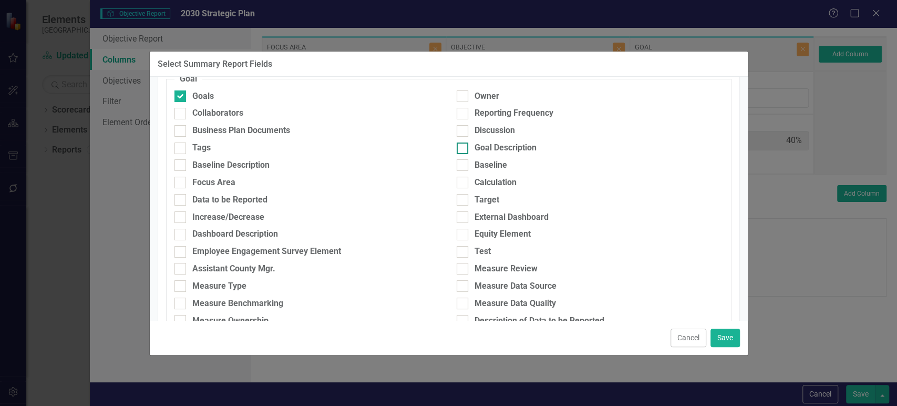
click at [490, 147] on div "Goal Description" at bounding box center [506, 148] width 62 height 12
click at [464, 147] on input "Goal Description" at bounding box center [460, 145] width 7 height 7
checkbox input "true"
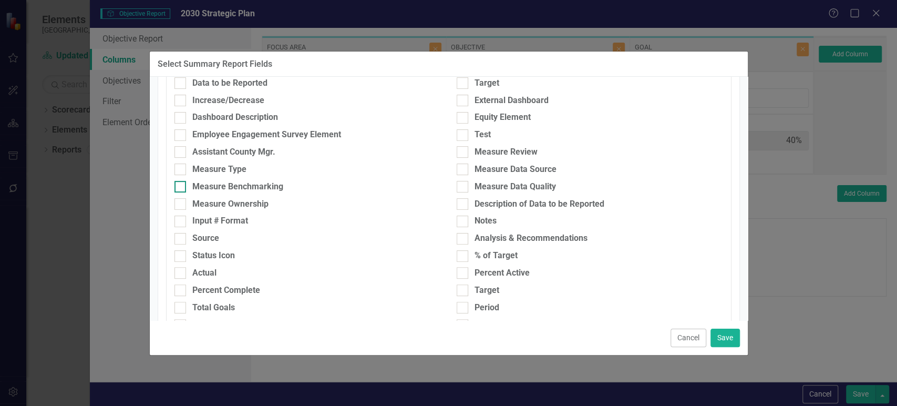
scroll to position [191, 0]
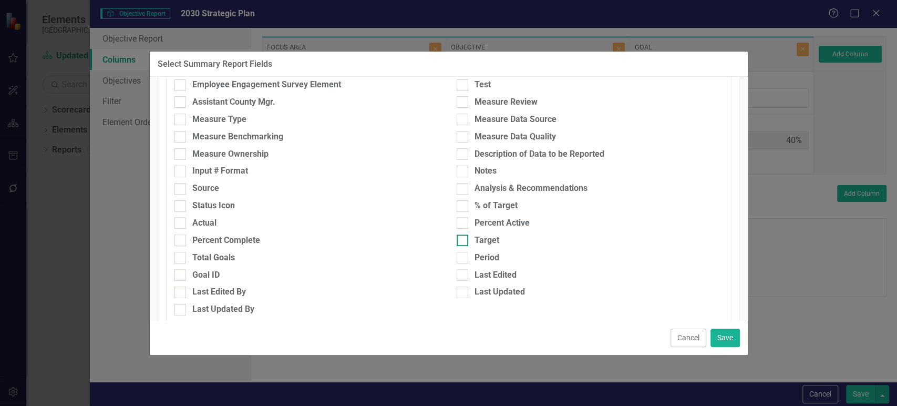
click at [462, 243] on div at bounding box center [463, 240] width 12 height 12
click at [462, 241] on input "Target" at bounding box center [460, 237] width 7 height 7
checkbox input "true"
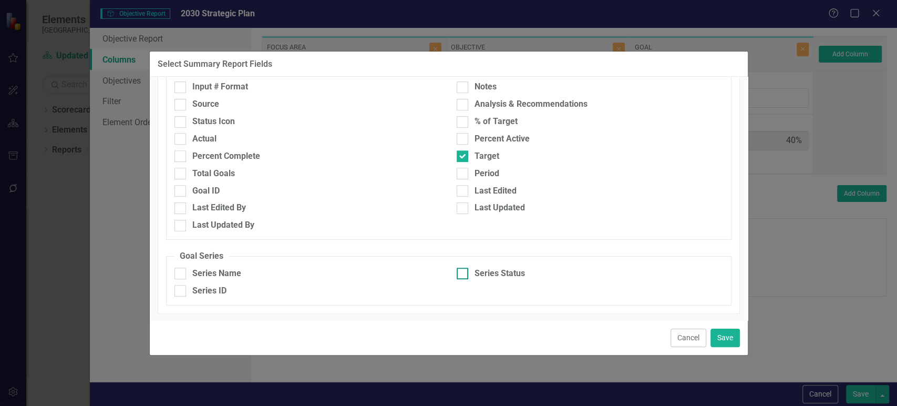
click at [462, 271] on div at bounding box center [463, 274] width 12 height 12
click at [462, 271] on input "Series Status" at bounding box center [460, 271] width 7 height 7
checkbox input "true"
click at [215, 277] on div "Series Name" at bounding box center [216, 274] width 49 height 12
click at [181, 274] on input "Series Name" at bounding box center [178, 271] width 7 height 7
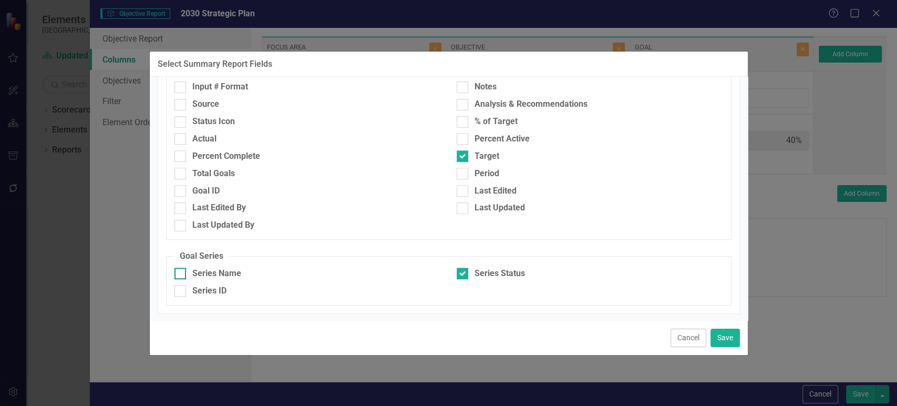
checkbox input "true"
click at [740, 343] on div "Cancel Save" at bounding box center [449, 337] width 598 height 35
click at [724, 340] on button "Save" at bounding box center [725, 338] width 29 height 18
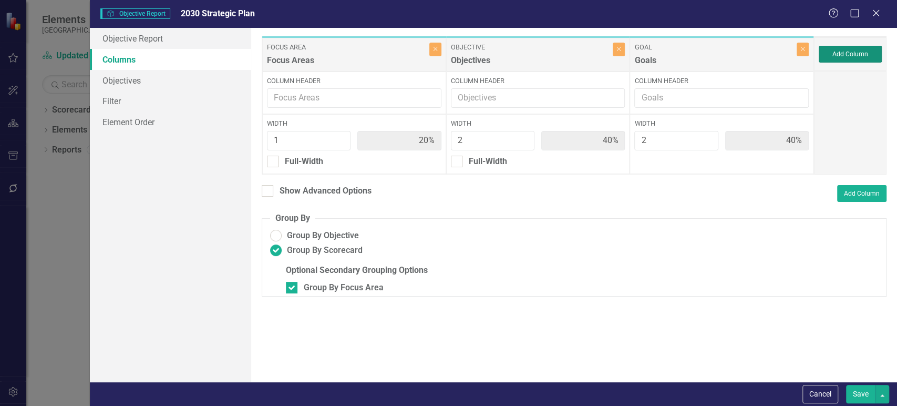
type input "11%"
type input "22%"
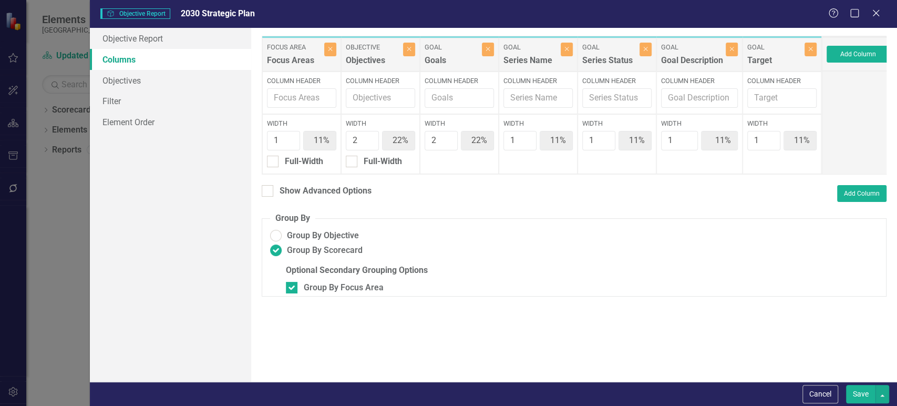
click at [865, 404] on div "Cancel Save" at bounding box center [493, 394] width 807 height 24
click at [844, 390] on div "Save" at bounding box center [867, 394] width 46 height 18
click at [858, 394] on button "Save" at bounding box center [860, 394] width 29 height 18
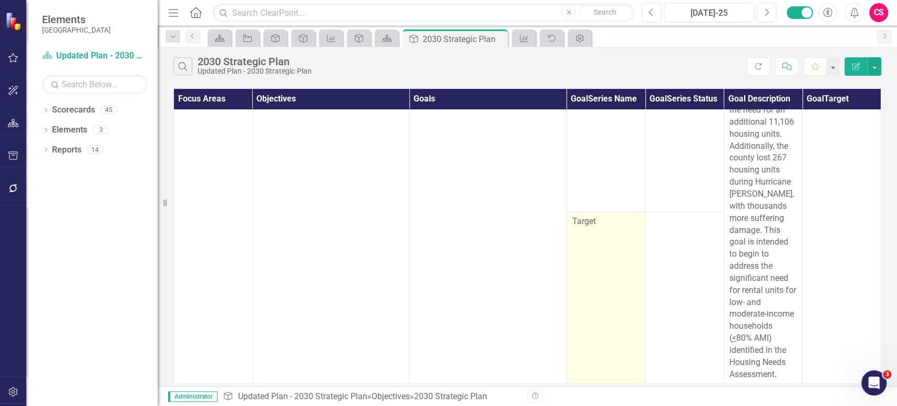
scroll to position [0, 0]
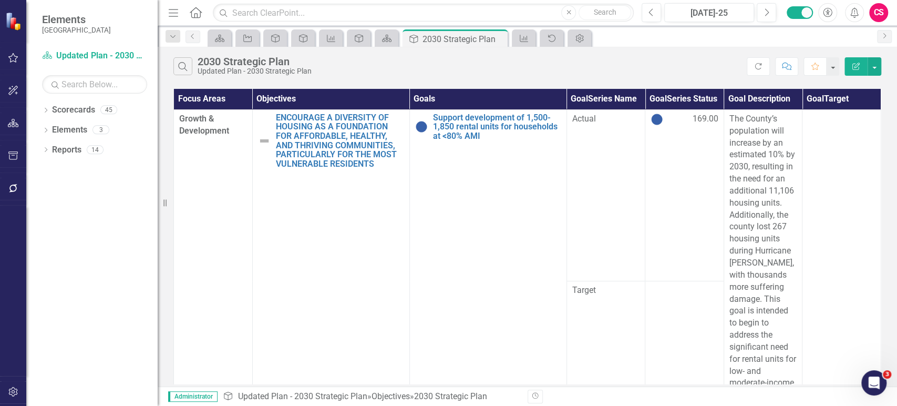
click at [852, 59] on button "Edit Report" at bounding box center [856, 66] width 23 height 18
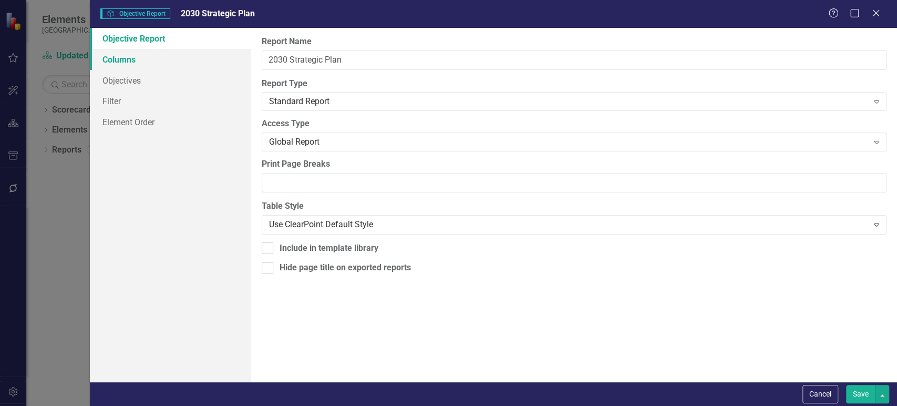
click at [189, 61] on link "Columns" at bounding box center [170, 59] width 161 height 21
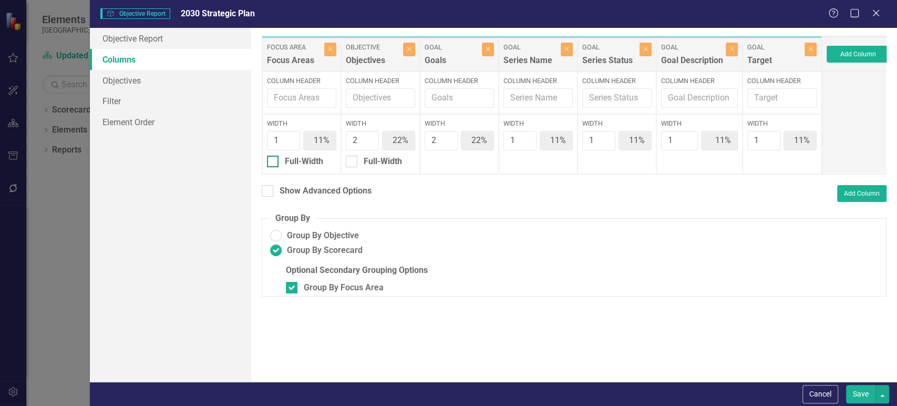
click at [267, 164] on div at bounding box center [273, 162] width 12 height 12
click at [267, 162] on input "Full-Width" at bounding box center [270, 159] width 7 height 7
checkbox input "true"
type input "100%"
type input "25%"
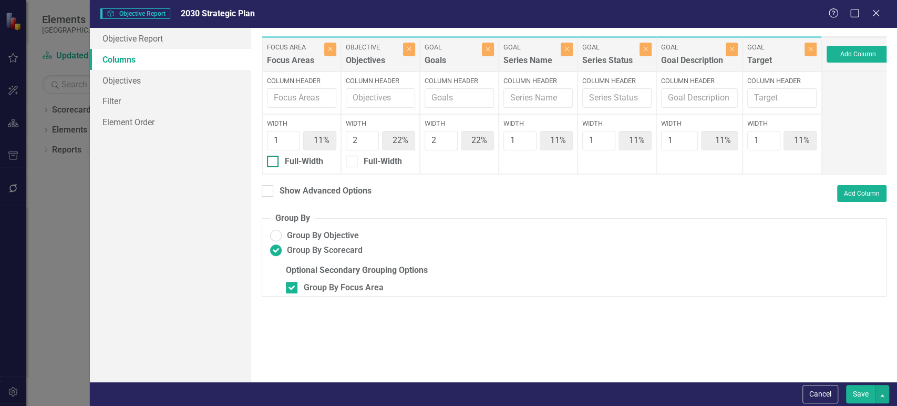
type input "25%"
type input "13%"
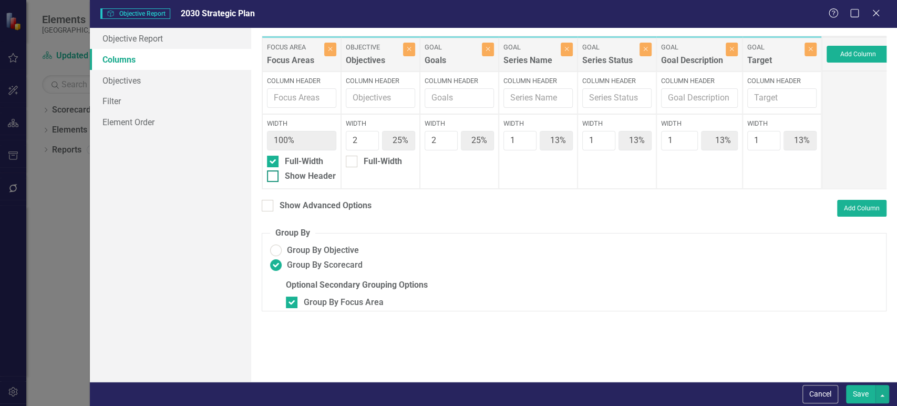
click at [277, 180] on div at bounding box center [273, 176] width 12 height 12
click at [274, 177] on input "Show Header" at bounding box center [270, 173] width 7 height 7
checkbox input "true"
click at [370, 160] on div "Full-Width" at bounding box center [383, 162] width 38 height 12
click at [353, 160] on input "Full-Width" at bounding box center [349, 159] width 7 height 7
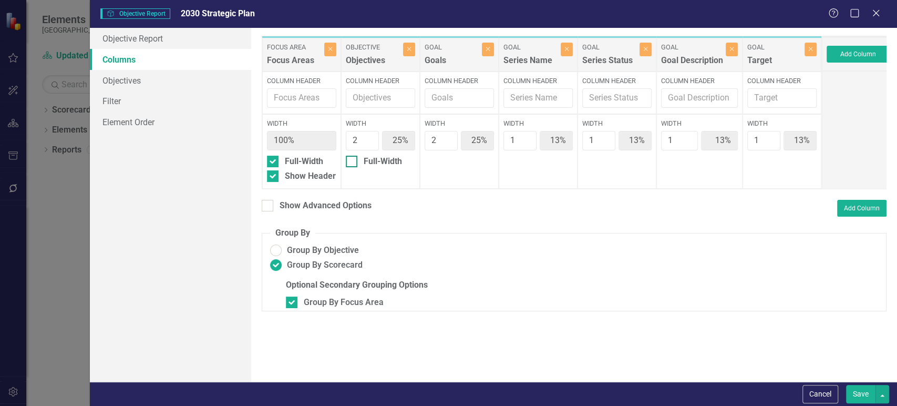
checkbox input "true"
type input "100%"
type input "33%"
type input "17%"
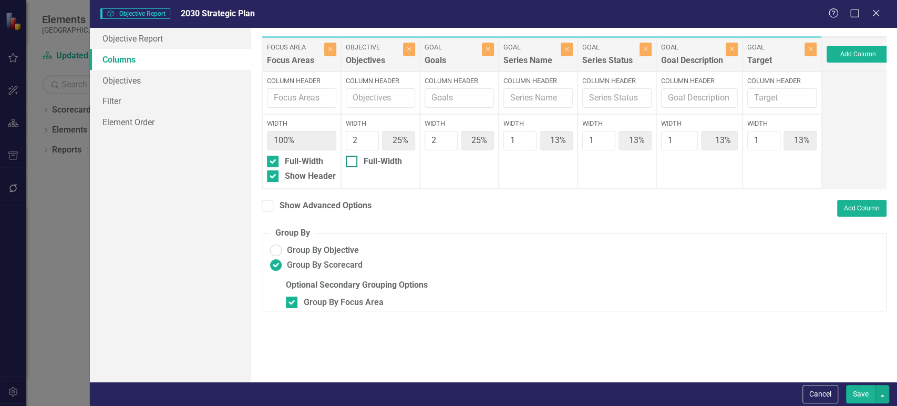
type input "17%"
click at [359, 171] on div "Show Header" at bounding box center [380, 176] width 69 height 12
click at [353, 171] on input "Show Header" at bounding box center [349, 173] width 7 height 7
checkbox input "true"
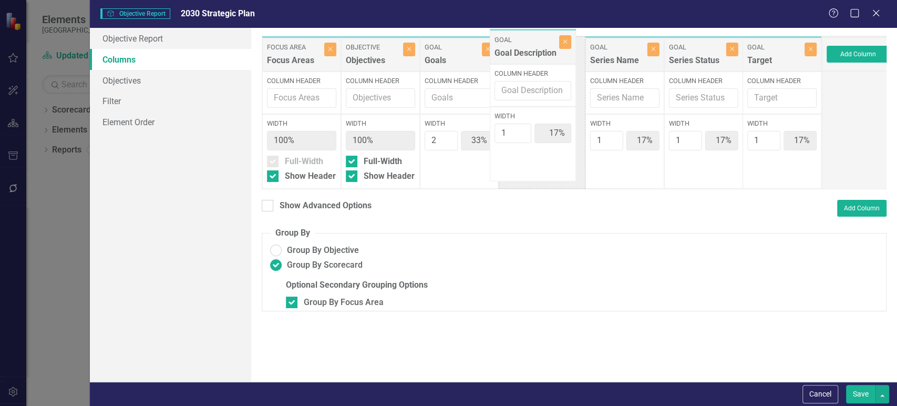
drag, startPoint x: 686, startPoint y: 52, endPoint x: 518, endPoint y: 44, distance: 167.9
click at [518, 44] on div "Focus Area Focus Areas Close Column Header Width 100% Full-Width Show Header Ob…" at bounding box center [542, 113] width 560 height 154
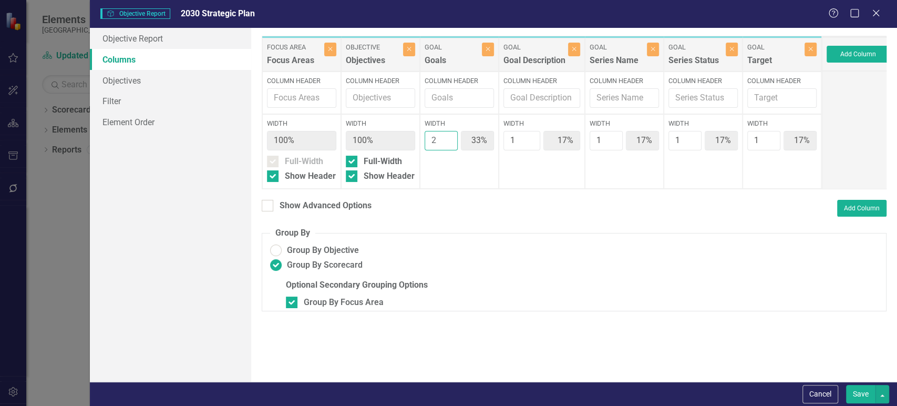
click at [453, 143] on input "2" at bounding box center [441, 140] width 33 height 19
type input "2"
click at [529, 135] on input "2" at bounding box center [522, 140] width 37 height 19
type input "29%"
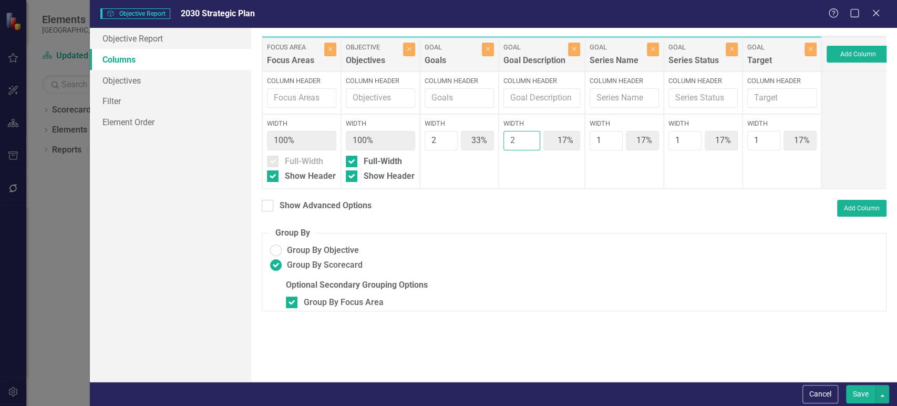
type input "14%"
type input "3"
type input "25%"
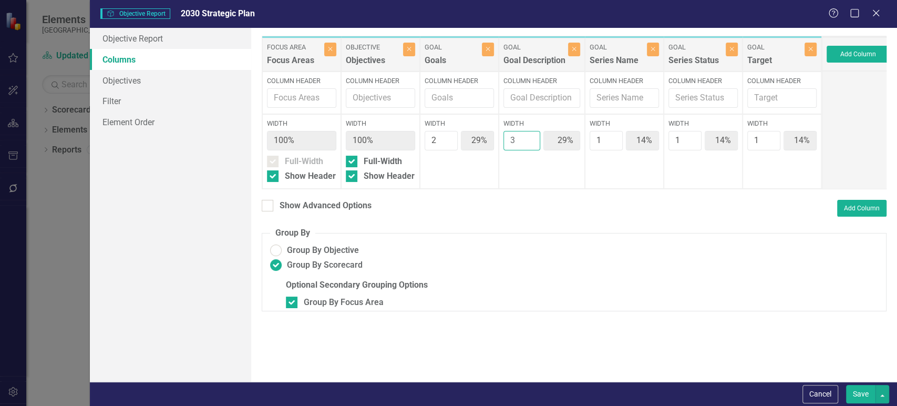
type input "38%"
type input "13%"
type input "3"
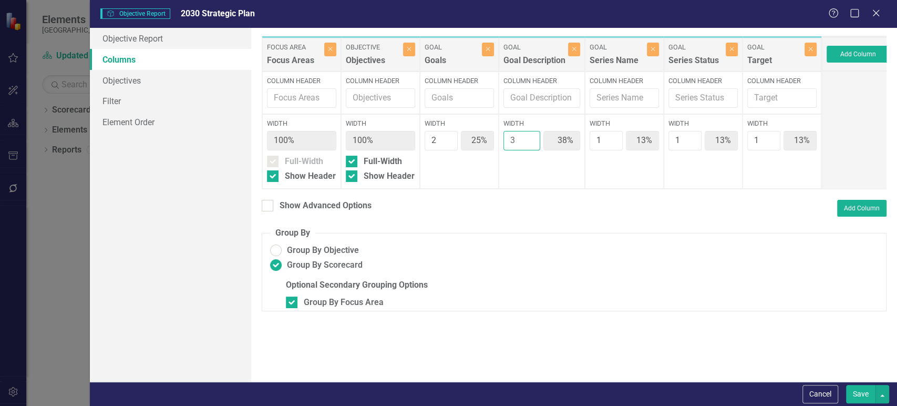
click at [529, 135] on input "3" at bounding box center [522, 140] width 37 height 19
drag, startPoint x: 764, startPoint y: 66, endPoint x: 757, endPoint y: 69, distance: 7.3
click at [757, 69] on div "Focus Area Focus Areas Close Column Header Width 100% Full-Width Show Header Ob…" at bounding box center [542, 113] width 560 height 154
click at [332, 210] on div "Show Advanced Options" at bounding box center [326, 206] width 92 height 12
click at [269, 207] on input "Show Advanced Options" at bounding box center [265, 203] width 7 height 7
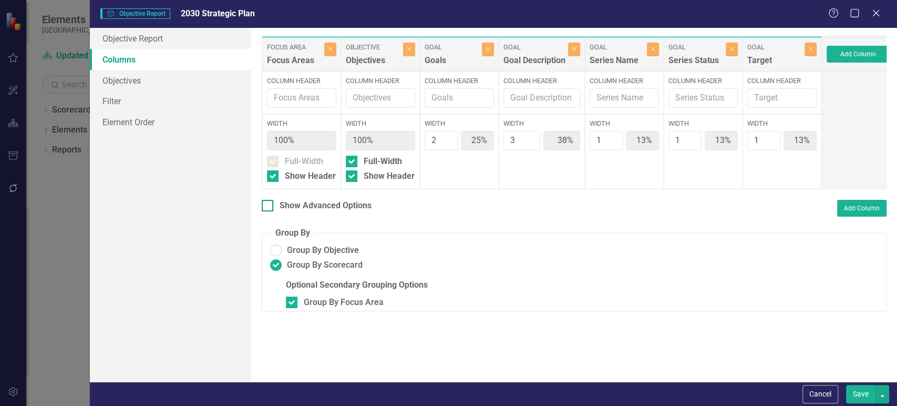
checkbox input "true"
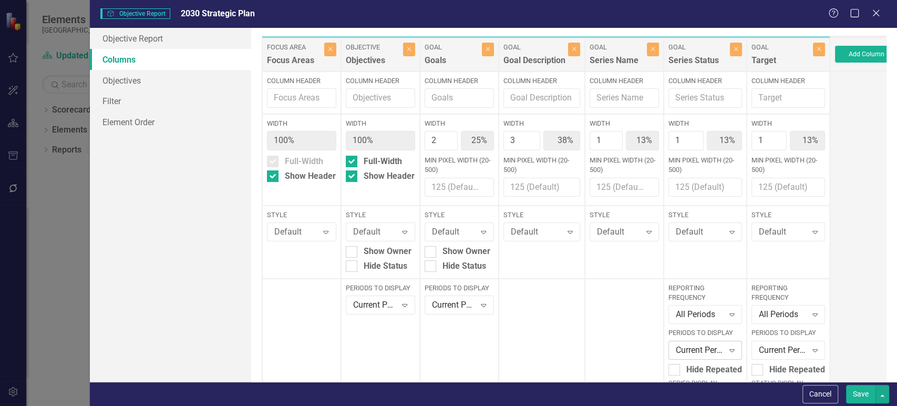
scroll to position [57, 0]
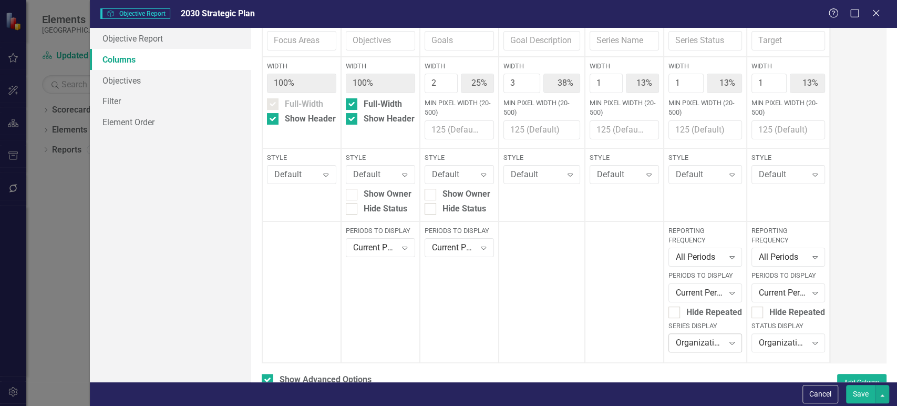
click at [680, 337] on div "Organization Default" at bounding box center [700, 342] width 48 height 12
drag, startPoint x: 711, startPoint y: 314, endPoint x: 711, endPoint y: 321, distance: 6.8
click at [711, 321] on div "Organization Default Color Icon None" at bounding box center [711, 292] width 84 height 81
click at [711, 320] on div "None" at bounding box center [712, 324] width 67 height 12
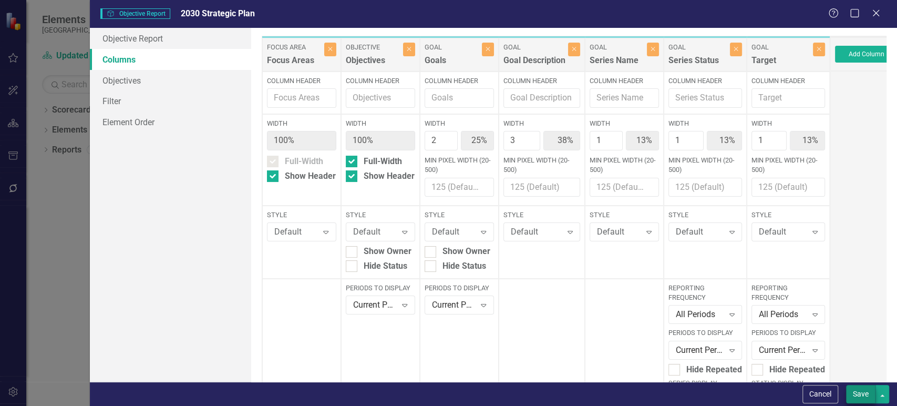
scroll to position [0, 0]
type input "2"
type input "22%"
type input "33%"
type input "22%"
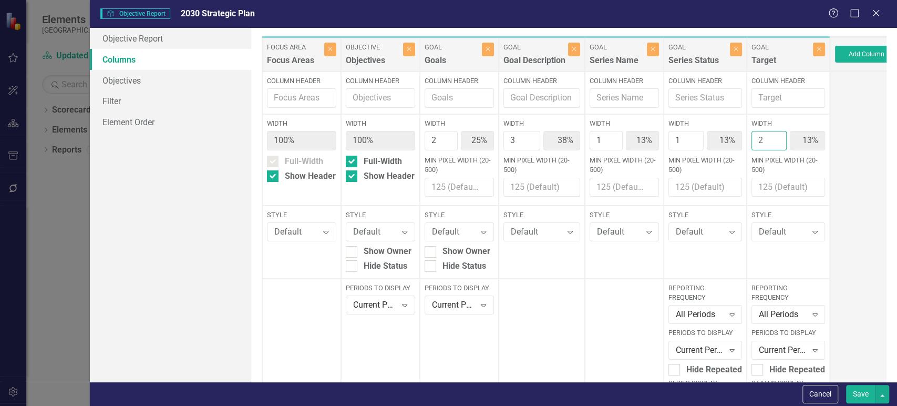
type input "11%"
type input "2"
click at [776, 134] on input "2" at bounding box center [769, 140] width 35 height 19
click at [862, 401] on button "Save" at bounding box center [860, 394] width 29 height 18
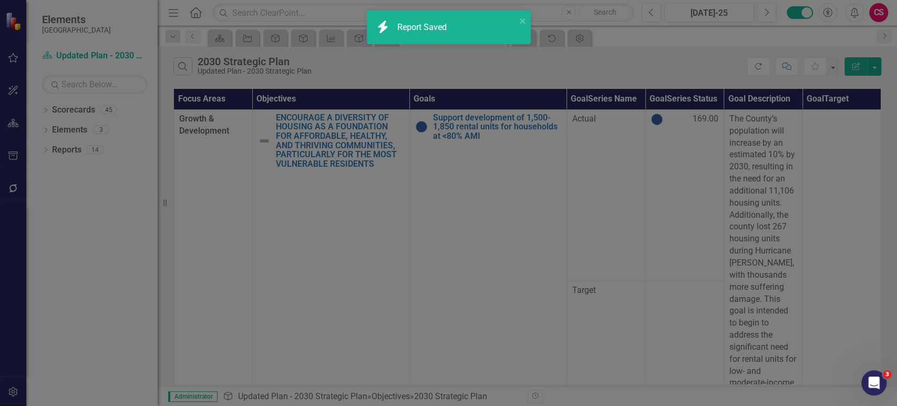
checkbox input "false"
radio input "false"
checkbox input "false"
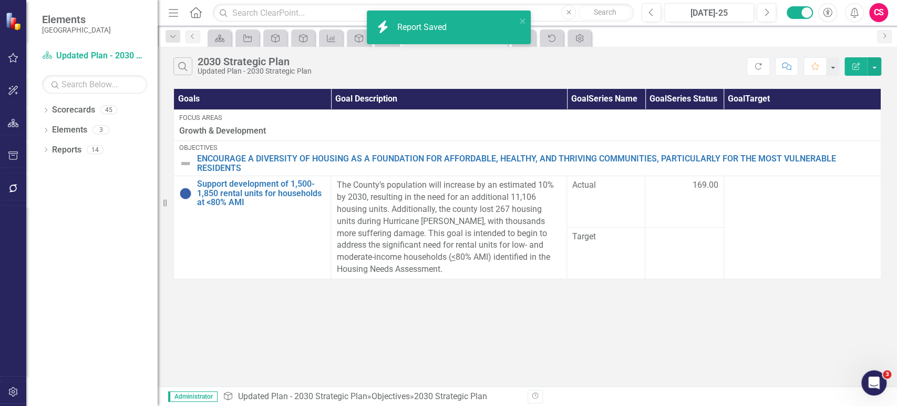
click at [853, 69] on icon "Edit Report" at bounding box center [856, 66] width 9 height 7
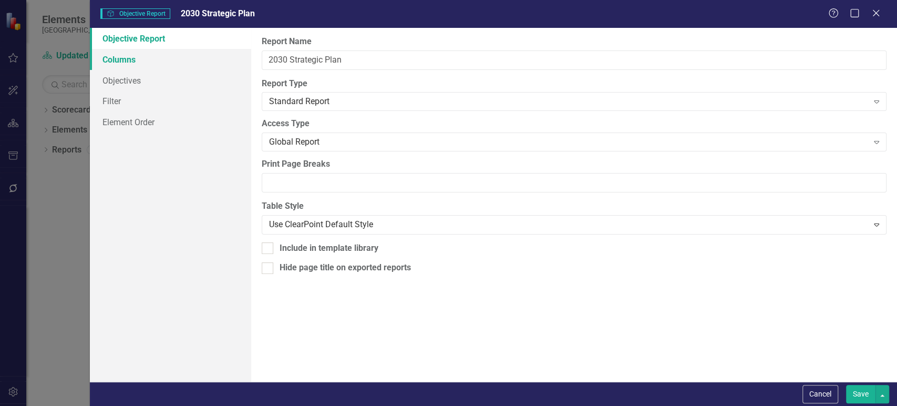
drag, startPoint x: 140, startPoint y: 63, endPoint x: 153, endPoint y: 64, distance: 13.2
click at [140, 63] on link "Columns" at bounding box center [170, 59] width 161 height 21
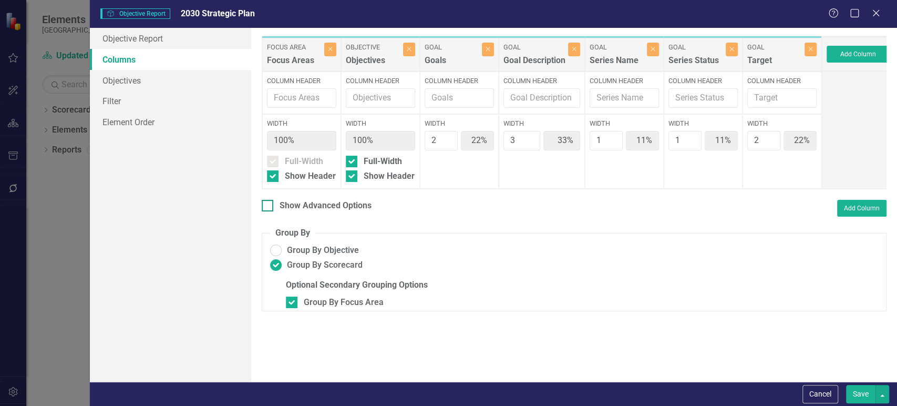
click at [289, 209] on div "Show Advanced Options" at bounding box center [326, 206] width 92 height 12
click at [269, 207] on input "Show Advanced Options" at bounding box center [265, 203] width 7 height 7
checkbox input "true"
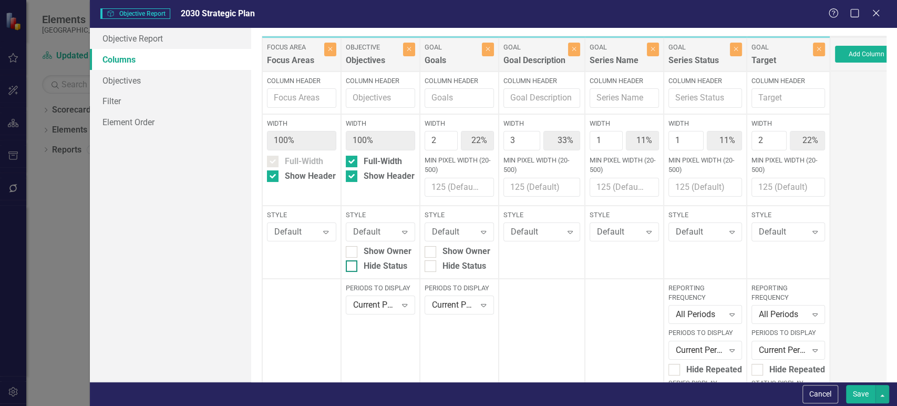
click at [352, 271] on div "Style Default Expand Show Owner Hide Status" at bounding box center [380, 242] width 79 height 73
click at [352, 271] on div at bounding box center [352, 266] width 12 height 12
click at [352, 267] on input "Hide Status" at bounding box center [349, 263] width 7 height 7
checkbox input "true"
click at [303, 233] on div "Default" at bounding box center [296, 232] width 44 height 12
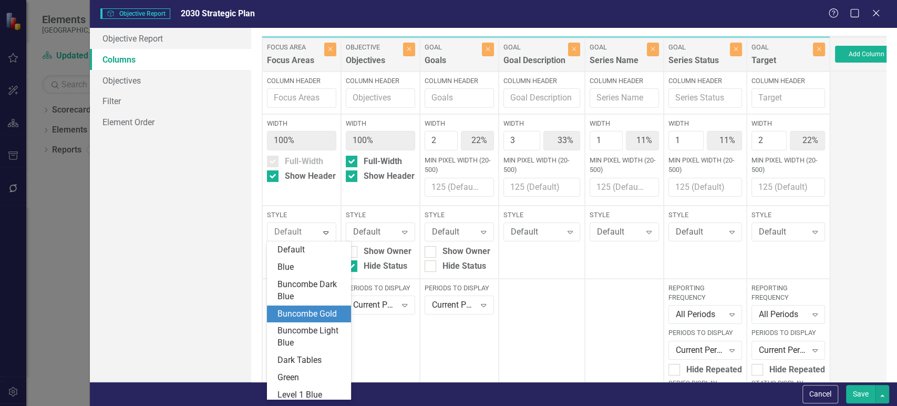
scroll to position [85, 0]
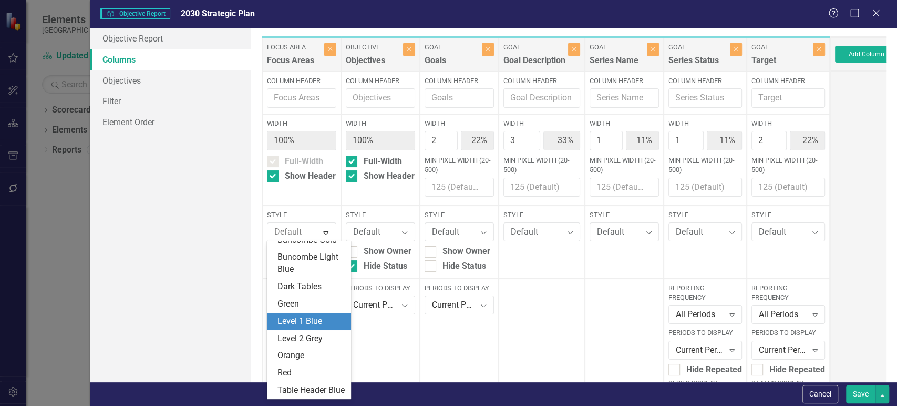
click at [311, 315] on div "Level 1 Blue" at bounding box center [311, 321] width 67 height 12
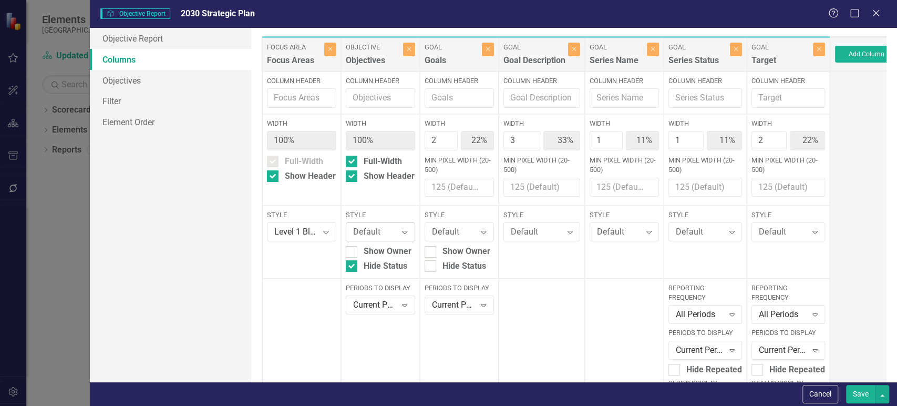
click at [385, 226] on div "Default" at bounding box center [375, 232] width 44 height 12
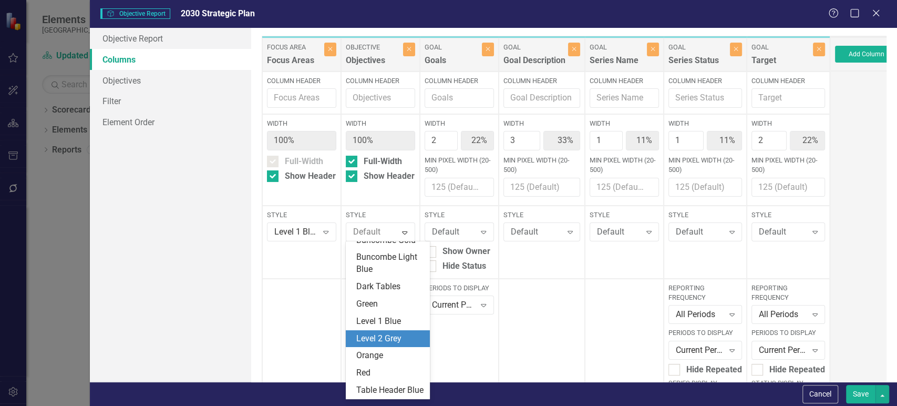
click at [377, 333] on div "Level 2 Grey" at bounding box center [389, 339] width 67 height 12
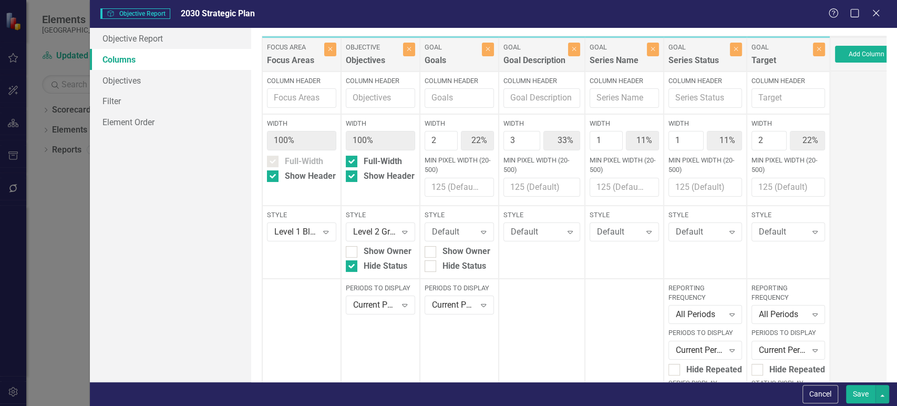
click at [854, 392] on button "Save" at bounding box center [860, 394] width 29 height 18
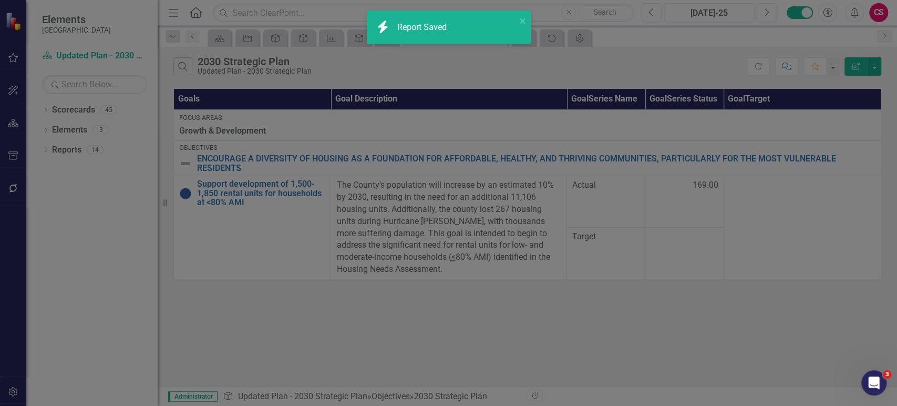
checkbox input "false"
radio input "false"
checkbox input "false"
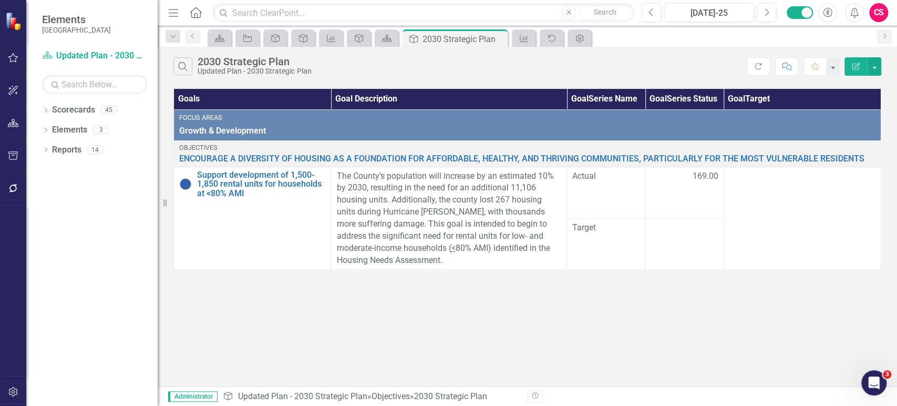
click at [793, 223] on td at bounding box center [802, 218] width 157 height 103
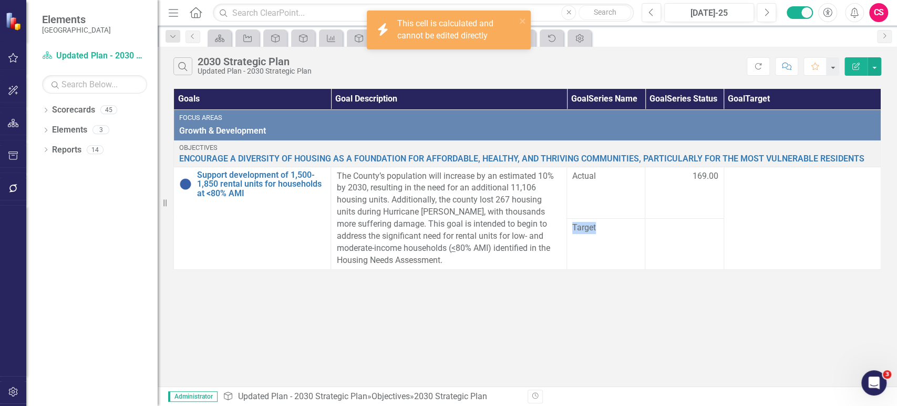
click at [856, 73] on button "Edit Report" at bounding box center [856, 66] width 23 height 18
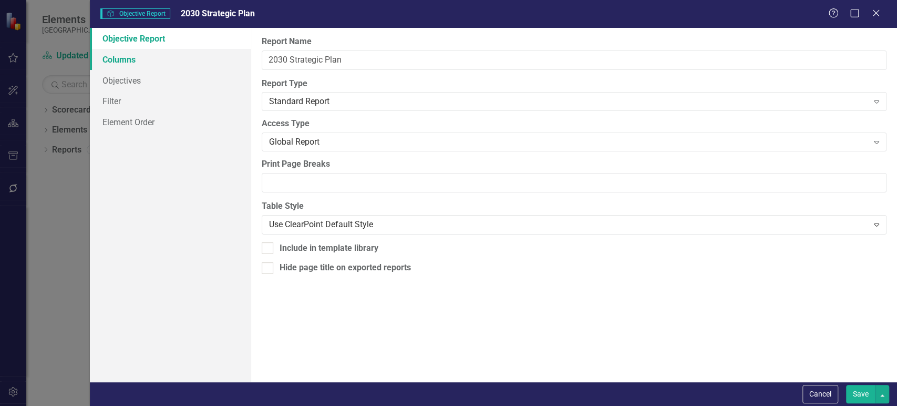
click at [173, 58] on link "Columns" at bounding box center [170, 59] width 161 height 21
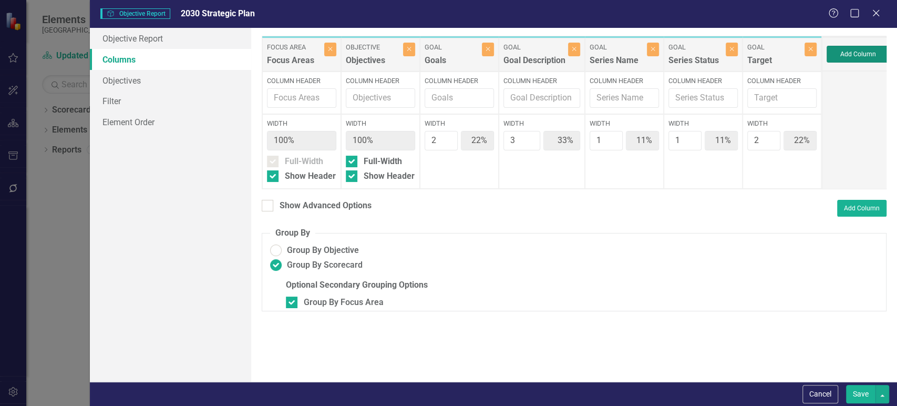
click at [864, 59] on button "Add Column" at bounding box center [858, 54] width 63 height 17
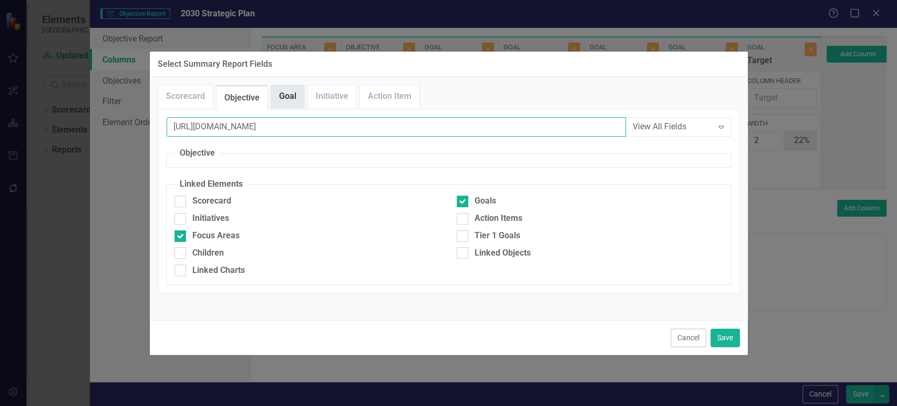
type input "https://app.clearpointstrategy.com/#"
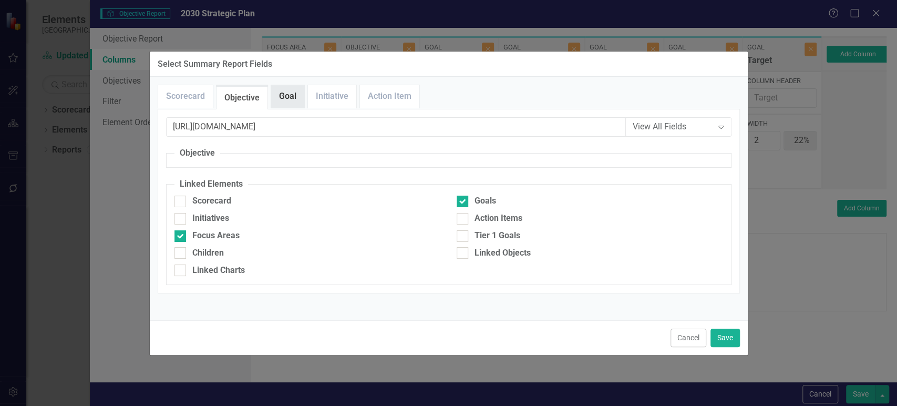
click at [289, 100] on link "Goal" at bounding box center [287, 96] width 33 height 23
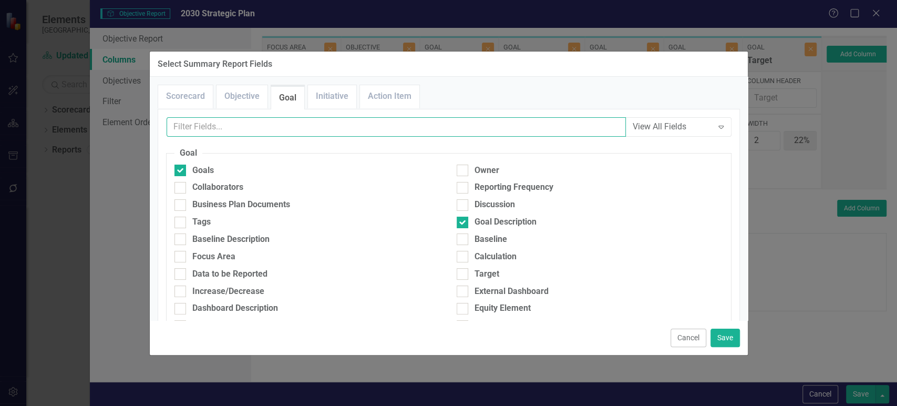
click at [283, 119] on input "text" at bounding box center [396, 126] width 459 height 19
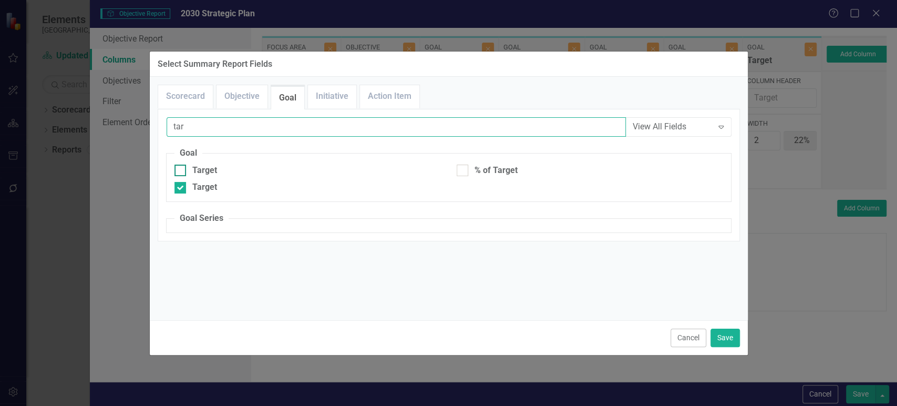
type input "tar"
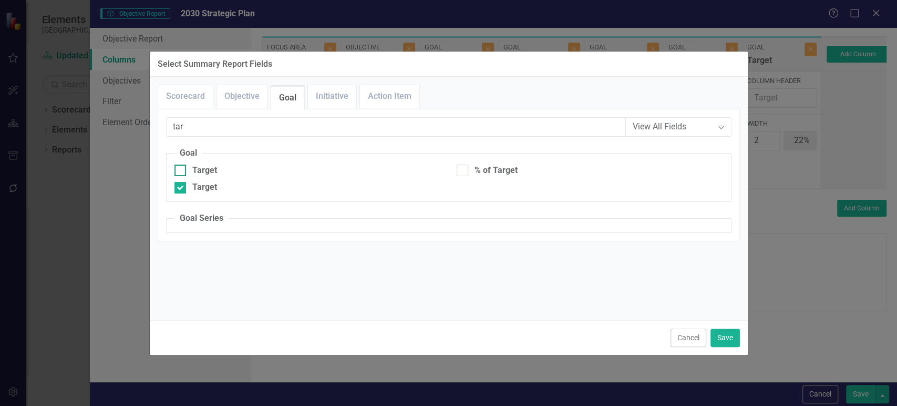
click at [182, 171] on div at bounding box center [181, 171] width 12 height 12
click at [181, 171] on input "Target" at bounding box center [178, 168] width 7 height 7
checkbox input "true"
click at [181, 184] on div at bounding box center [181, 188] width 12 height 12
click at [181, 184] on input "Target" at bounding box center [178, 185] width 7 height 7
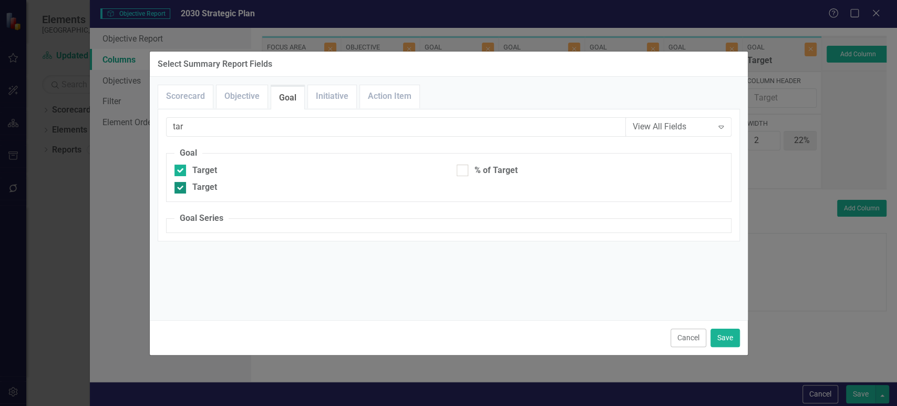
checkbox input "false"
click at [733, 340] on button "Save" at bounding box center [725, 338] width 29 height 18
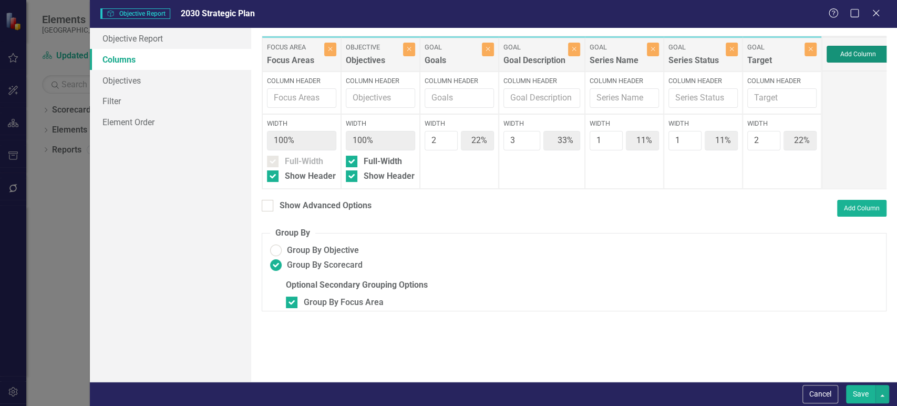
type input "25%"
type input "38%"
type input "13%"
type input "2"
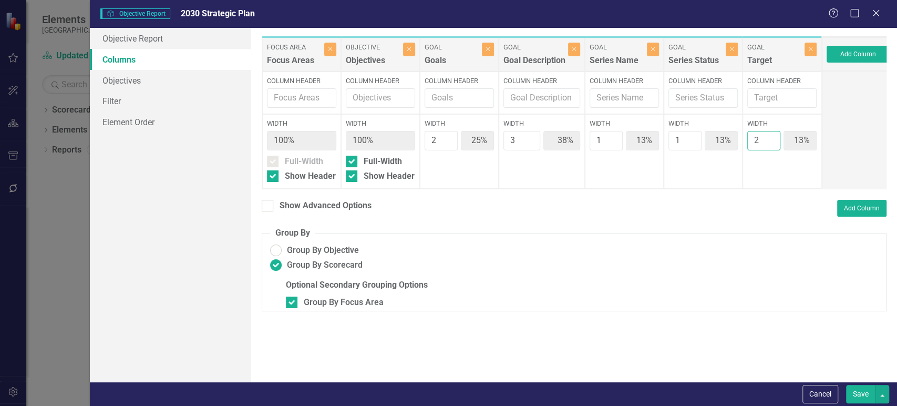
type input "22%"
type input "33%"
type input "11%"
type input "22%"
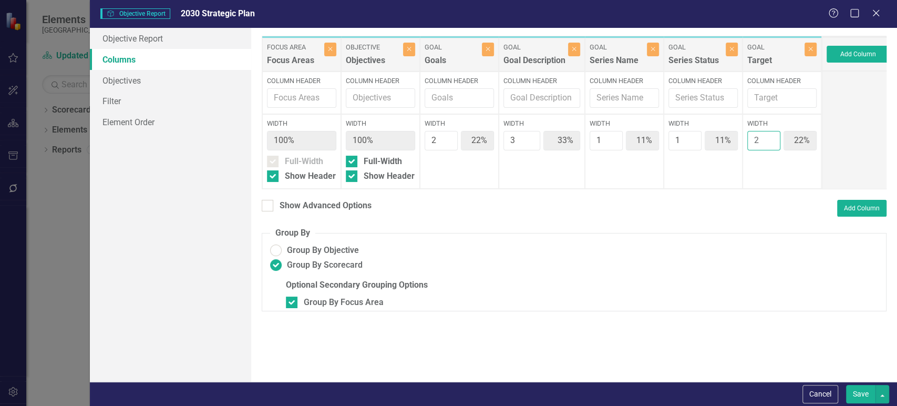
type input "2"
click at [768, 134] on input "2" at bounding box center [764, 140] width 33 height 19
click at [860, 386] on button "Save" at bounding box center [860, 394] width 29 height 18
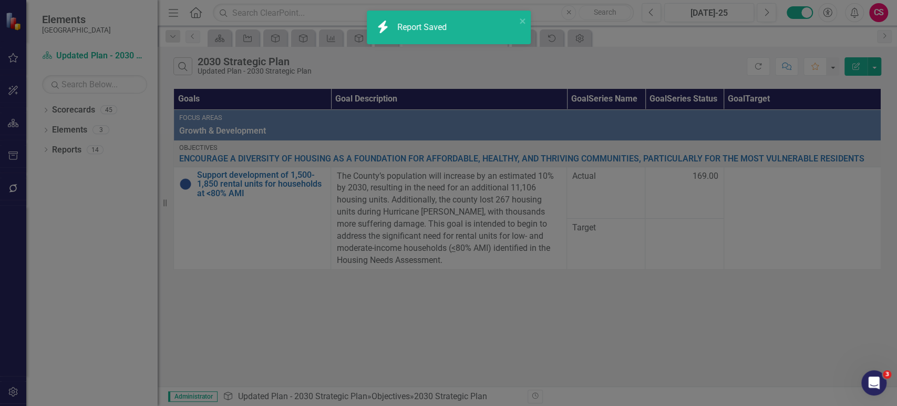
radio input "false"
checkbox input "false"
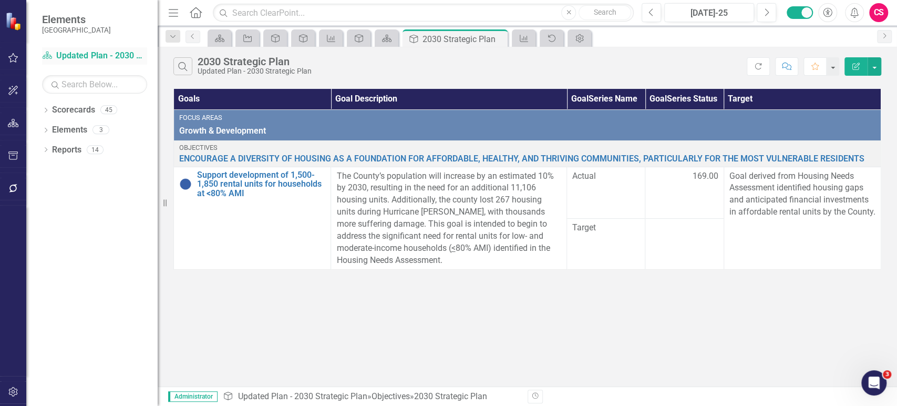
click at [128, 56] on link "Scorecard Updated Plan - 2030 Strategic Plan" at bounding box center [94, 56] width 105 height 12
click at [75, 111] on link "Scorecards" at bounding box center [73, 110] width 43 height 12
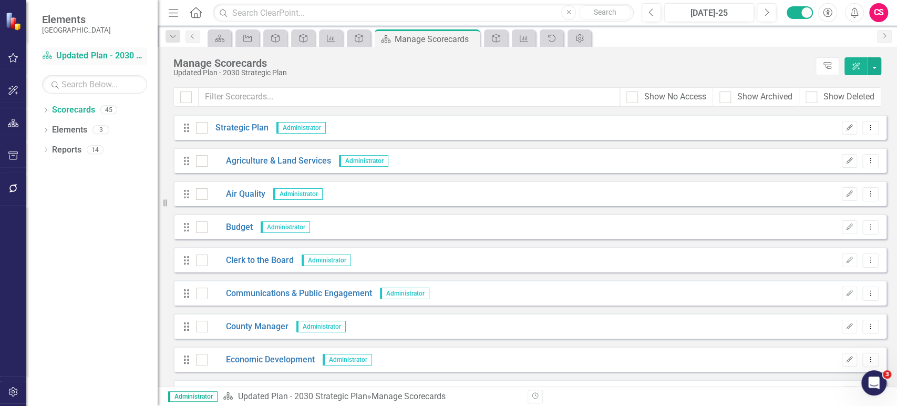
click at [114, 52] on link "Scorecard Updated Plan - 2030 Strategic Plan" at bounding box center [94, 56] width 105 height 12
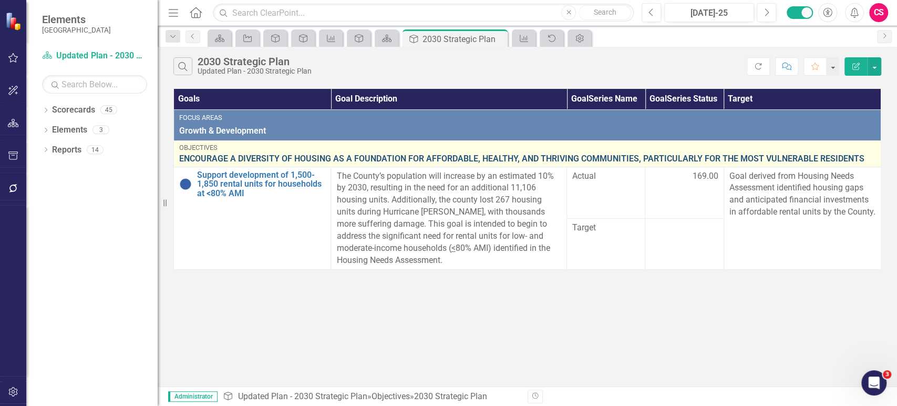
click at [290, 155] on link "ENCOURAGE A DIVERSITY OF HOUSING AS A FOUNDATION FOR AFFORDABLE, HEALTHY, AND T…" at bounding box center [527, 158] width 697 height 9
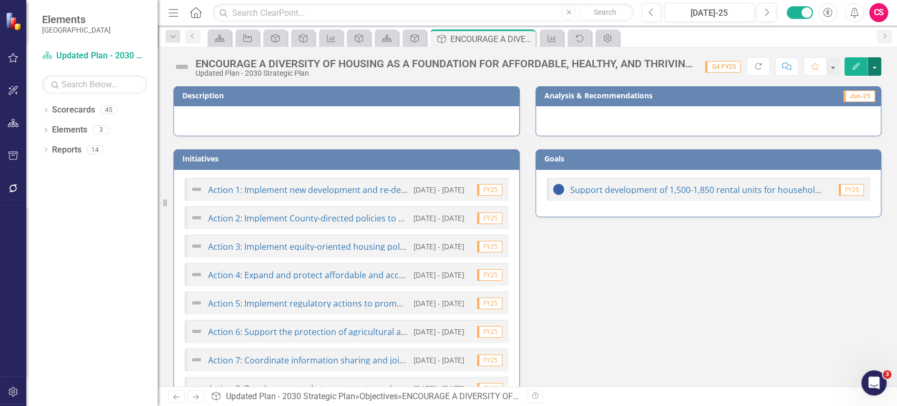
click at [876, 69] on button "button" at bounding box center [875, 66] width 14 height 18
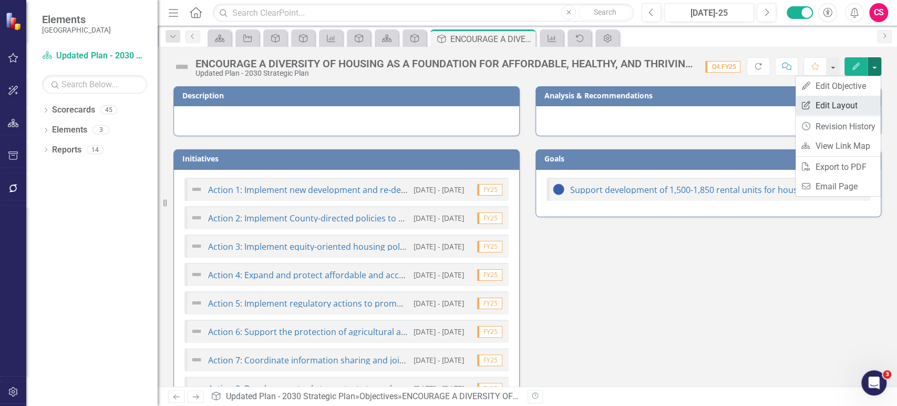
click at [840, 104] on link "Edit Report Edit Layout" at bounding box center [838, 105] width 85 height 19
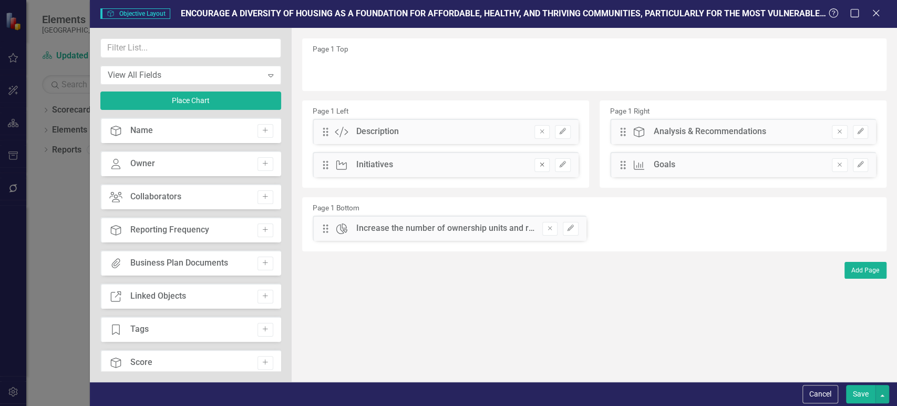
click at [535, 161] on button "Remove" at bounding box center [542, 165] width 15 height 14
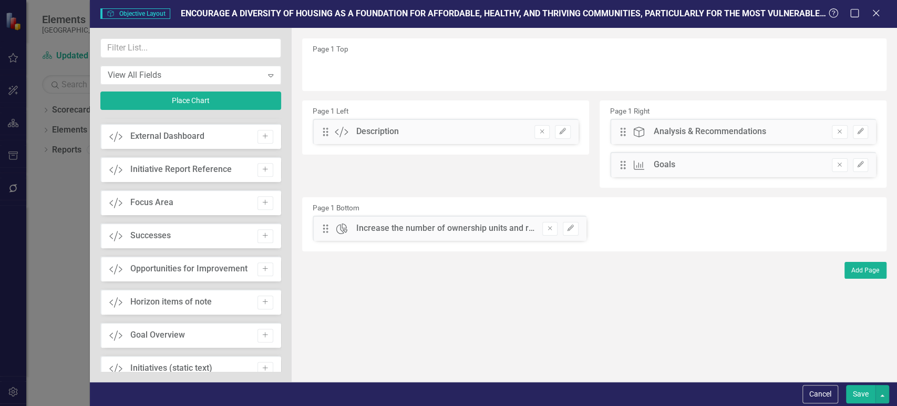
scroll to position [1070, 0]
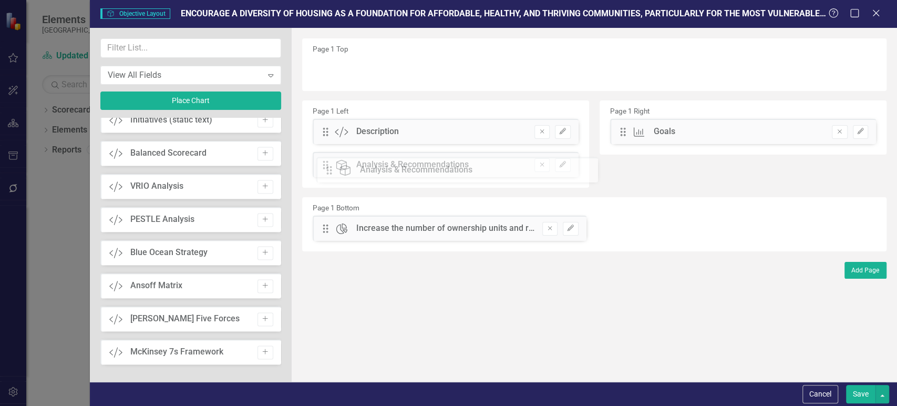
drag, startPoint x: 540, startPoint y: 137, endPoint x: 336, endPoint y: 167, distance: 206.2
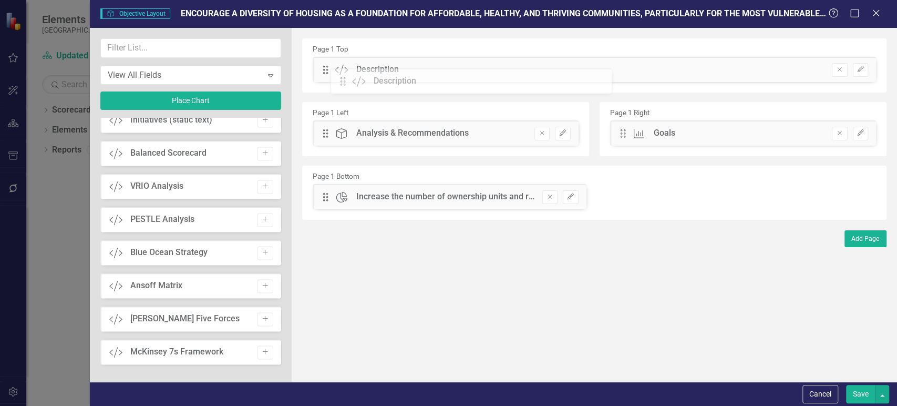
drag, startPoint x: 325, startPoint y: 134, endPoint x: 350, endPoint y: 83, distance: 56.2
click at [841, 73] on button "Remove" at bounding box center [839, 70] width 15 height 14
click at [555, 199] on button "Remove" at bounding box center [550, 196] width 15 height 14
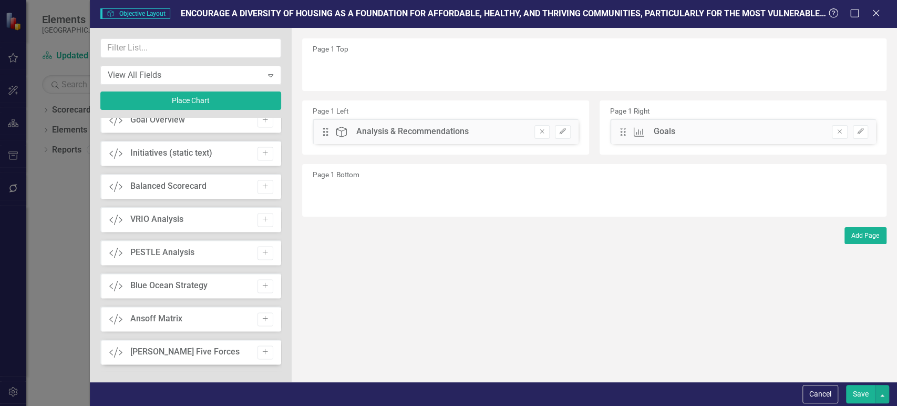
scroll to position [1136, 0]
click at [883, 392] on button "button" at bounding box center [883, 394] width 14 height 18
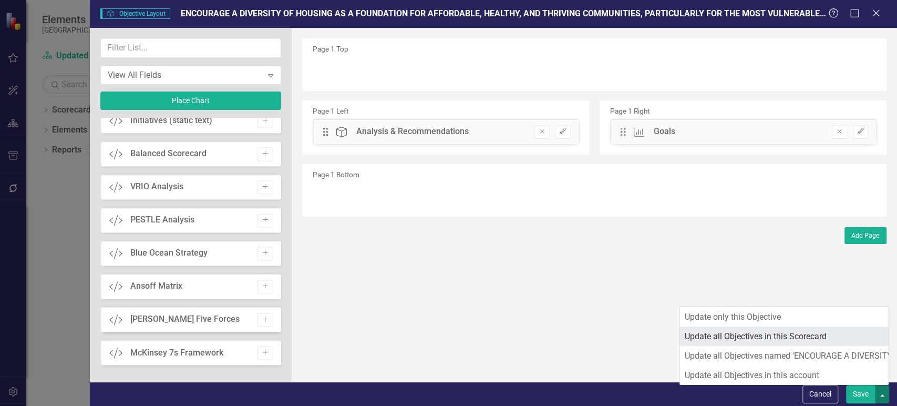
click at [785, 340] on link "Update all Objectives in this Scorecard" at bounding box center [784, 335] width 209 height 19
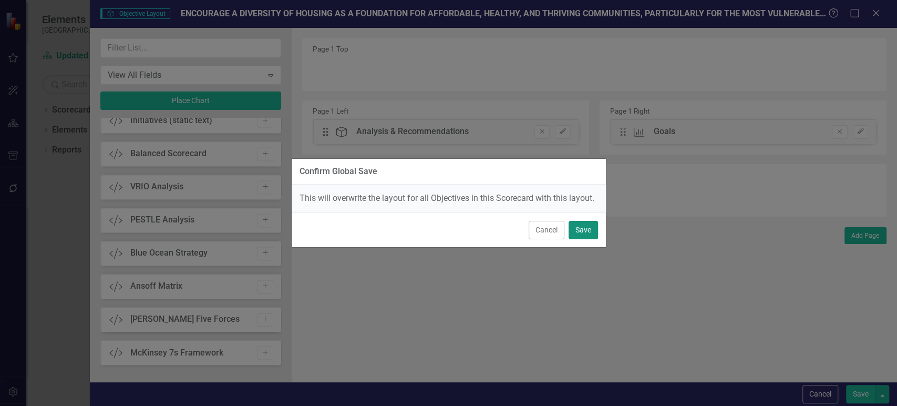
click at [586, 234] on button "Save" at bounding box center [583, 230] width 29 height 18
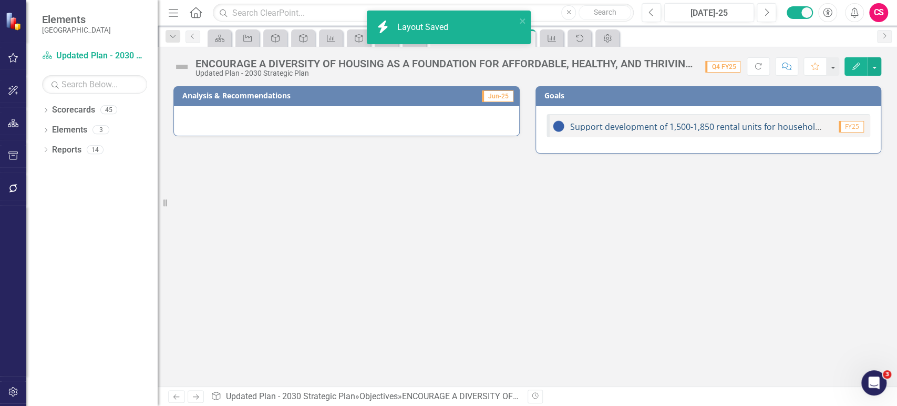
click at [613, 126] on link "Support development of 1,500-1,850 rental units for households at <80% AMI" at bounding box center [722, 127] width 304 height 12
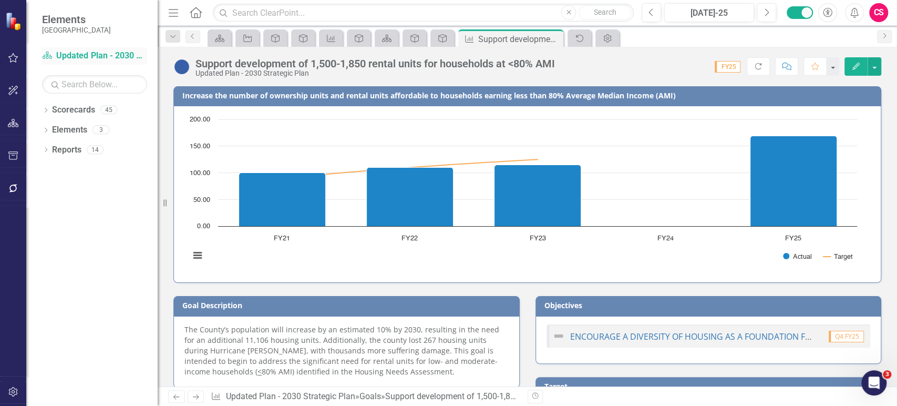
click at [110, 57] on link "Scorecard Updated Plan - 2030 Strategic Plan" at bounding box center [94, 56] width 105 height 12
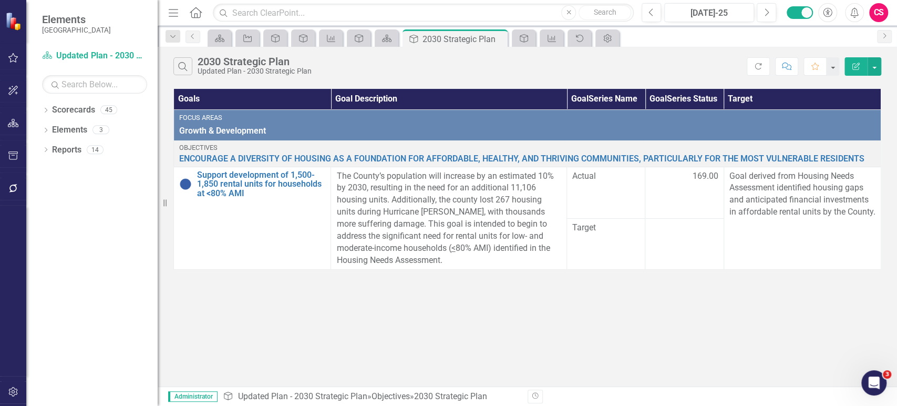
click at [858, 68] on icon "Edit Report" at bounding box center [856, 66] width 9 height 7
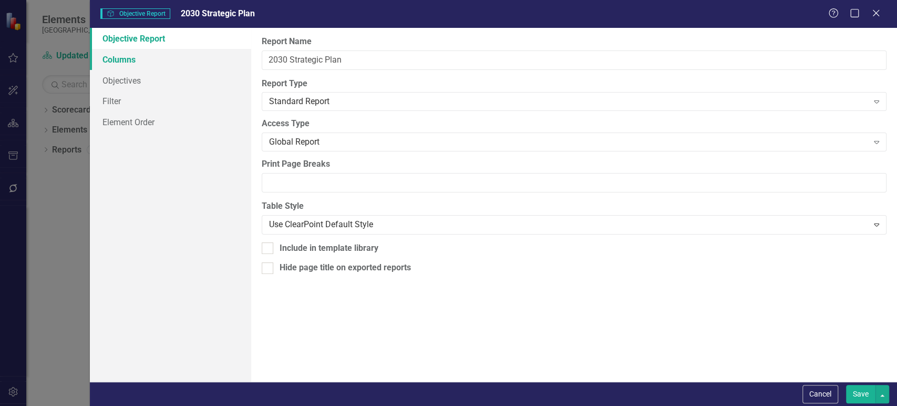
click at [154, 58] on link "Columns" at bounding box center [170, 59] width 161 height 21
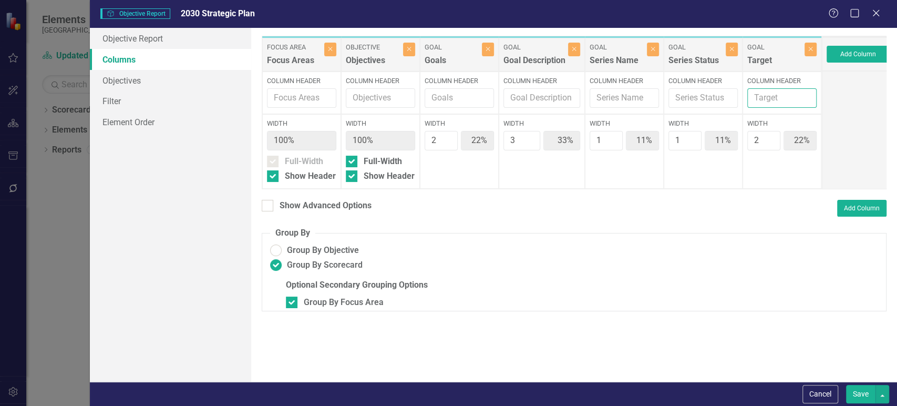
click at [782, 93] on input "Column Header" at bounding box center [782, 97] width 69 height 19
type input "Target Rationale"
click at [864, 394] on button "Save" at bounding box center [860, 394] width 29 height 18
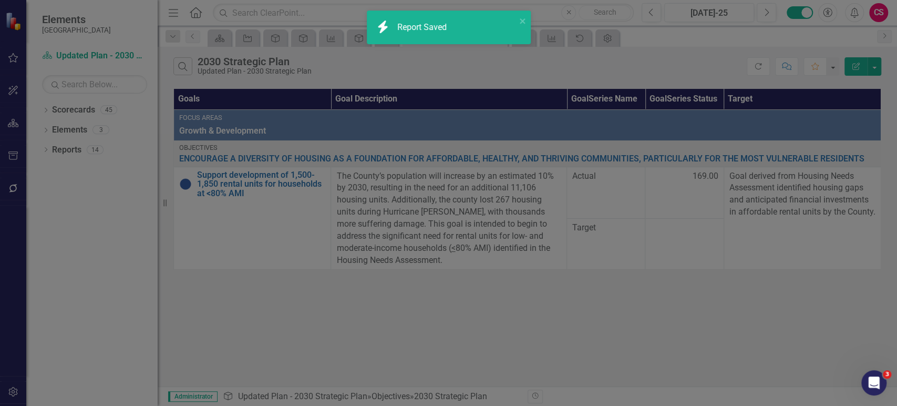
radio input "false"
checkbox input "false"
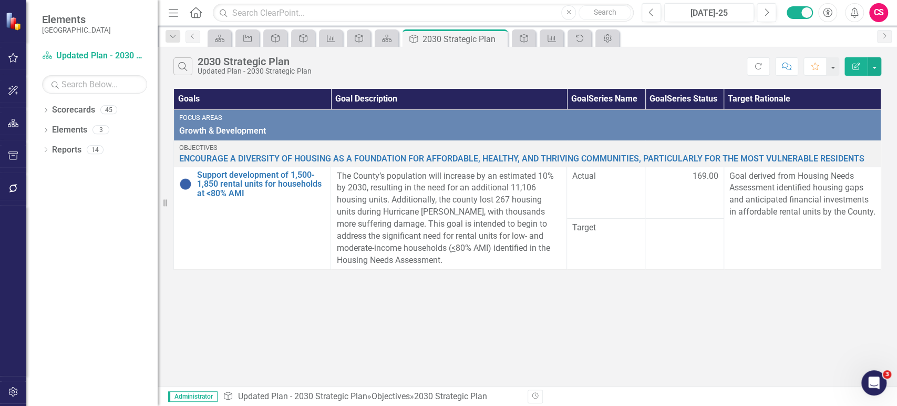
click at [854, 65] on icon "Edit Report" at bounding box center [856, 66] width 9 height 7
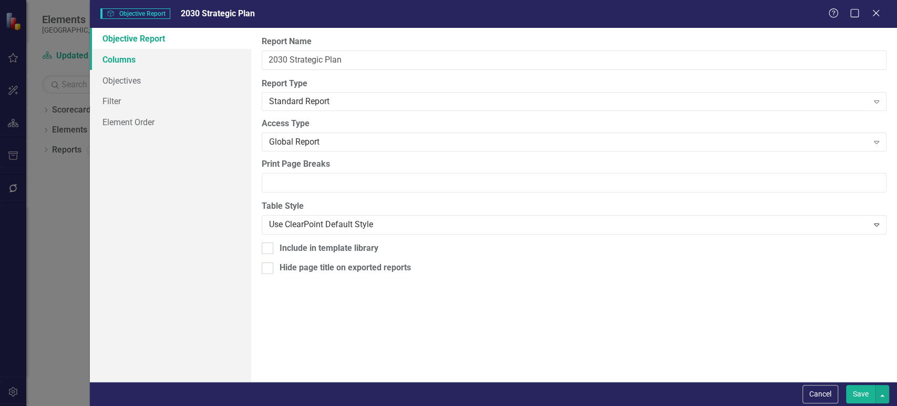
click at [194, 55] on link "Columns" at bounding box center [170, 59] width 161 height 21
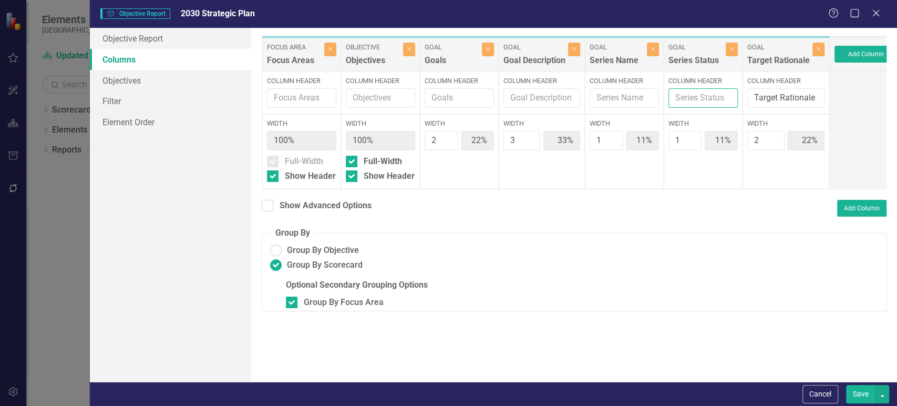
click at [712, 93] on input "Column Header" at bounding box center [703, 97] width 69 height 19
type input "Goal Data"
click at [613, 101] on input "Column Header" at bounding box center [624, 97] width 69 height 19
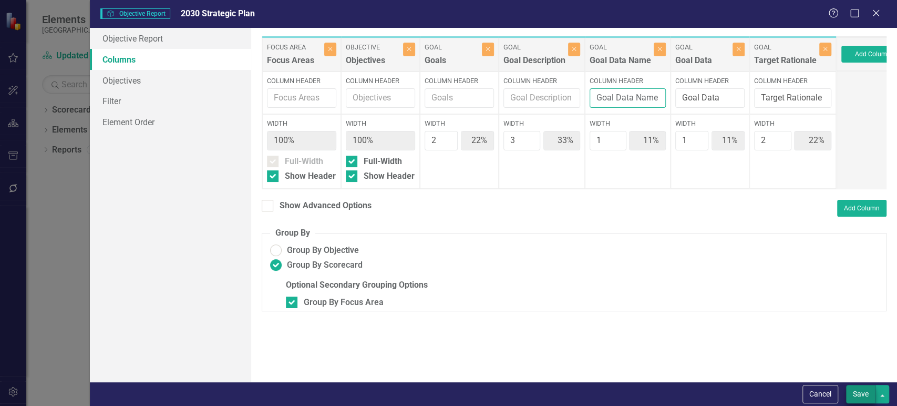
type input "Goal Data Name"
click at [858, 396] on button "Save" at bounding box center [860, 394] width 29 height 18
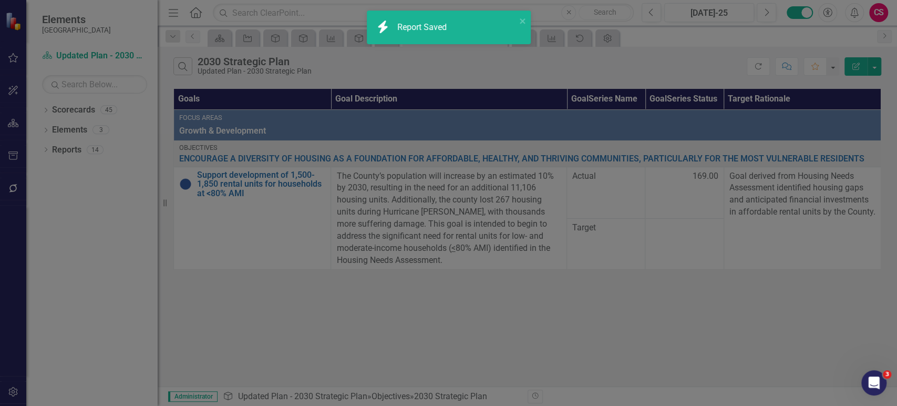
radio input "false"
checkbox input "false"
radio input "true"
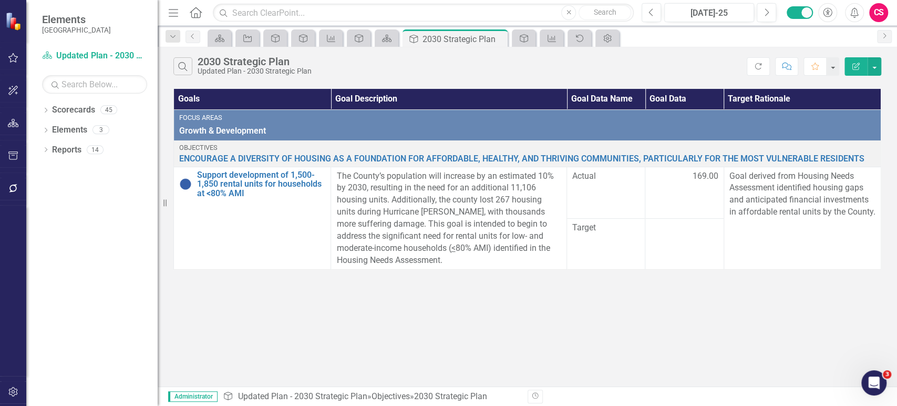
click at [852, 66] on icon "Edit Report" at bounding box center [856, 66] width 9 height 7
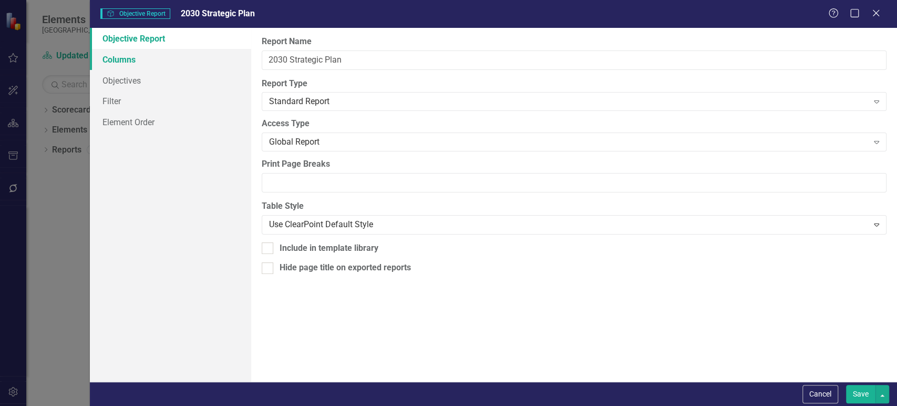
click at [204, 66] on link "Columns" at bounding box center [170, 59] width 161 height 21
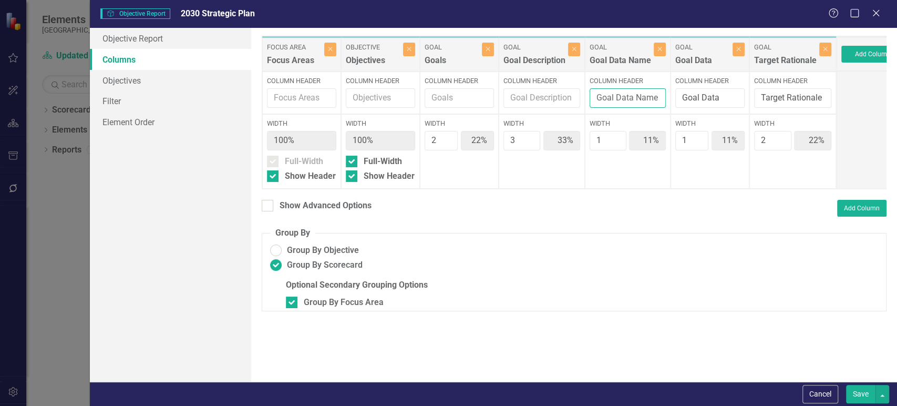
click at [619, 91] on input "Goal Data Name" at bounding box center [628, 97] width 76 height 19
type input "Goal Series Name"
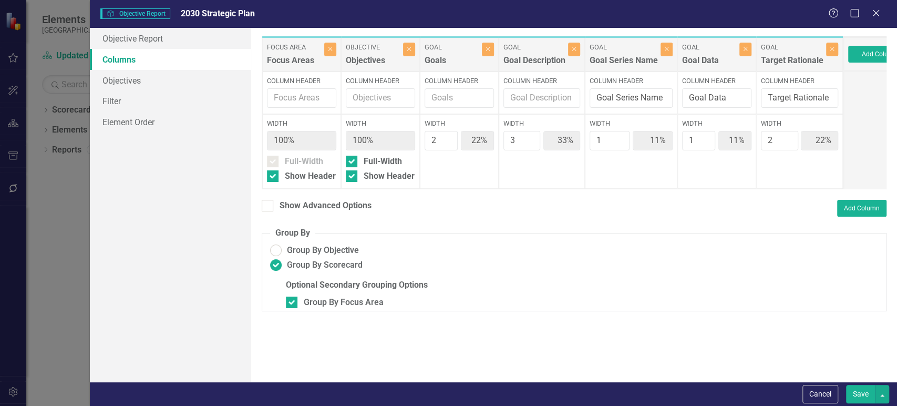
click at [853, 393] on button "Save" at bounding box center [860, 394] width 29 height 18
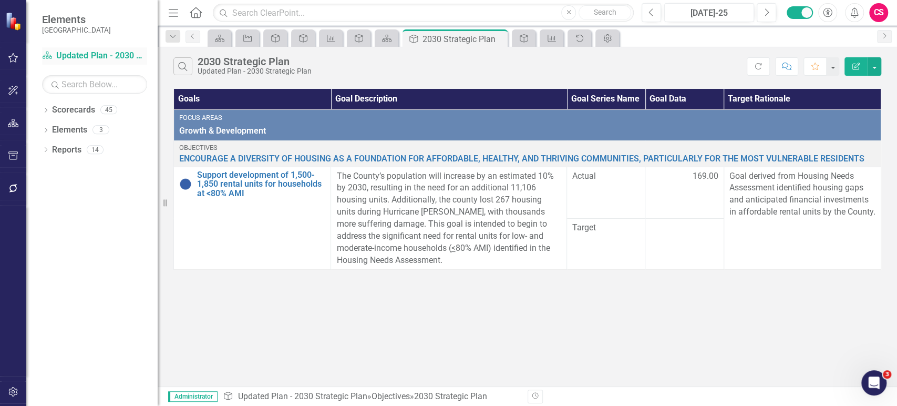
click at [107, 54] on link "Scorecard Updated Plan - 2030 Strategic Plan" at bounding box center [94, 56] width 105 height 12
click at [72, 111] on link "Scorecards" at bounding box center [73, 110] width 43 height 12
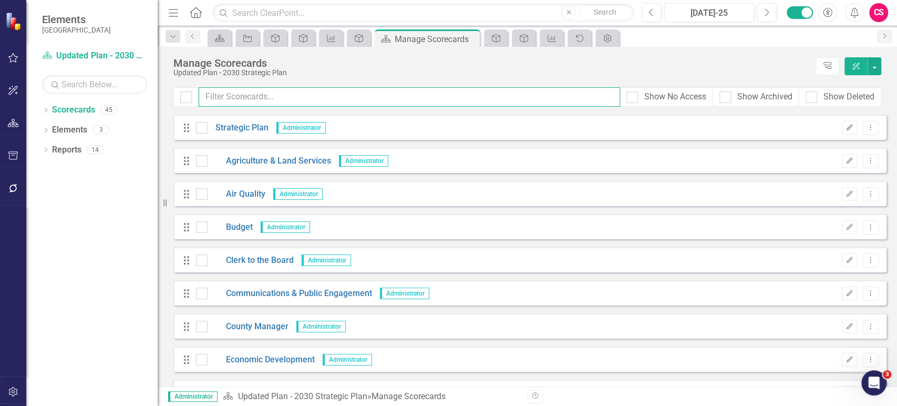
click at [518, 101] on input "text" at bounding box center [410, 96] width 422 height 19
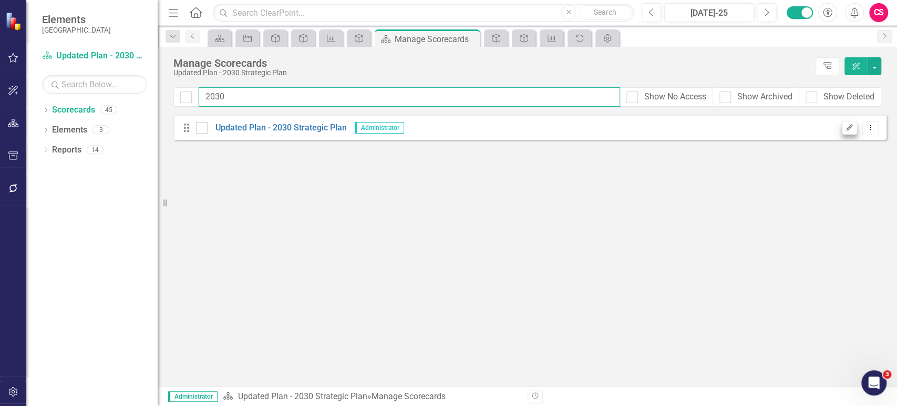
type input "2030"
click at [847, 126] on icon "Edit" at bounding box center [850, 128] width 8 height 6
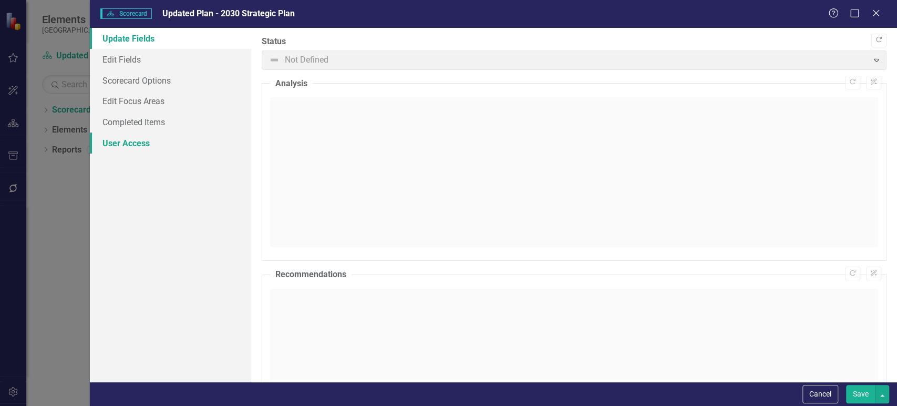
click at [185, 136] on link "User Access" at bounding box center [170, 142] width 161 height 21
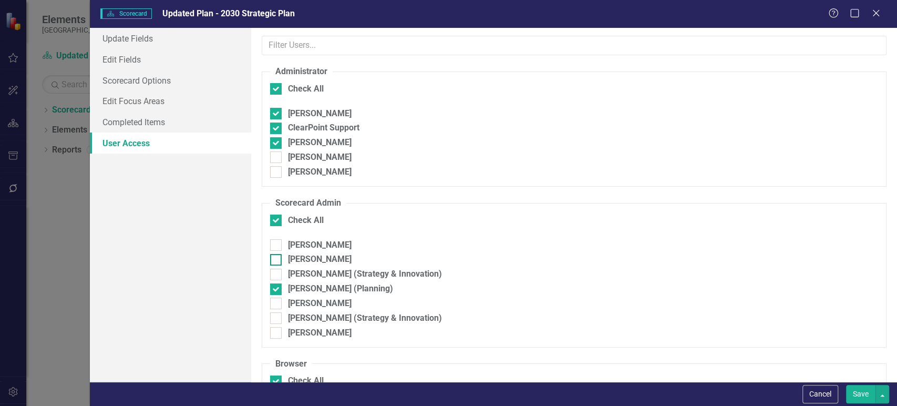
drag, startPoint x: 276, startPoint y: 287, endPoint x: 465, endPoint y: 259, distance: 191.3
click at [275, 287] on input "Shannon Capezzali (Planning)" at bounding box center [273, 286] width 7 height 7
checkbox input "false"
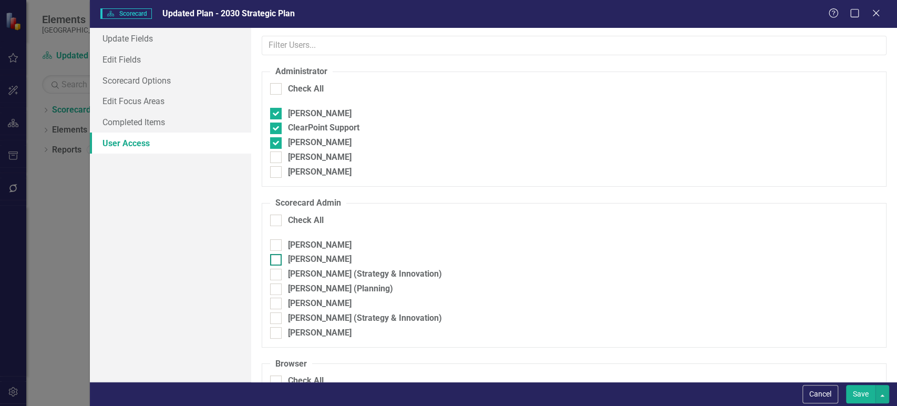
checkbox input "false"
click at [865, 399] on button "Save" at bounding box center [860, 394] width 29 height 18
